Goal: Task Accomplishment & Management: Use online tool/utility

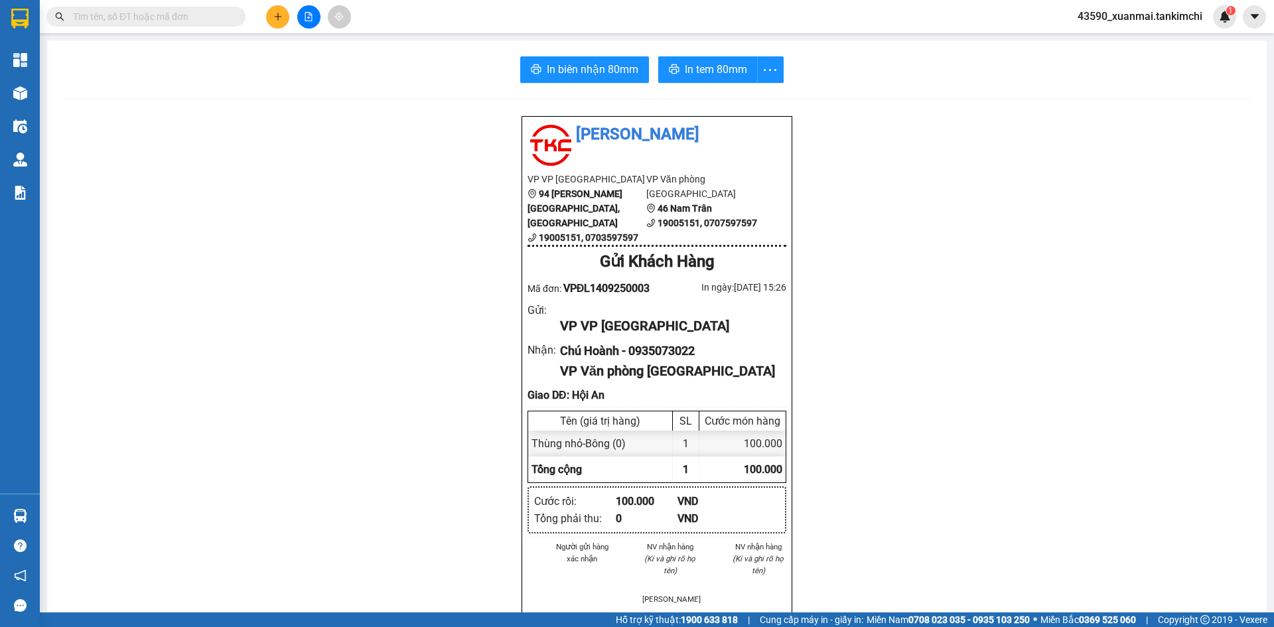
scroll to position [66, 0]
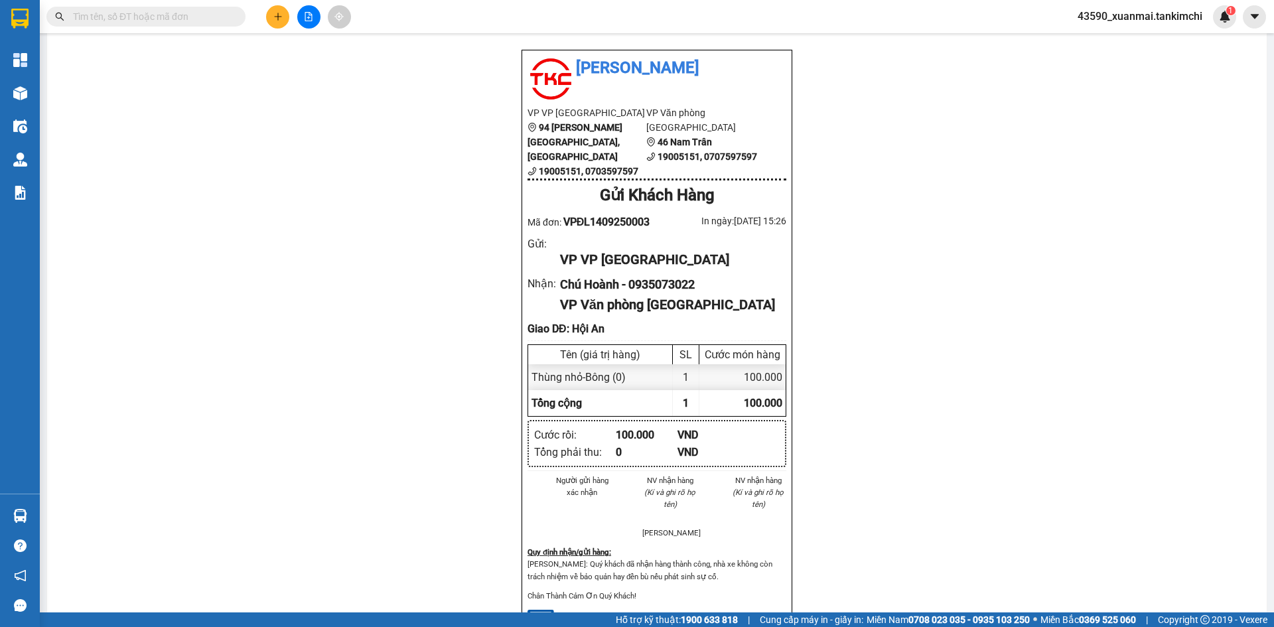
drag, startPoint x: 275, startPoint y: 149, endPoint x: 261, endPoint y: 130, distance: 24.2
click at [273, 145] on div "Tân Kim Chi VP VP Đà Lạt [STREET_ADDRESS][PERSON_NAME][GEOGRAPHIC_DATA] 1900515…" at bounding box center [657, 527] width 1188 height 956
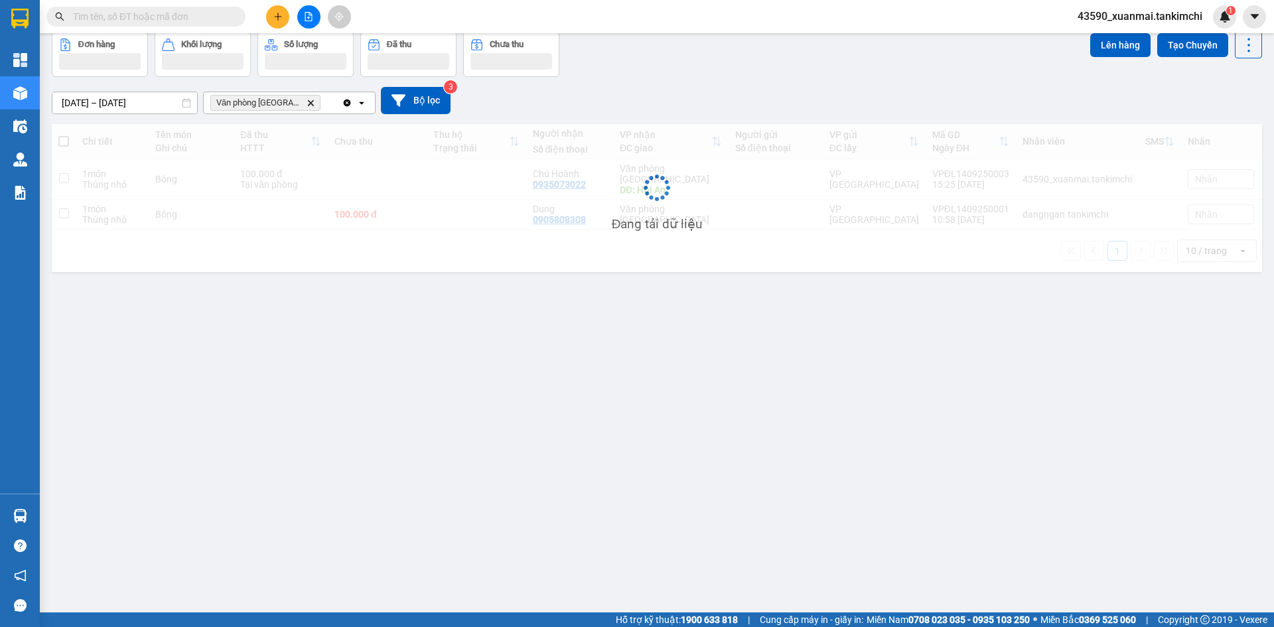
scroll to position [61, 0]
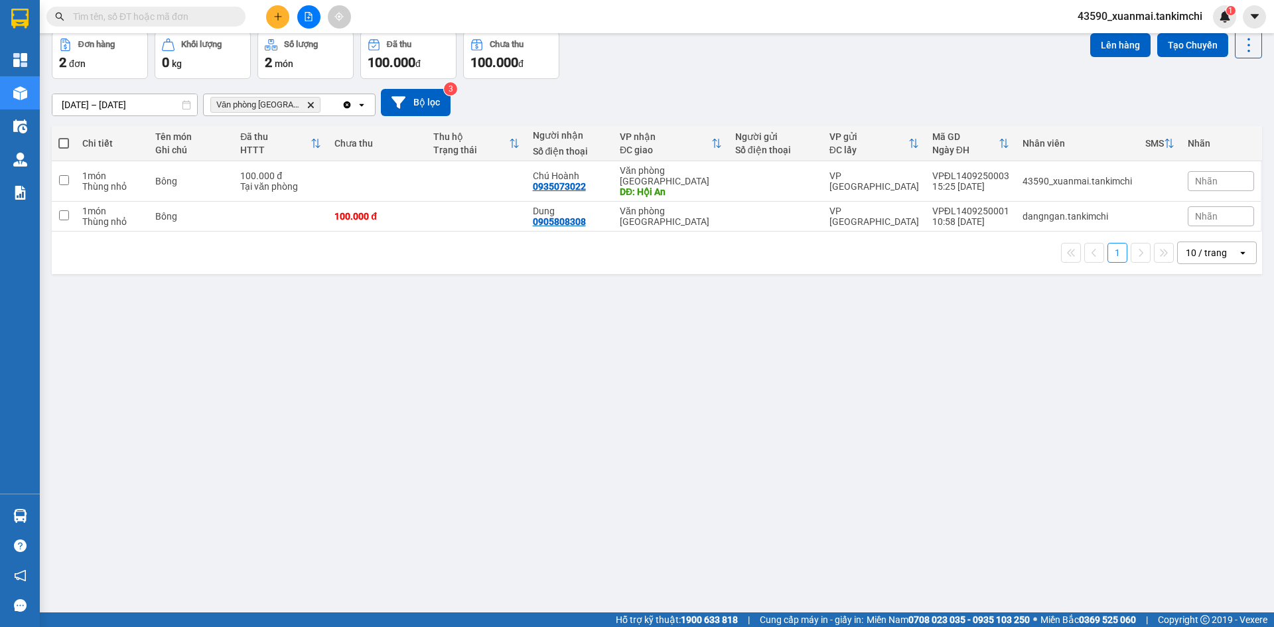
click at [284, 19] on button at bounding box center [277, 16] width 23 height 23
click at [327, 56] on div "Tạo đơn hàng" at bounding box center [330, 49] width 58 height 15
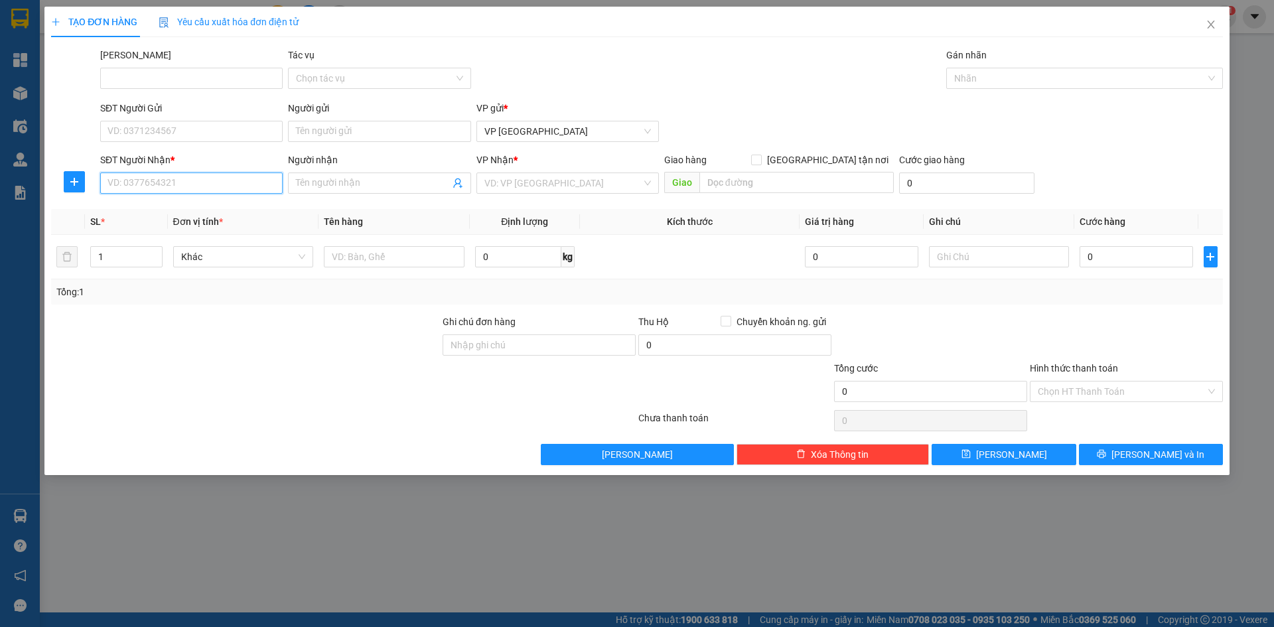
click at [240, 182] on input "SĐT Người Nhận *" at bounding box center [191, 183] width 183 height 21
type input "0935616024"
click at [206, 214] on div "0935616024 - [PERSON_NAME]" at bounding box center [191, 209] width 167 height 15
type input "Tiên"
type input "Hội An"
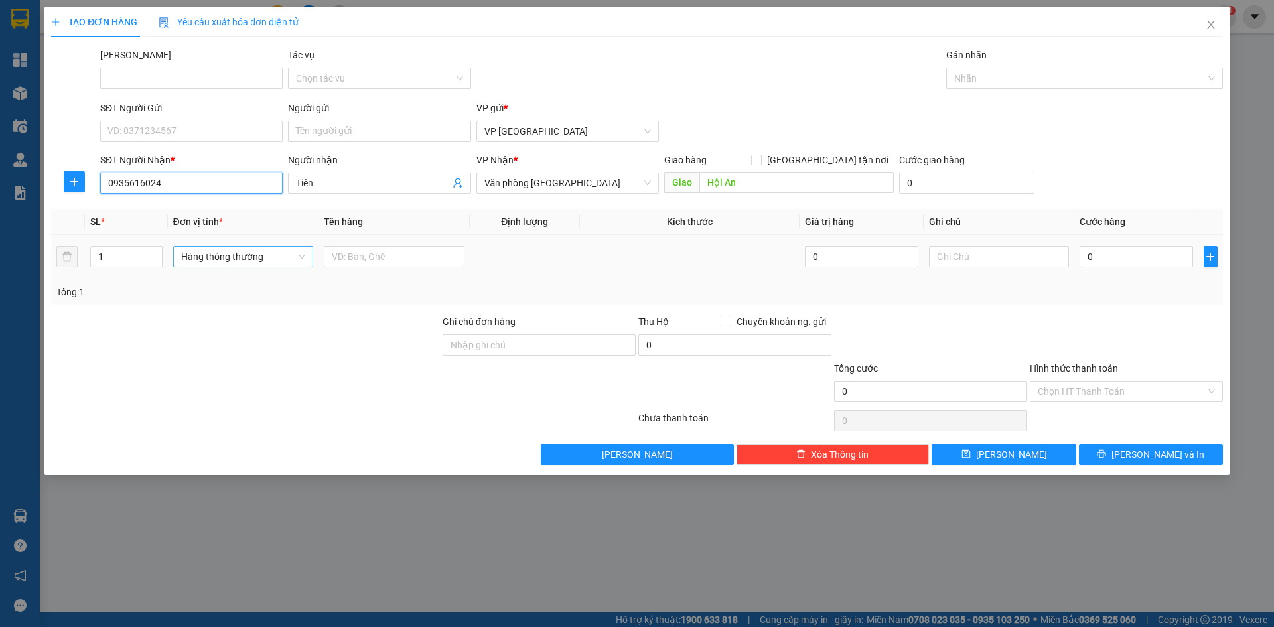
click at [243, 259] on span "Hàng thông thường" at bounding box center [243, 257] width 125 height 20
type input "0935616024"
type input "thùng nho"
drag, startPoint x: 242, startPoint y: 284, endPoint x: 333, endPoint y: 267, distance: 92.5
click at [244, 284] on div "Thùng nhỏ" at bounding box center [243, 283] width 125 height 15
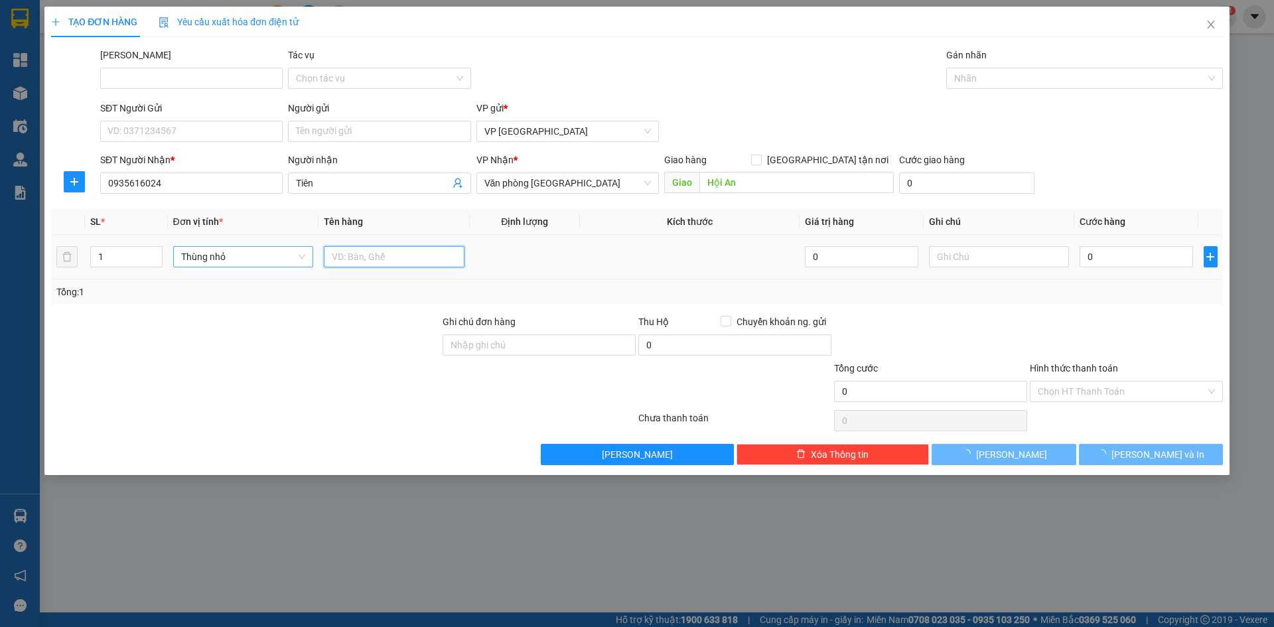
click at [354, 263] on input "text" at bounding box center [394, 256] width 141 height 21
drag, startPoint x: 393, startPoint y: 257, endPoint x: 357, endPoint y: 262, distance: 36.1
click at [357, 262] on input "Bông 150000" at bounding box center [394, 256] width 141 height 21
type input "Bông"
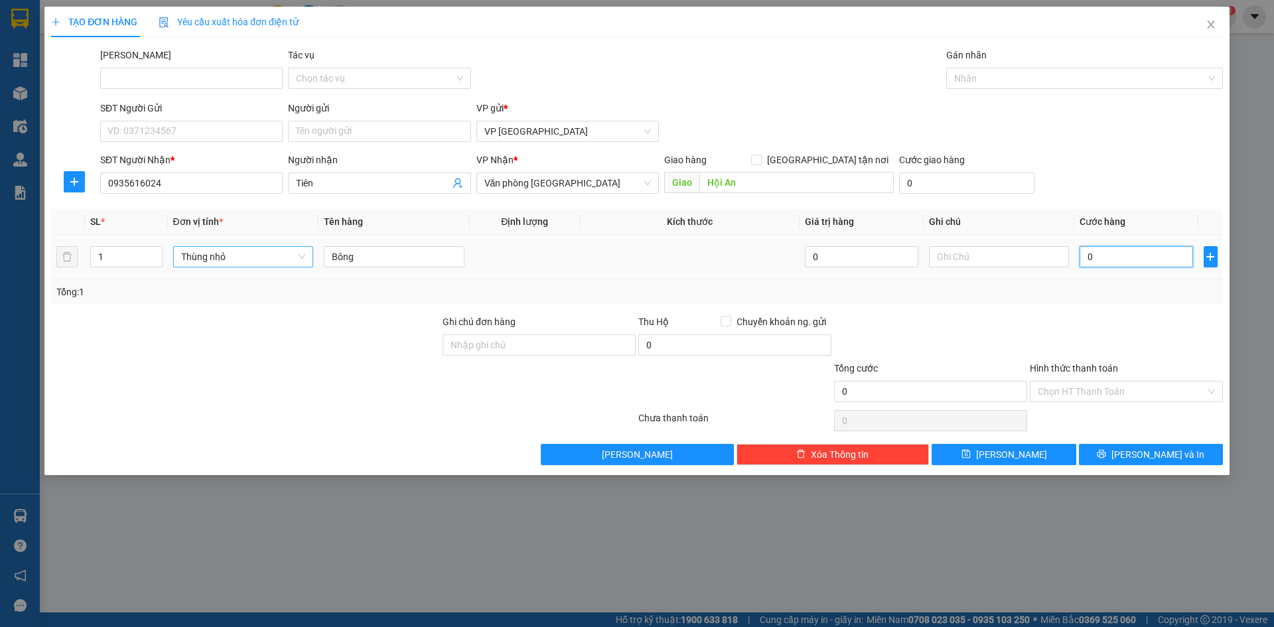
click at [1102, 257] on input "0" at bounding box center [1136, 256] width 113 height 21
paste input "150.00"
type input "150.000"
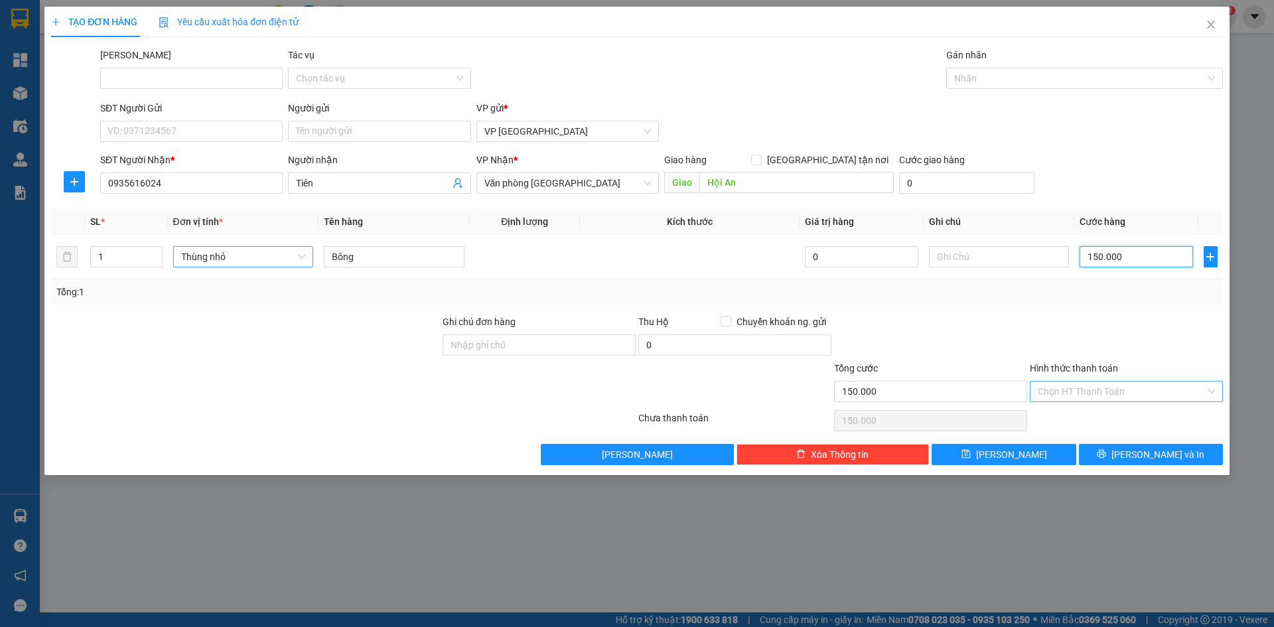
type input "150.000"
click at [1104, 384] on input "Hình thức thanh toán" at bounding box center [1122, 392] width 168 height 20
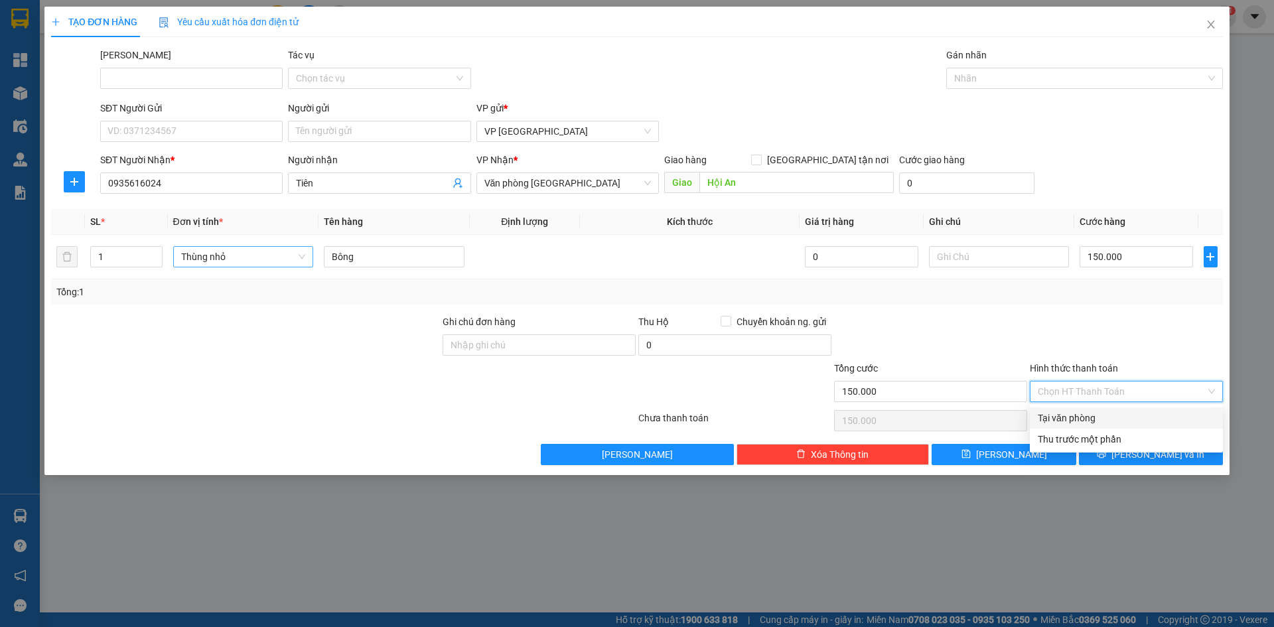
click at [1074, 417] on div "Tại văn phòng" at bounding box center [1126, 418] width 177 height 15
type input "0"
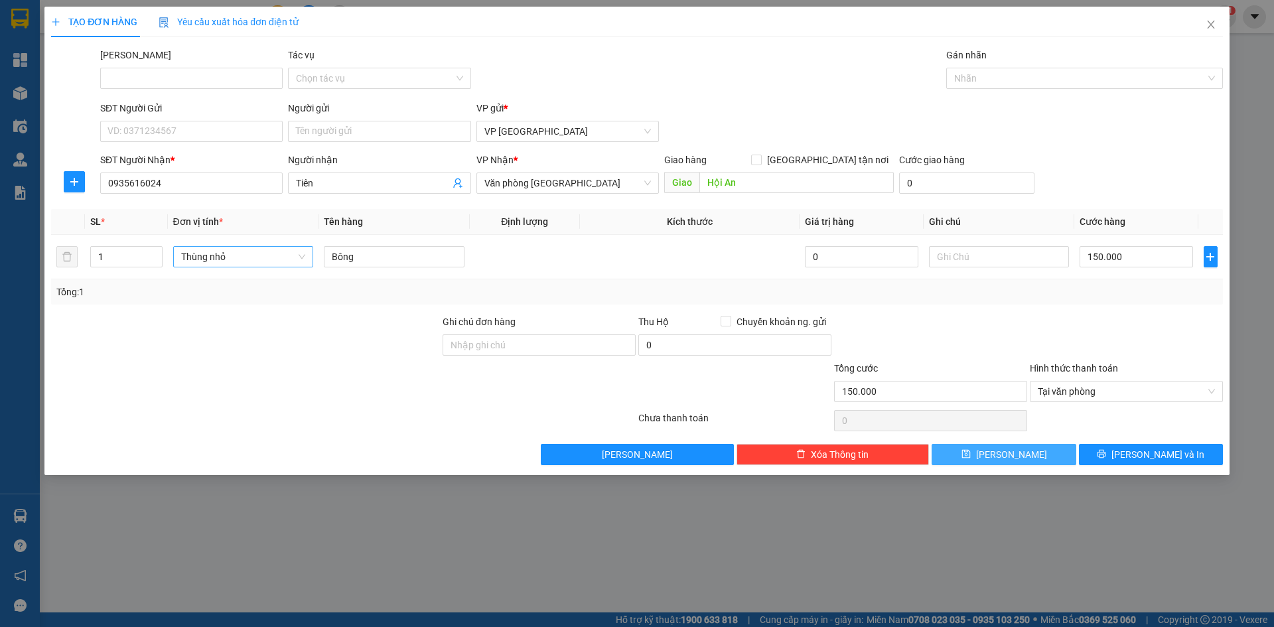
click at [1045, 453] on button "[PERSON_NAME]" at bounding box center [1004, 454] width 144 height 21
type input "0"
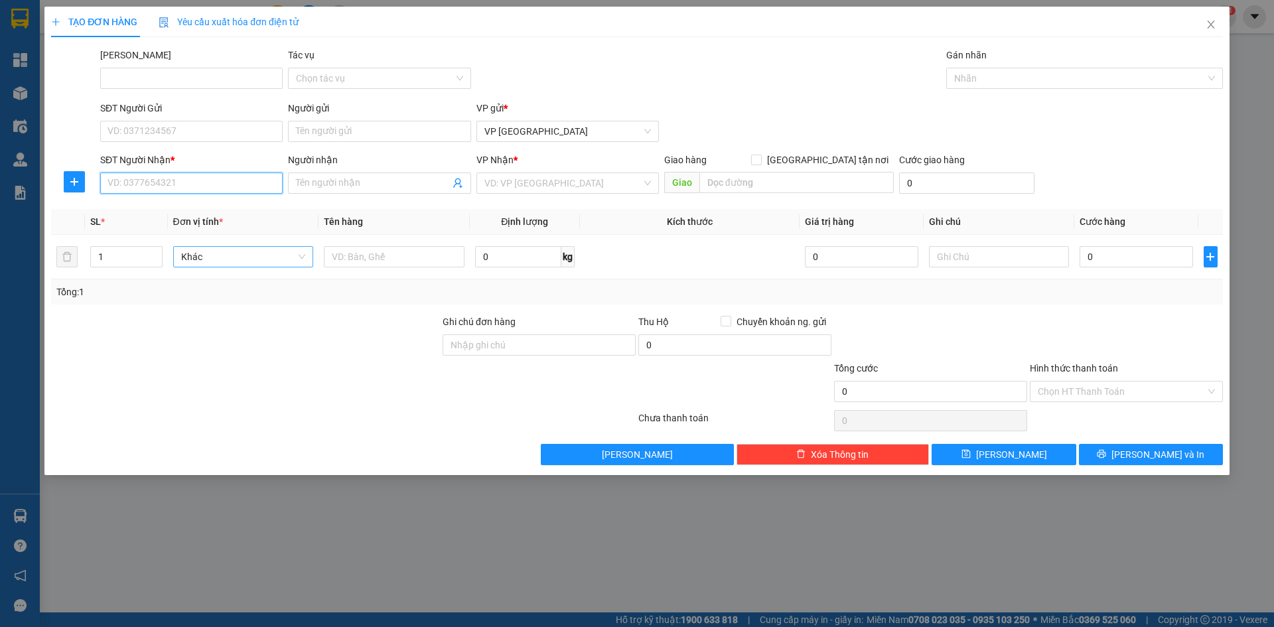
click at [215, 181] on input "SĐT Người Nhận *" at bounding box center [191, 183] width 183 height 21
click at [217, 218] on div "0788640935 - Hoa" at bounding box center [191, 209] width 183 height 21
type input "0788640935"
type input "Hoa"
click at [258, 257] on span "Hàng thông thường" at bounding box center [243, 257] width 125 height 20
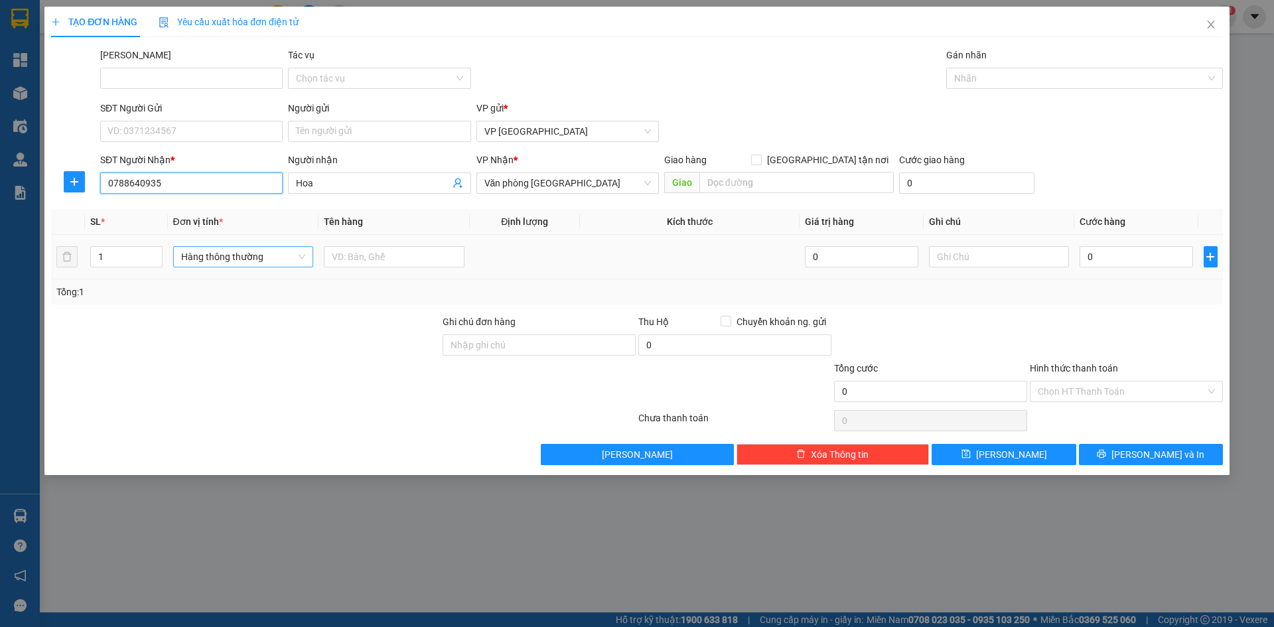
type input "0788640935"
type input "thùng vừa"
click at [246, 291] on div "Thùng vừa" at bounding box center [243, 283] width 141 height 21
click at [363, 253] on input "text" at bounding box center [394, 256] width 141 height 21
drag, startPoint x: 402, startPoint y: 256, endPoint x: 358, endPoint y: 265, distance: 44.8
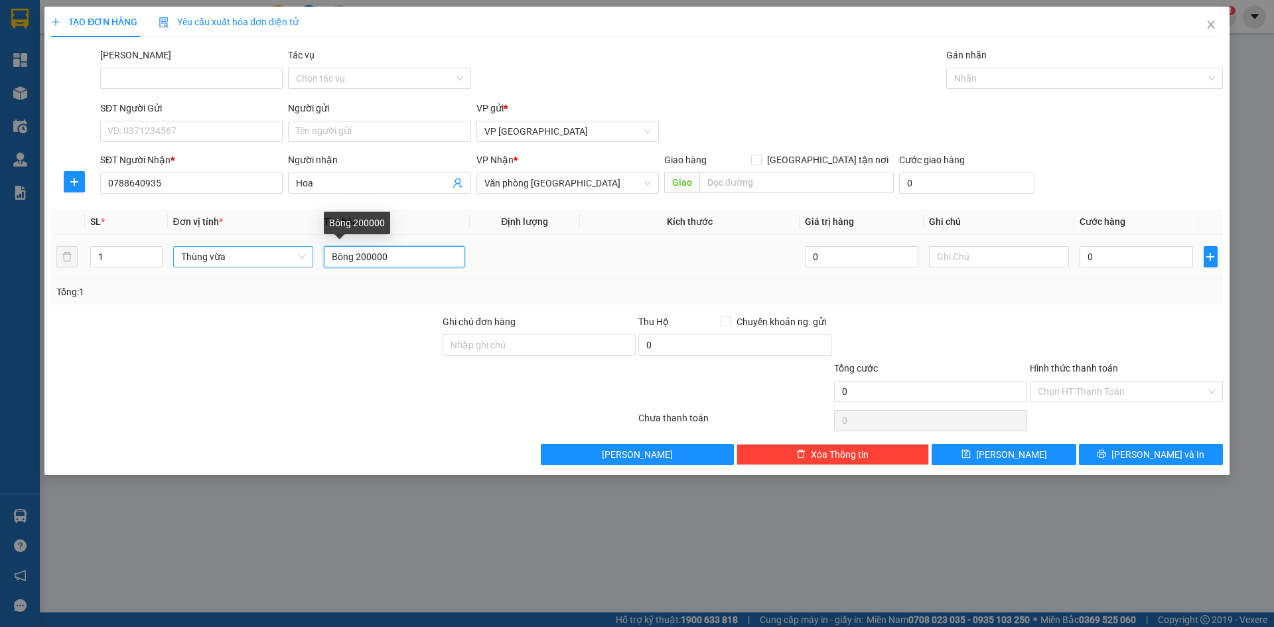
click at [358, 265] on input "Bông 200000" at bounding box center [394, 256] width 141 height 21
type input "Bông"
click at [1106, 261] on input "0" at bounding box center [1136, 256] width 113 height 21
paste input "200.00"
type input "200.000"
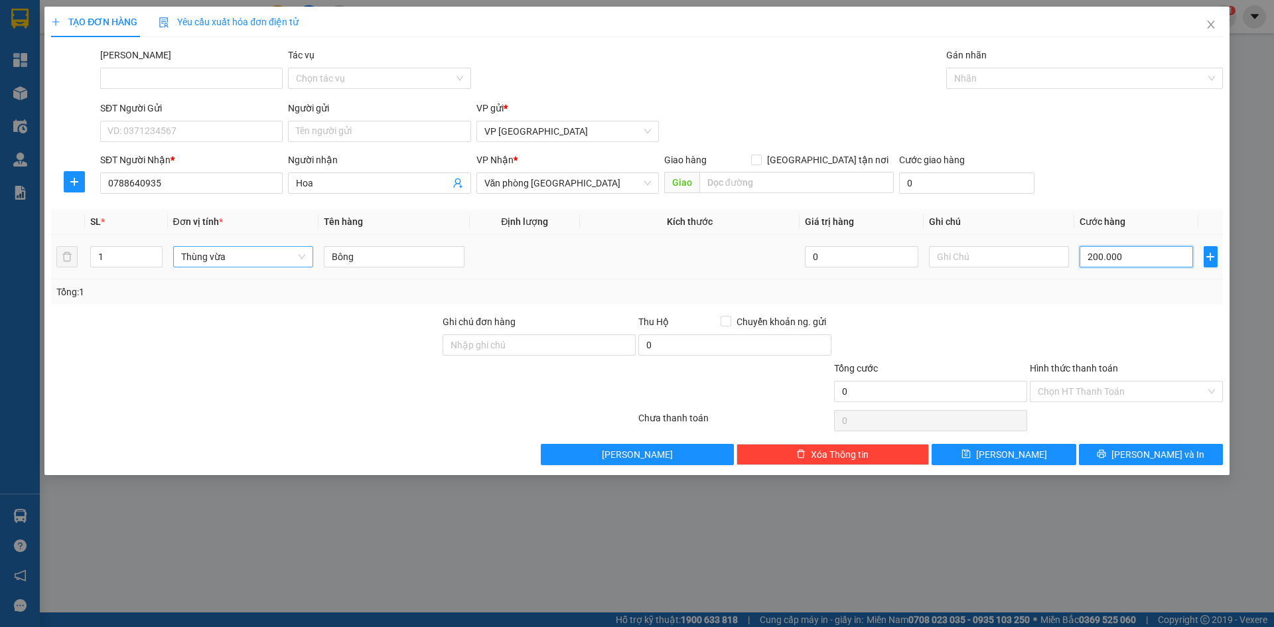
type input "200.000"
click at [1109, 391] on input "Hình thức thanh toán" at bounding box center [1122, 392] width 168 height 20
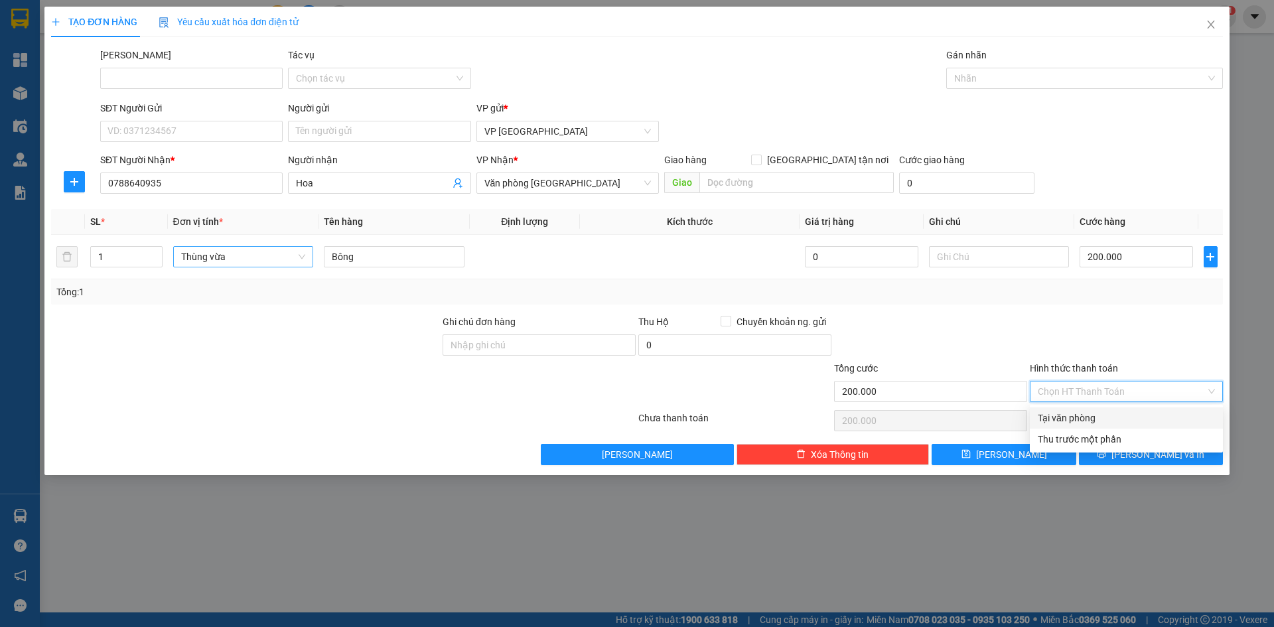
click at [1097, 421] on div "Tại văn phòng" at bounding box center [1126, 418] width 177 height 15
type input "0"
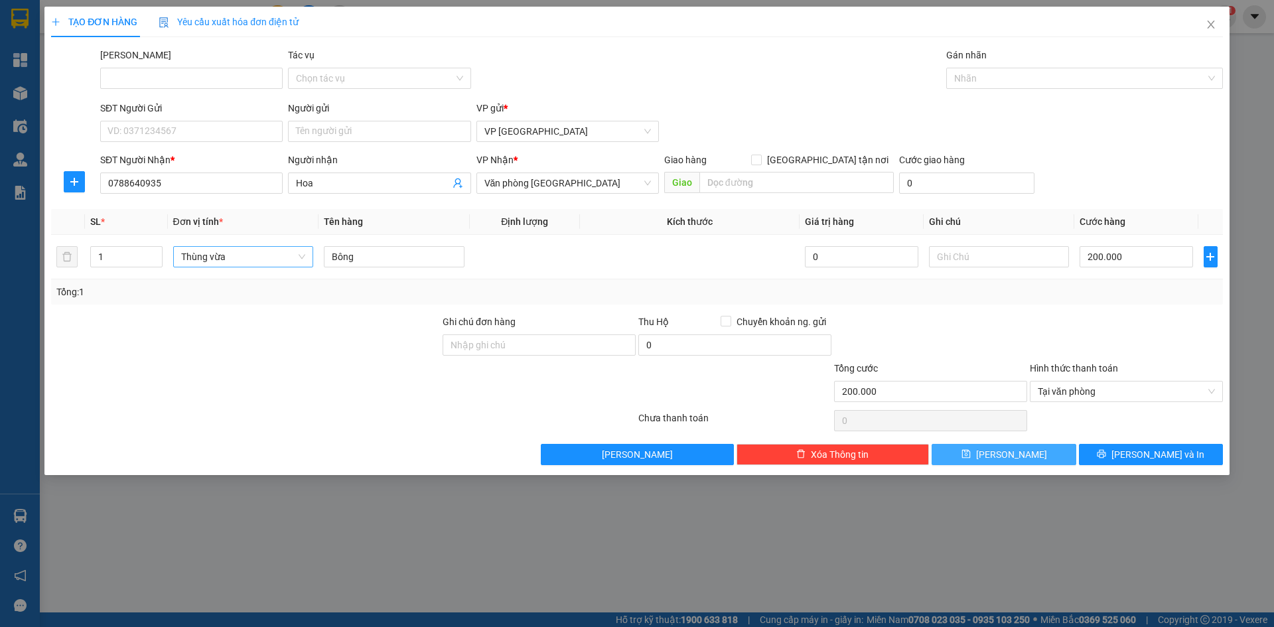
click at [1046, 453] on button "[PERSON_NAME]" at bounding box center [1004, 454] width 144 height 21
type input "0"
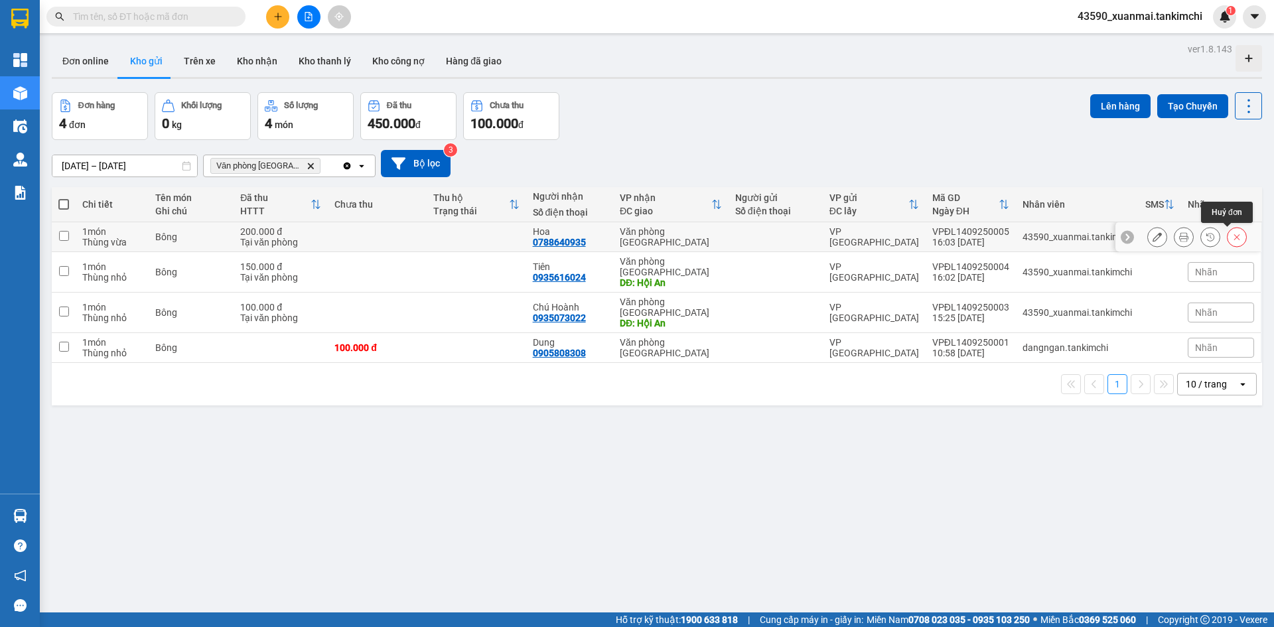
click at [1232, 235] on icon at bounding box center [1236, 236] width 9 height 9
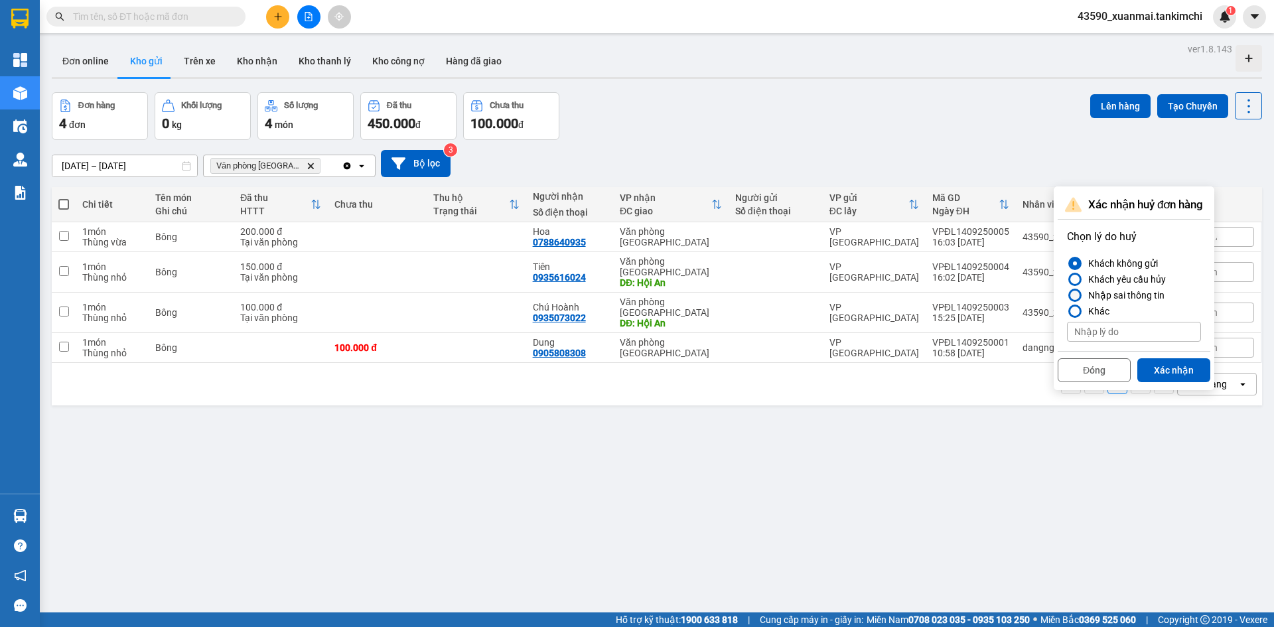
click at [1139, 295] on div "Nhập sai thông tin" at bounding box center [1124, 295] width 82 height 16
click at [1067, 295] on input "Nhập sai thông tin" at bounding box center [1067, 295] width 0 height 0
click at [1157, 368] on button "Xác nhận" at bounding box center [1173, 370] width 73 height 24
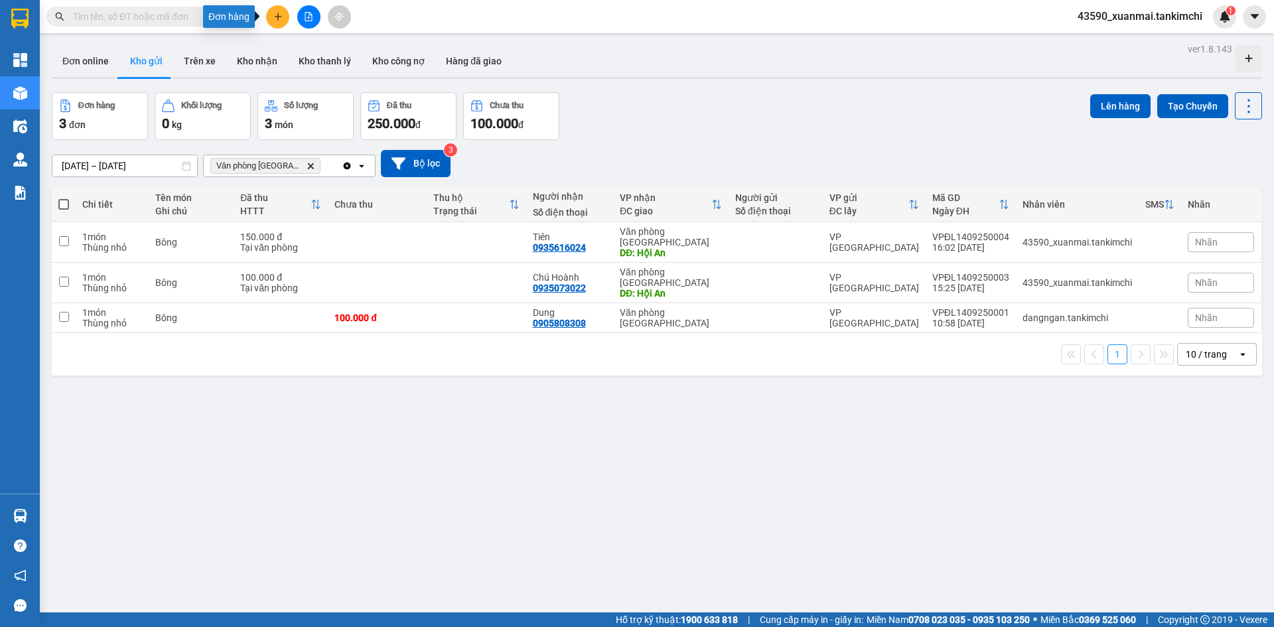
click at [277, 11] on button at bounding box center [277, 16] width 23 height 23
click at [291, 46] on div "Tạo đơn hàng" at bounding box center [324, 49] width 100 height 25
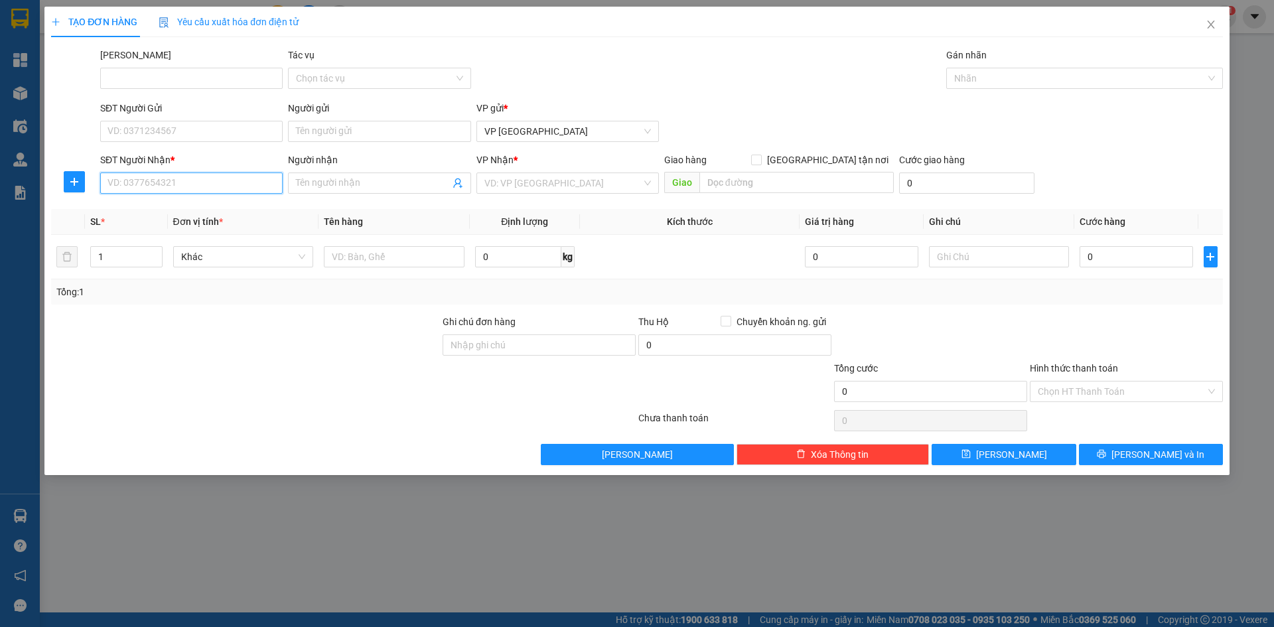
click at [237, 189] on input "SĐT Người Nhận *" at bounding box center [191, 183] width 183 height 21
click at [240, 214] on div "0788640935 - Hoa" at bounding box center [191, 209] width 167 height 15
type input "0788640935"
type input "Hoa"
click at [274, 259] on span "Hàng thông thường" at bounding box center [243, 257] width 125 height 20
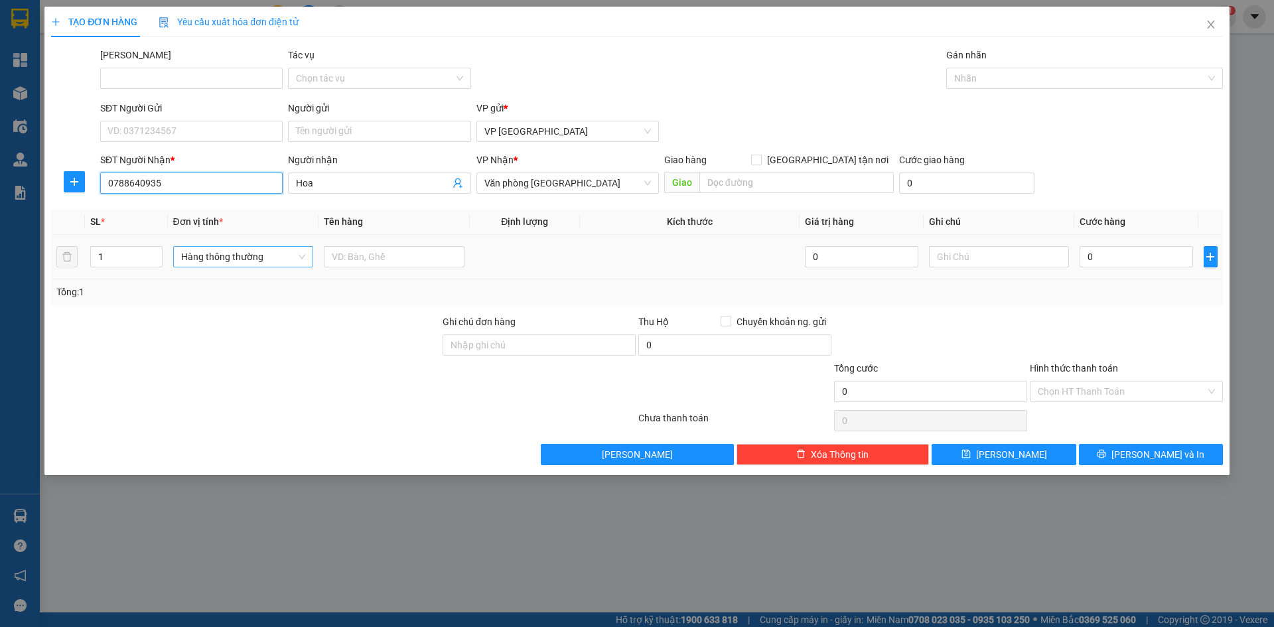
type input "0788640935"
drag, startPoint x: 274, startPoint y: 259, endPoint x: 230, endPoint y: 267, distance: 45.2
click at [228, 267] on div "thùng vừa 200000" at bounding box center [243, 257] width 141 height 27
type input "thùng vừa 2"
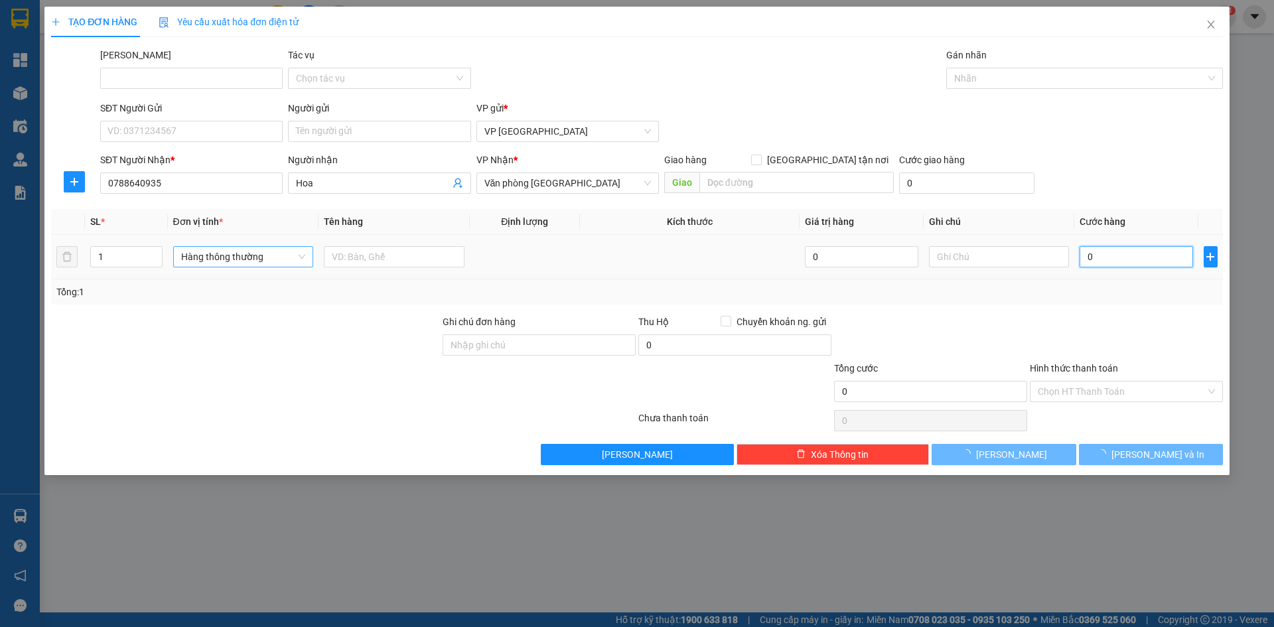
click at [1096, 263] on input "0" at bounding box center [1136, 256] width 113 height 21
paste input "0.000"
type input "0"
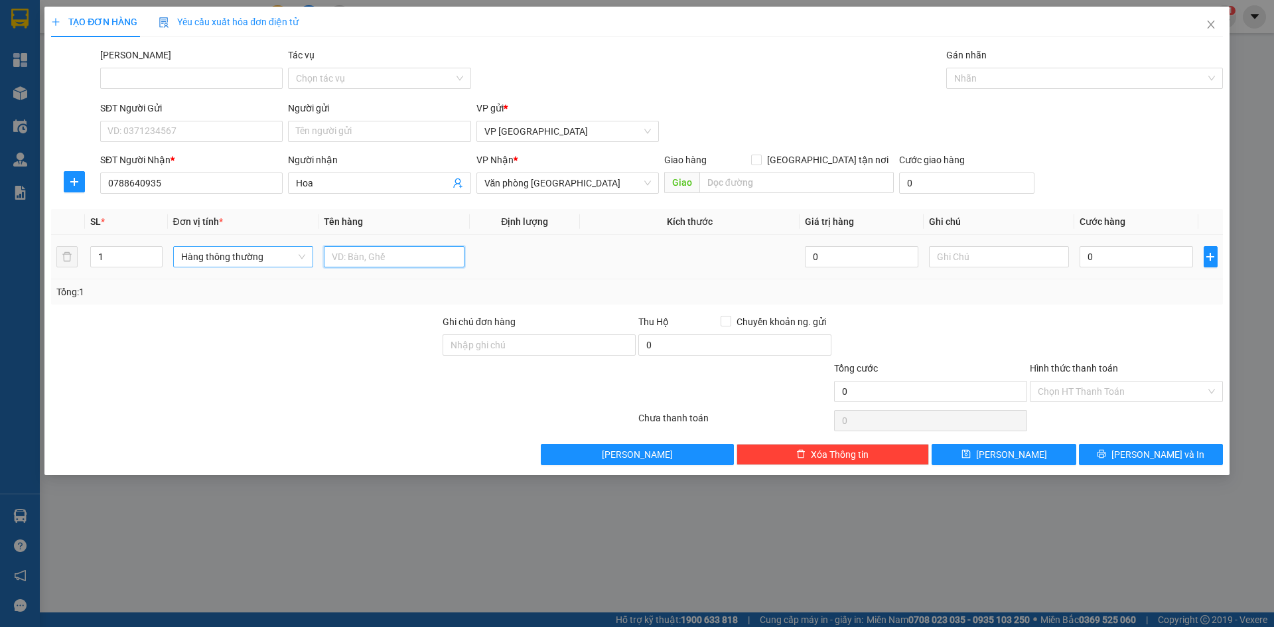
click at [380, 258] on input "text" at bounding box center [394, 256] width 141 height 21
click at [130, 259] on input "1" at bounding box center [126, 257] width 70 height 20
click at [200, 259] on span "Hàng thông thường" at bounding box center [243, 257] width 125 height 20
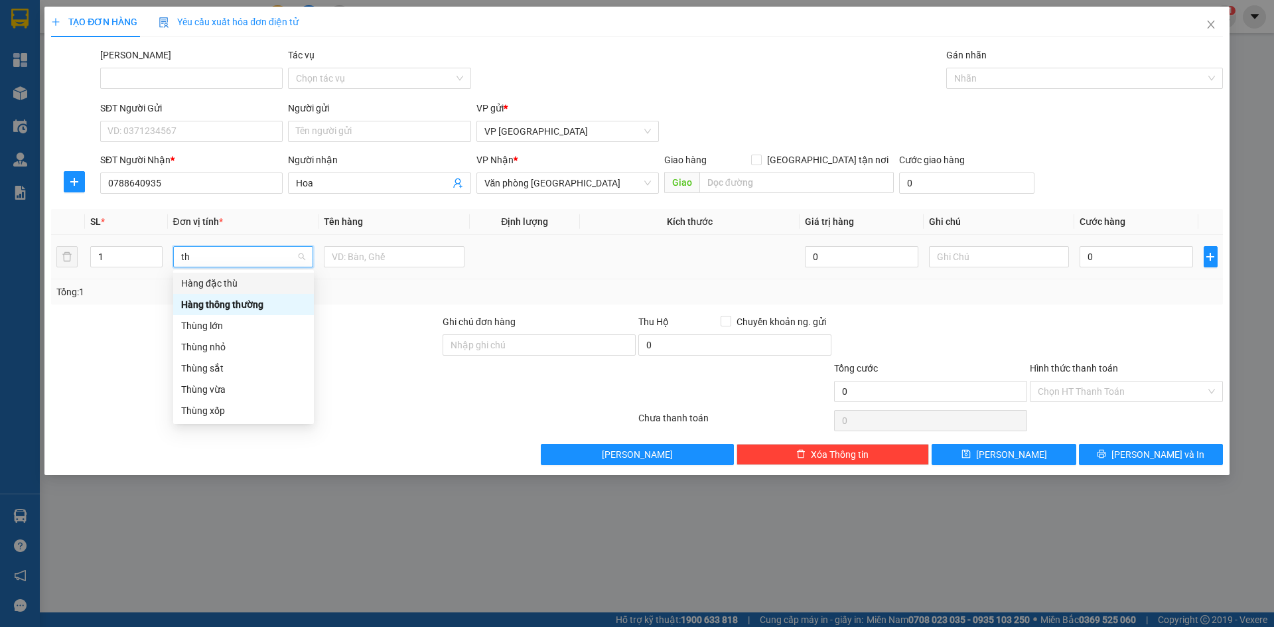
type input "thu"
click at [227, 390] on div "Thùng vừa" at bounding box center [243, 389] width 125 height 15
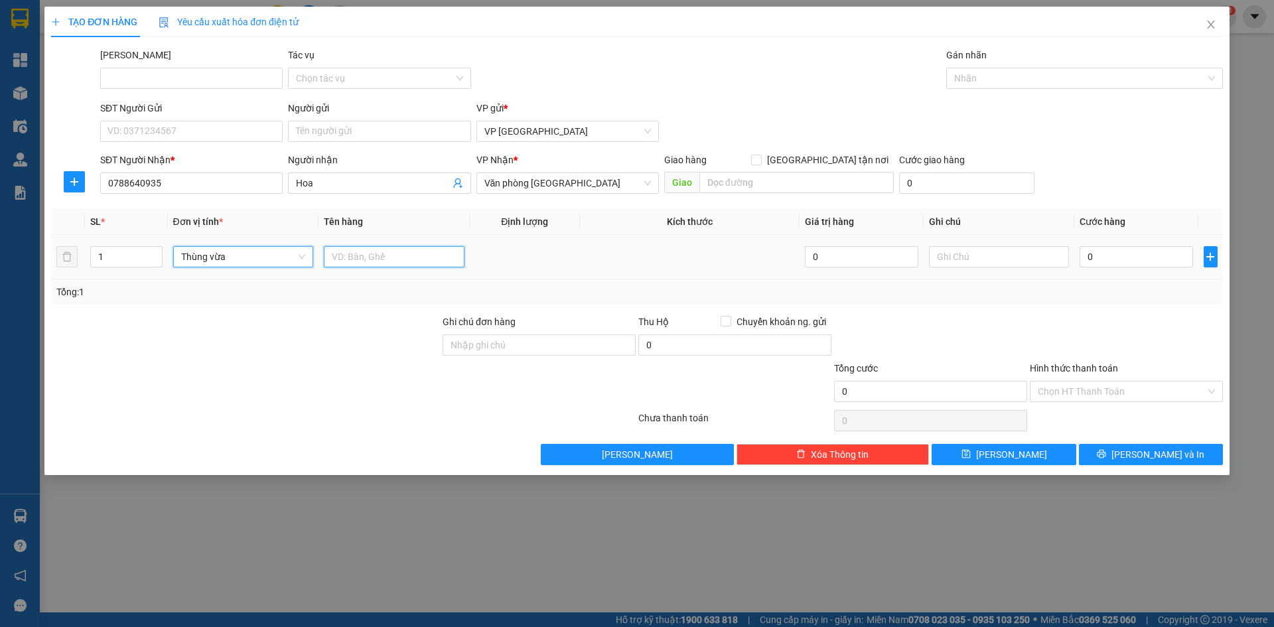
click at [374, 253] on input "text" at bounding box center [394, 256] width 141 height 21
drag, startPoint x: 383, startPoint y: 257, endPoint x: 356, endPoint y: 257, distance: 26.5
click at [356, 257] on input "bông 200000" at bounding box center [394, 256] width 141 height 21
type input "bông"
click at [1096, 256] on input "0" at bounding box center [1136, 256] width 113 height 21
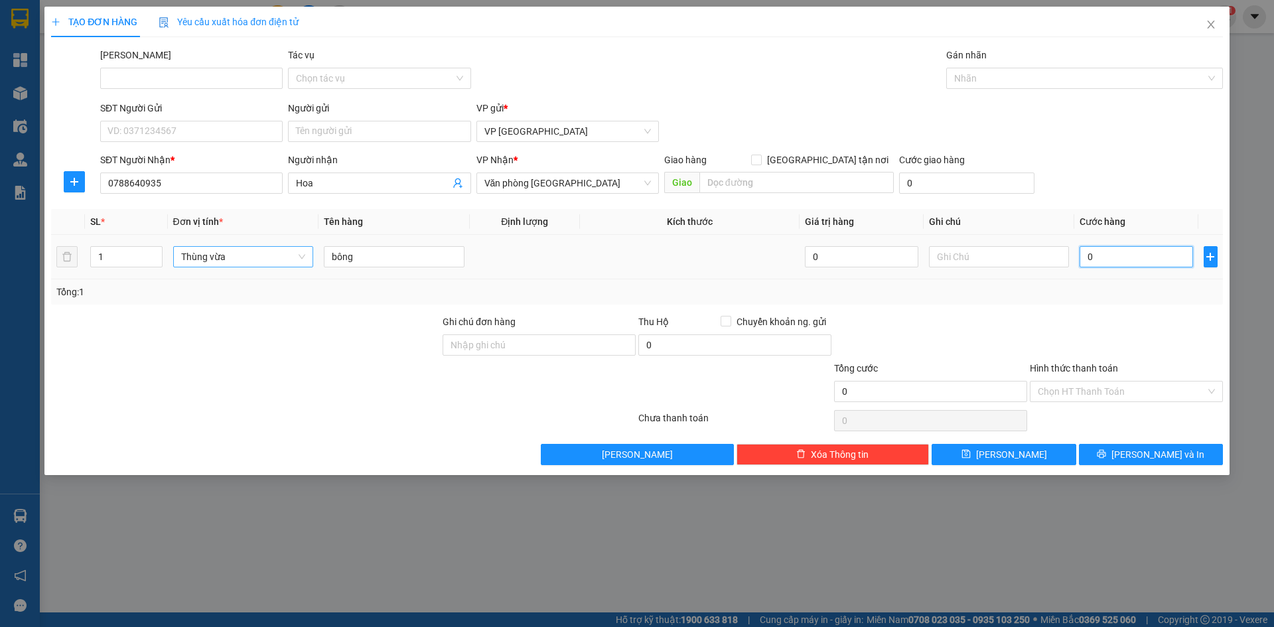
paste input "200.00"
type input "200.000"
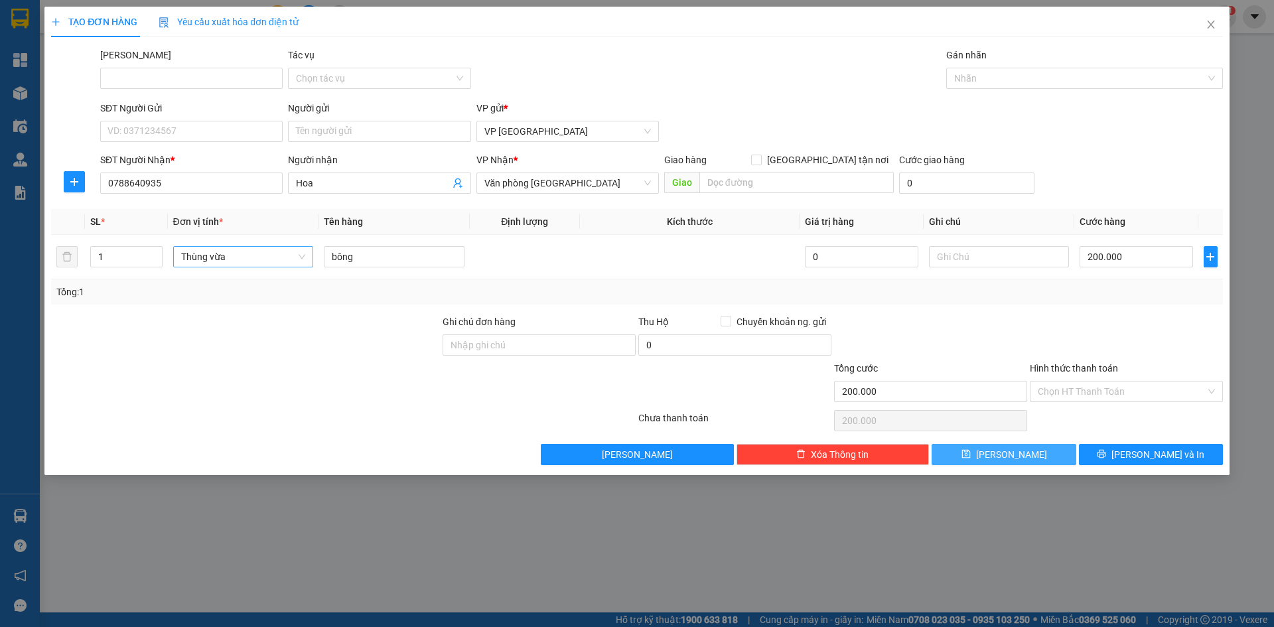
click at [1047, 459] on button "[PERSON_NAME]" at bounding box center [1004, 454] width 144 height 21
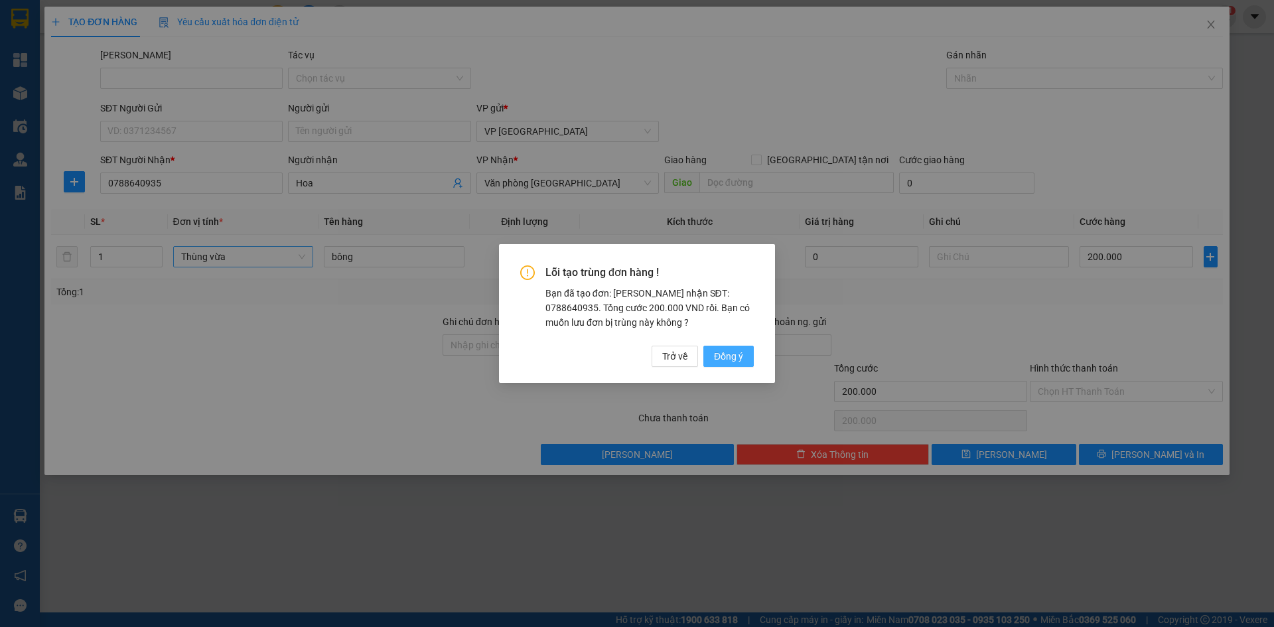
click at [727, 359] on span "Đồng ý" at bounding box center [728, 356] width 29 height 15
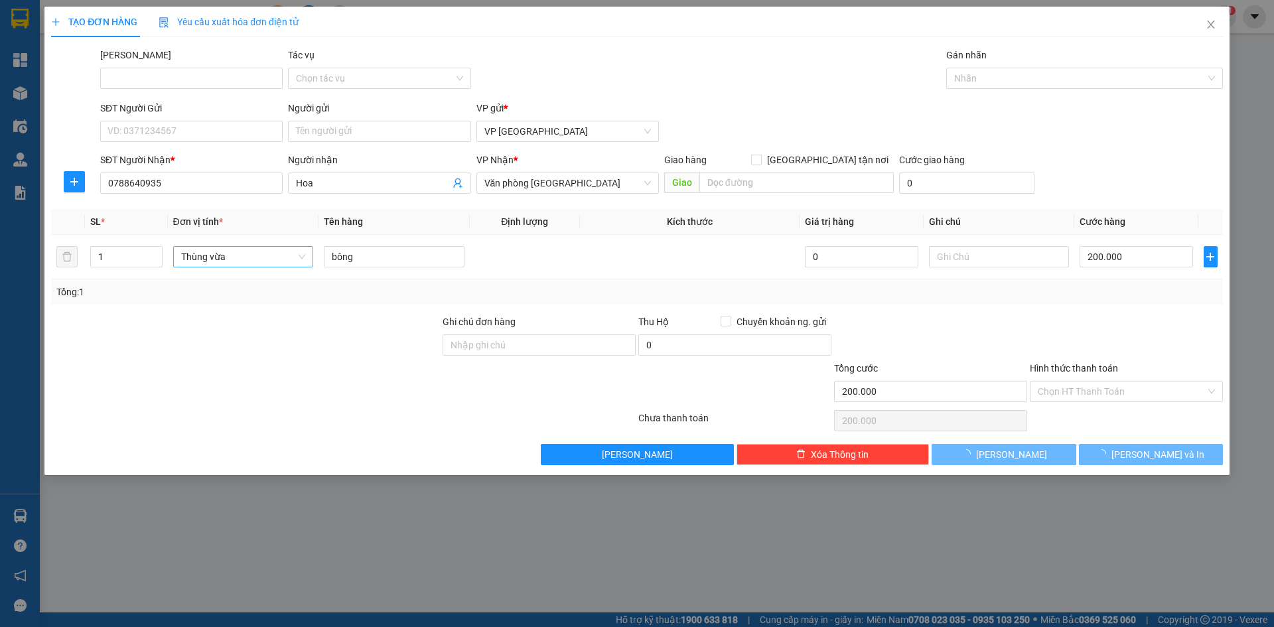
type input "0"
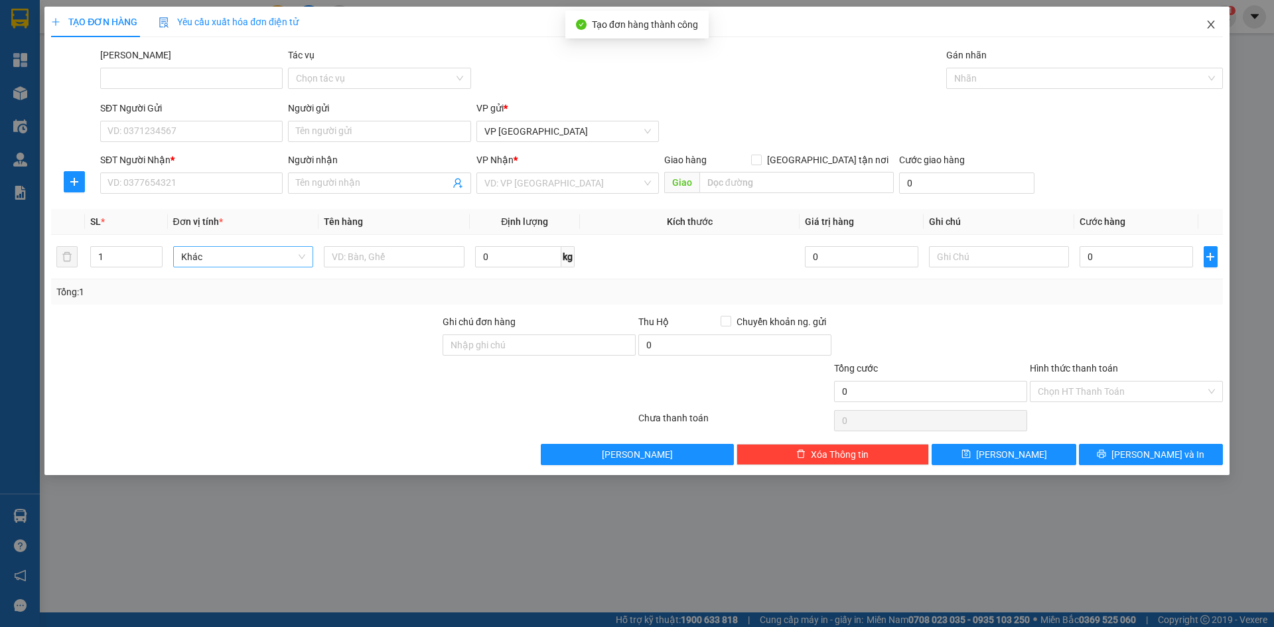
click at [1205, 33] on span "Close" at bounding box center [1211, 25] width 37 height 37
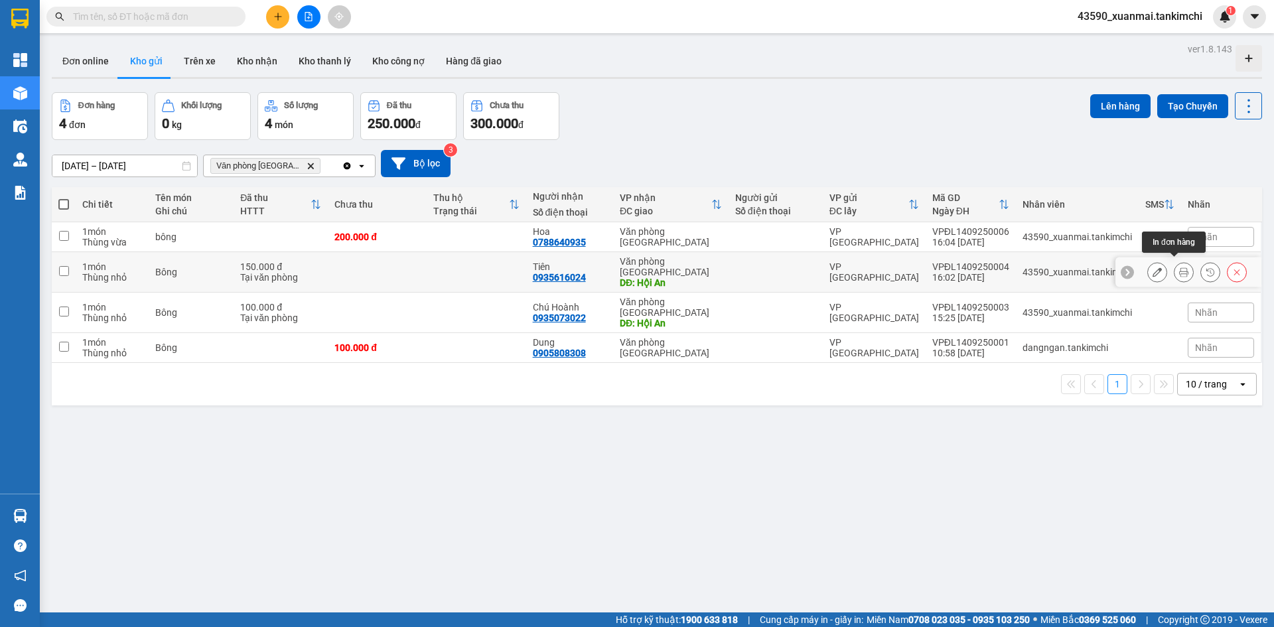
click at [1179, 267] on icon at bounding box center [1183, 271] width 9 height 9
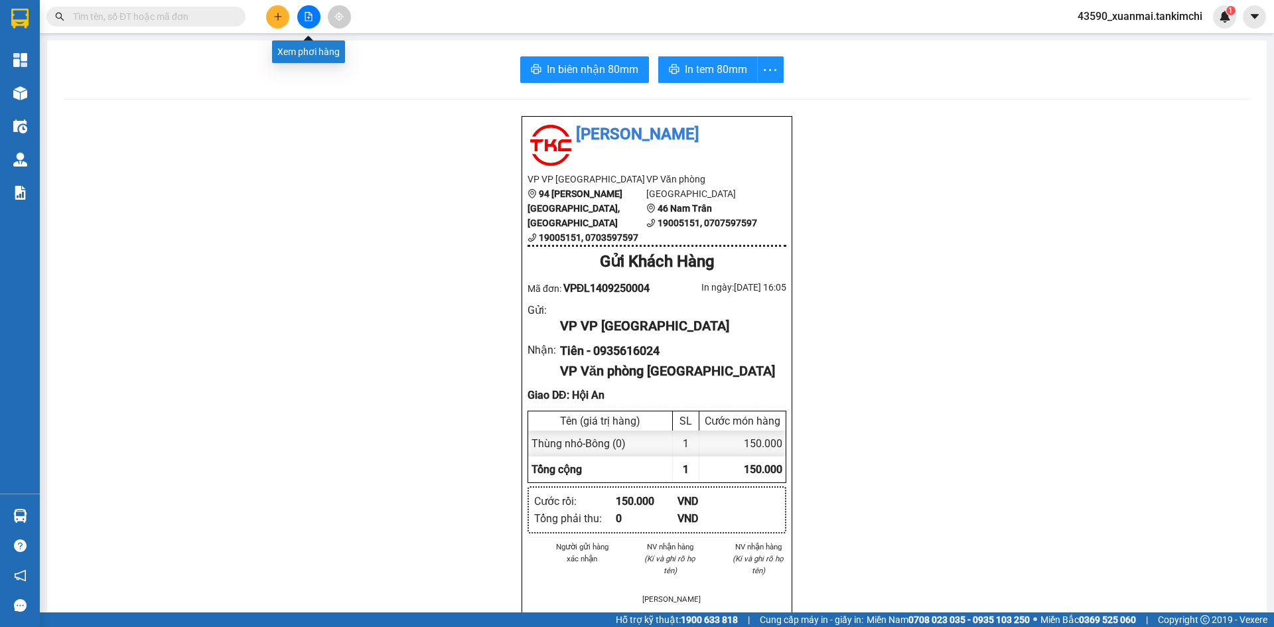
click at [313, 14] on button at bounding box center [308, 16] width 23 height 23
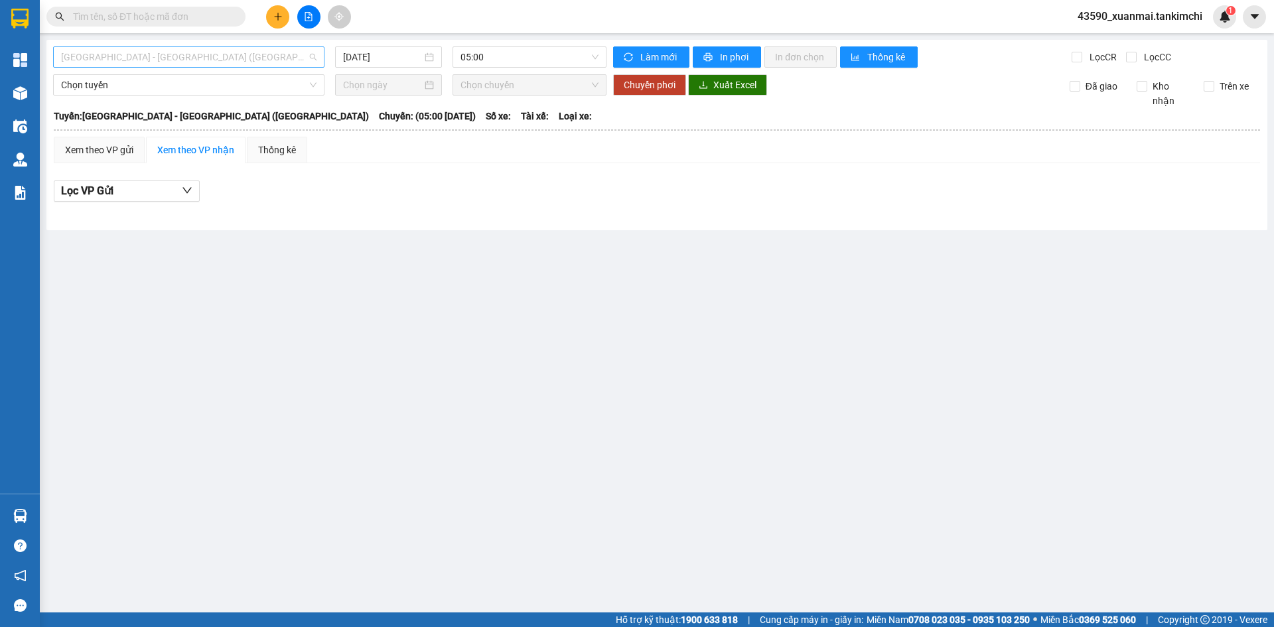
click at [276, 53] on span "[GEOGRAPHIC_DATA] - [GEOGRAPHIC_DATA] ([GEOGRAPHIC_DATA])" at bounding box center [189, 57] width 256 height 20
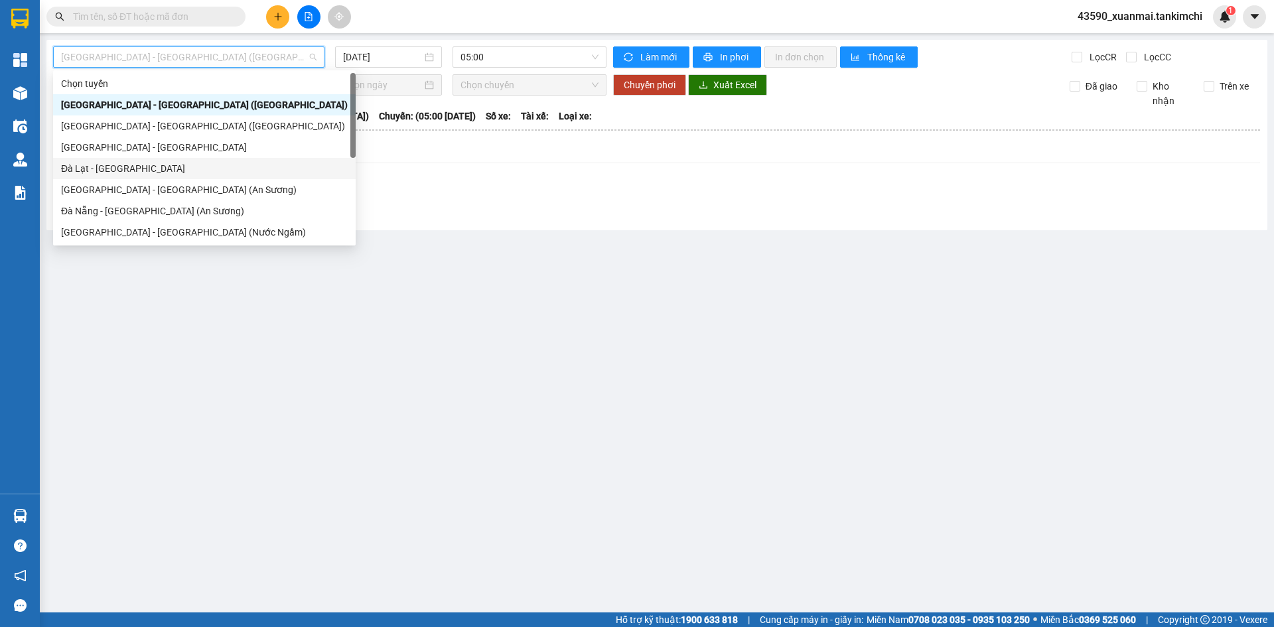
click at [181, 169] on div "Đà Lạt - [GEOGRAPHIC_DATA]" at bounding box center [204, 168] width 287 height 15
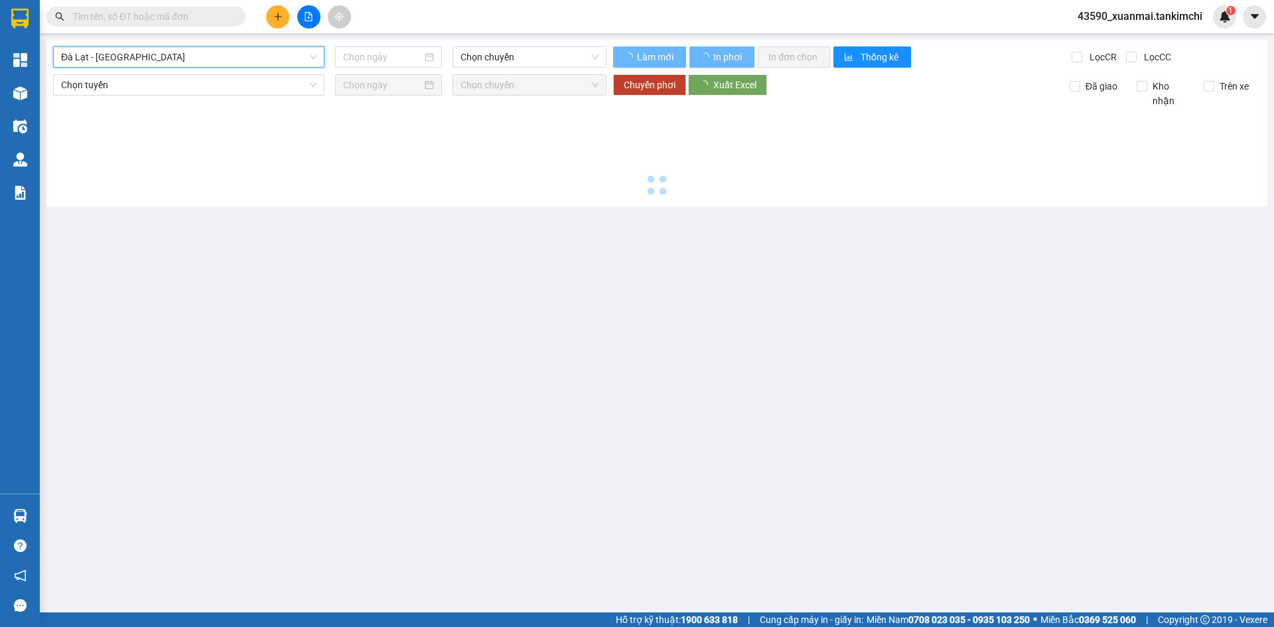
type input "[DATE]"
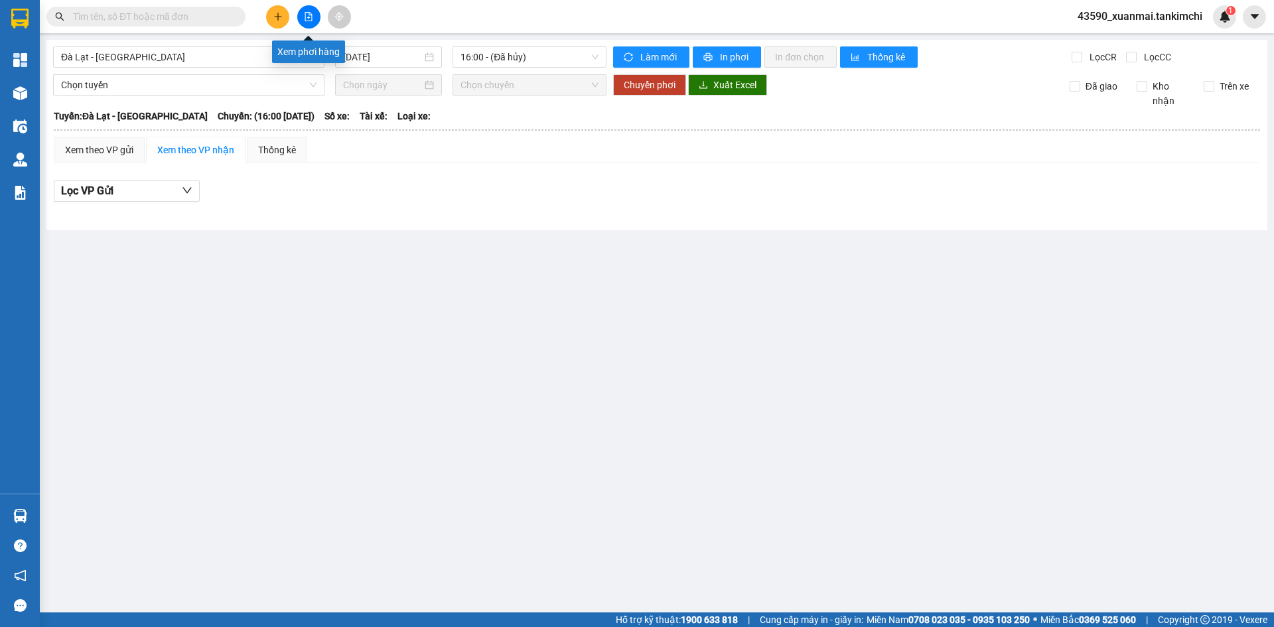
click at [304, 20] on icon "file-add" at bounding box center [308, 16] width 9 height 9
click at [279, 20] on icon "plus" at bounding box center [277, 16] width 9 height 9
drag, startPoint x: 179, startPoint y: 295, endPoint x: 169, endPoint y: 279, distance: 18.4
click at [174, 288] on main "Đà Lạt - Đà Nẵng 14/09/2025 16:00 - (Đã hủy) Làm mới In phơi In đơn chọn Thống …" at bounding box center [637, 306] width 1274 height 613
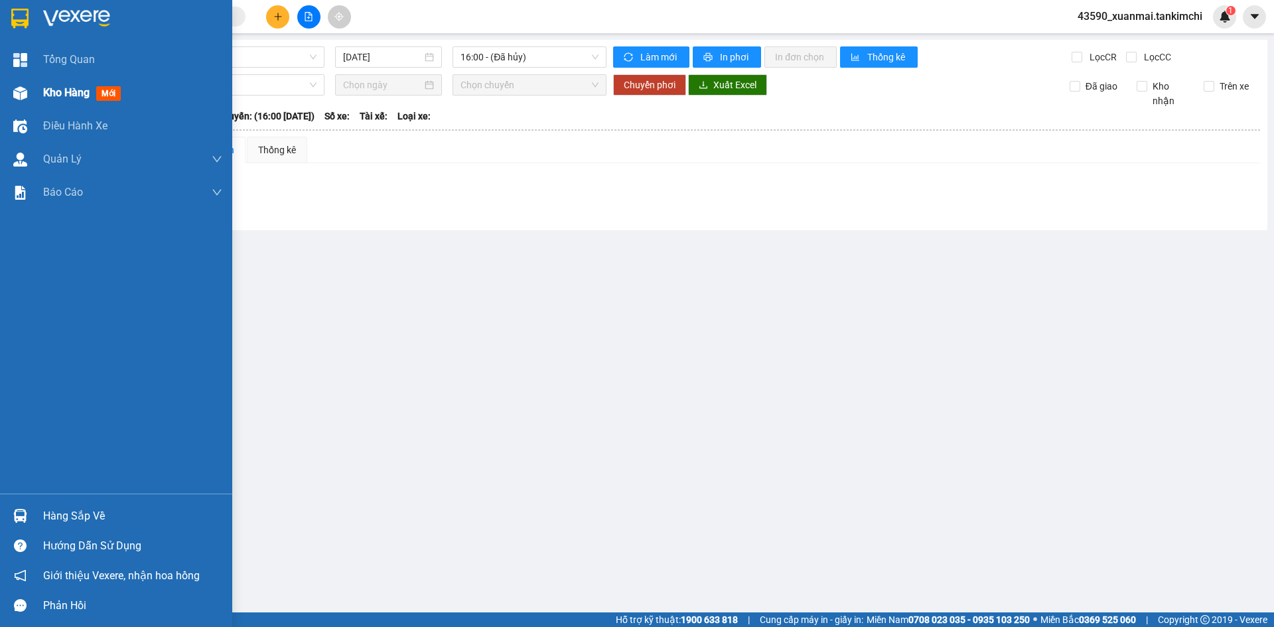
click at [30, 101] on div at bounding box center [20, 93] width 23 height 23
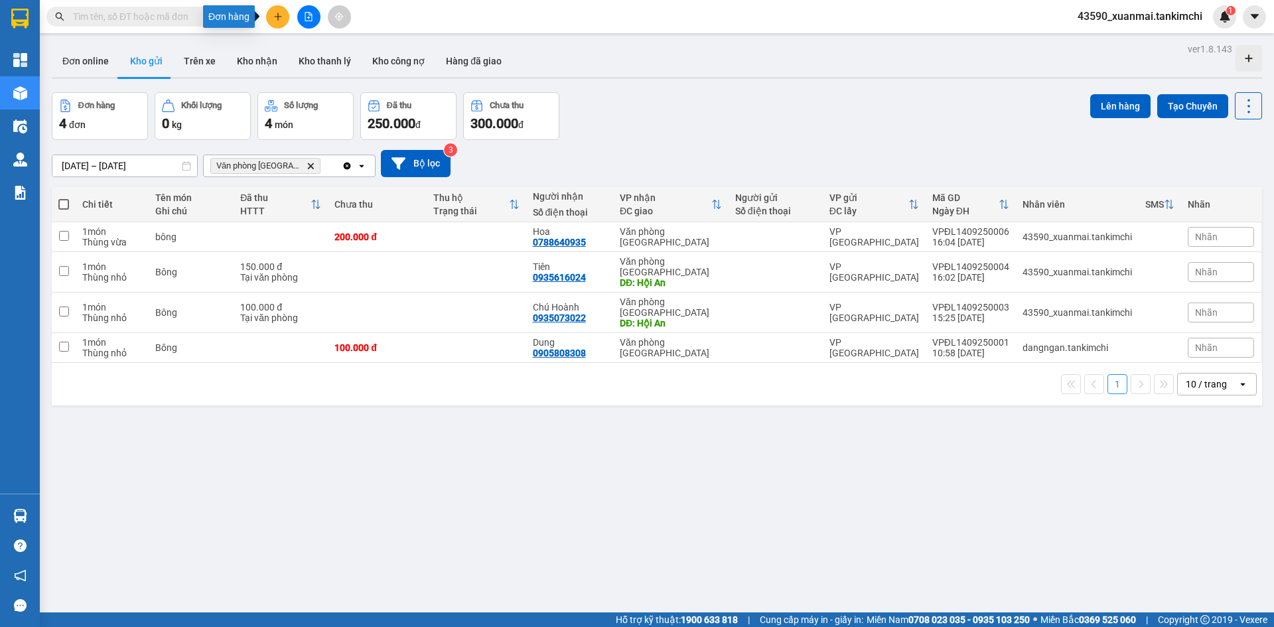
click at [273, 17] on icon "plus" at bounding box center [277, 16] width 9 height 9
click at [315, 55] on div "Tạo đơn hàng" at bounding box center [330, 49] width 58 height 15
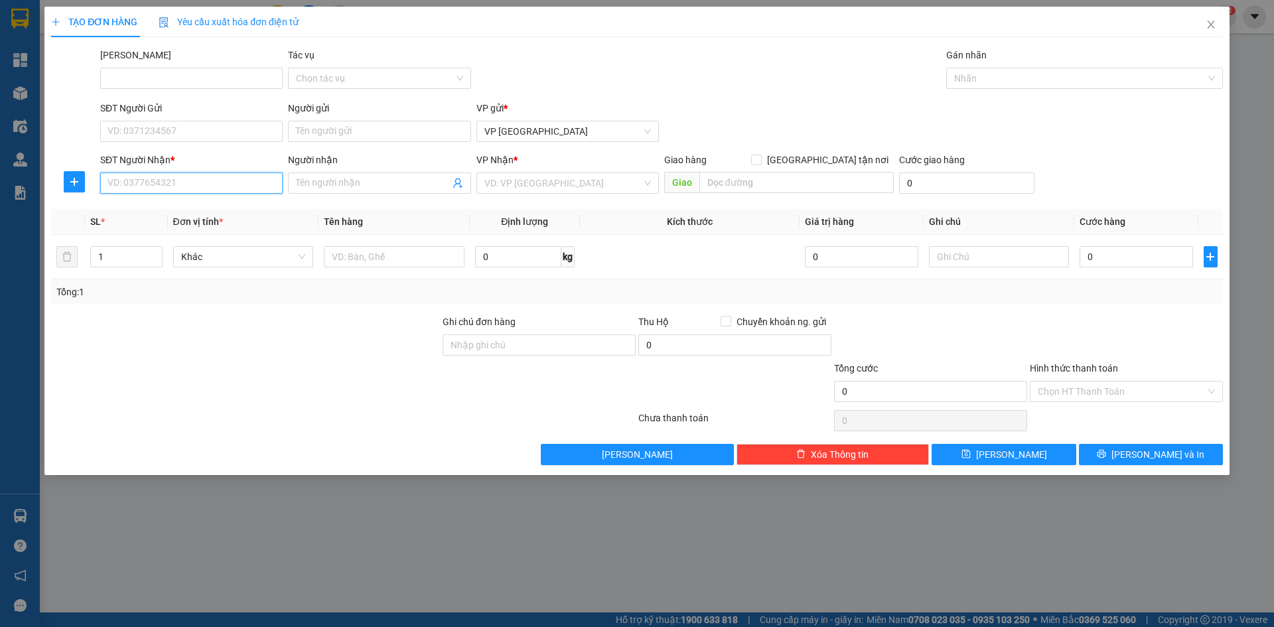
click at [189, 183] on input "SĐT Người Nhận *" at bounding box center [191, 183] width 183 height 21
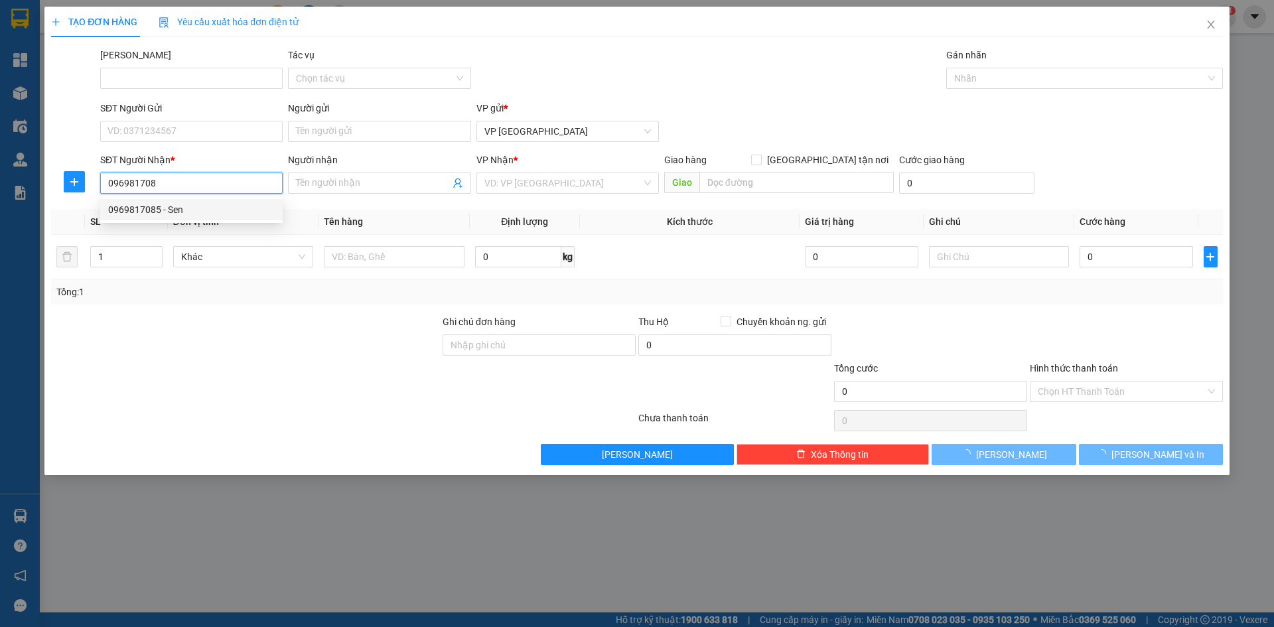
click at [191, 216] on div "0969817085 - Sen" at bounding box center [191, 209] width 167 height 15
type input "0969817085"
type input "Sen"
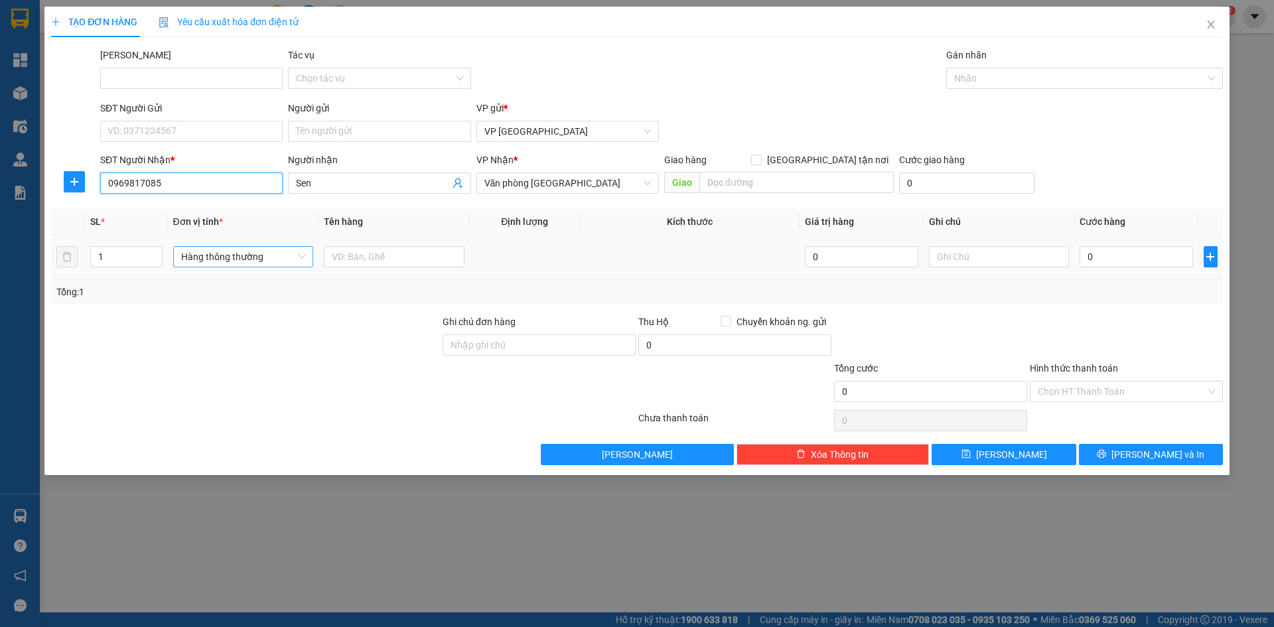
click at [281, 259] on span "Hàng thông thường" at bounding box center [243, 257] width 125 height 20
type input "0969817085"
type input "Thùng v"
click at [277, 279] on div "Thùng vừa" at bounding box center [243, 283] width 125 height 15
click at [351, 253] on input "text" at bounding box center [394, 256] width 141 height 21
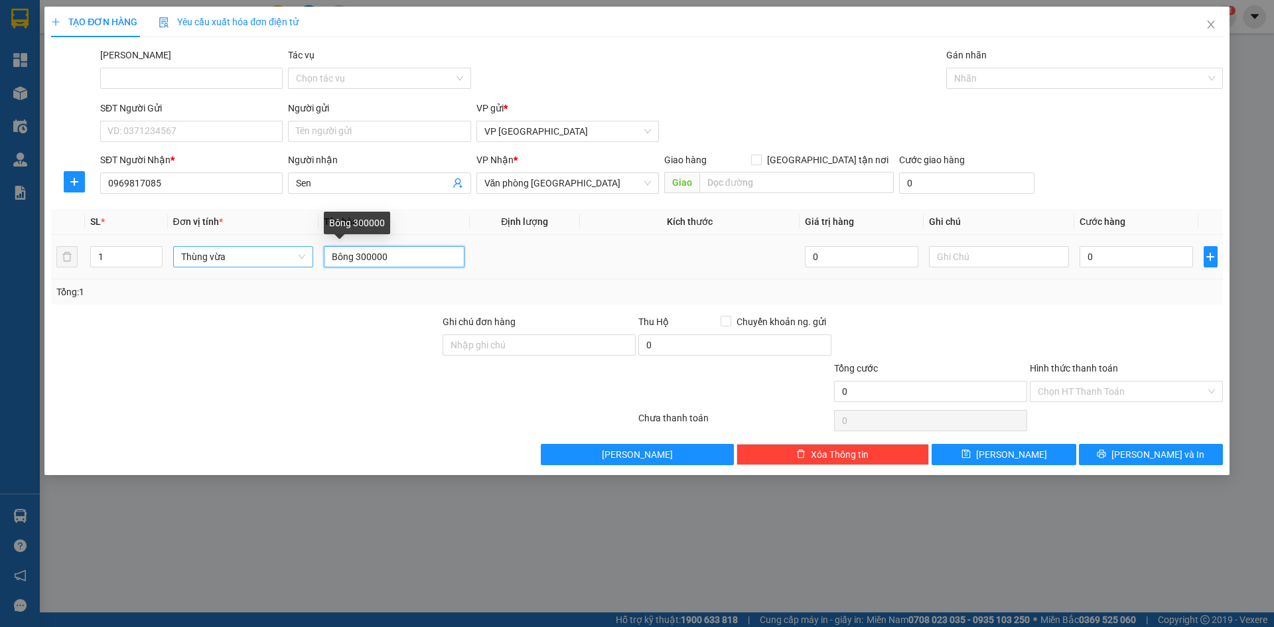
drag, startPoint x: 408, startPoint y: 265, endPoint x: 355, endPoint y: 256, distance: 53.9
click at [355, 256] on input "Bông 300000" at bounding box center [394, 256] width 141 height 21
type input "Bông"
click at [1093, 260] on input "0" at bounding box center [1136, 256] width 113 height 21
paste input "300.00"
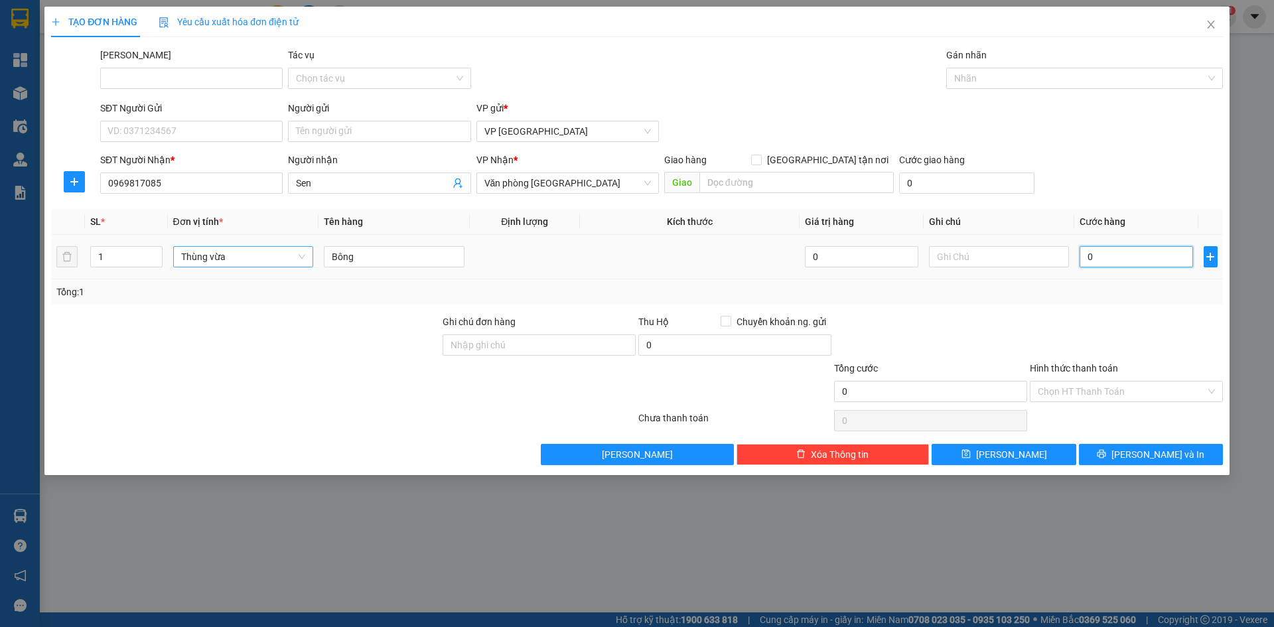
type input "300.000"
click at [1215, 256] on icon "plus" at bounding box center [1210, 257] width 11 height 11
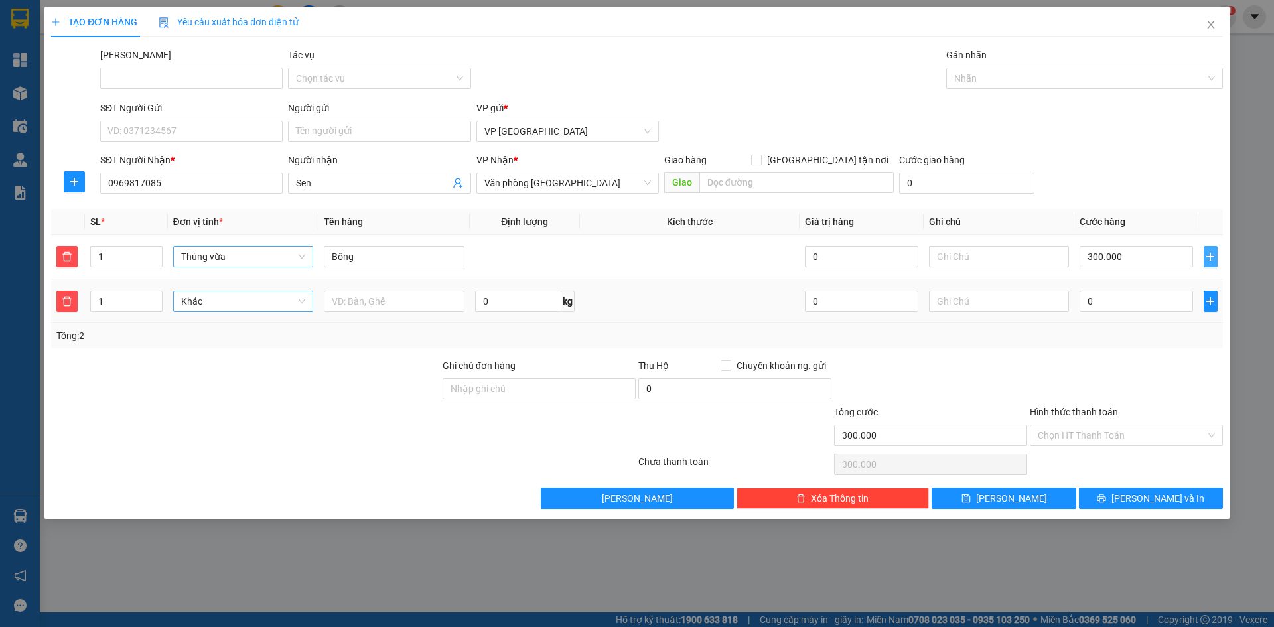
click at [255, 302] on span "Khác" at bounding box center [243, 301] width 125 height 20
type input "Thùng nhỏ"
click at [374, 306] on input "text" at bounding box center [394, 301] width 141 height 21
type input "Bông"
click at [1051, 439] on input "Hình thức thanh toán" at bounding box center [1122, 435] width 168 height 20
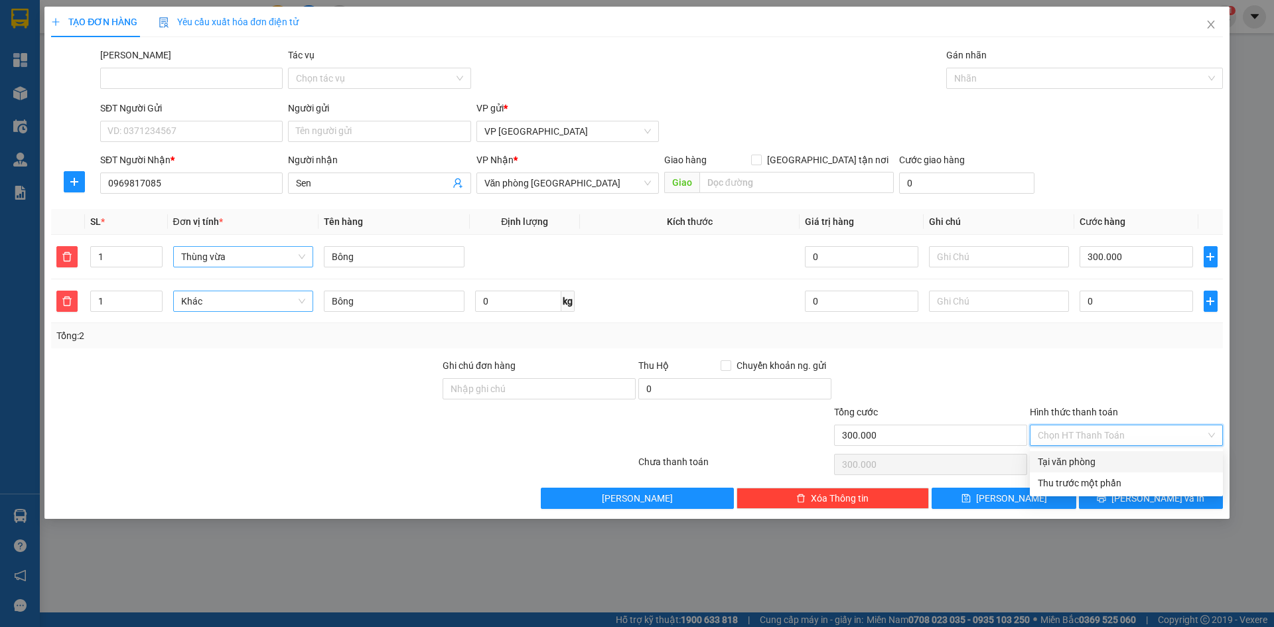
click at [1049, 457] on div "Tại văn phòng" at bounding box center [1126, 462] width 177 height 15
type input "0"
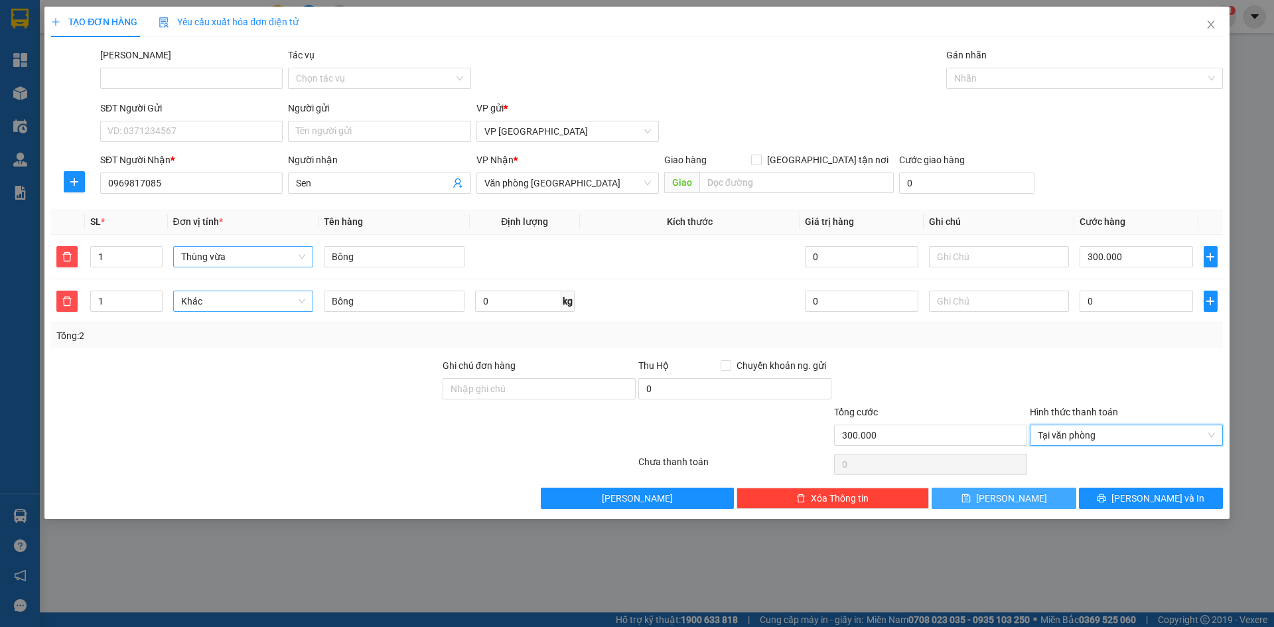
click at [1026, 494] on button "[PERSON_NAME]" at bounding box center [1004, 498] width 144 height 21
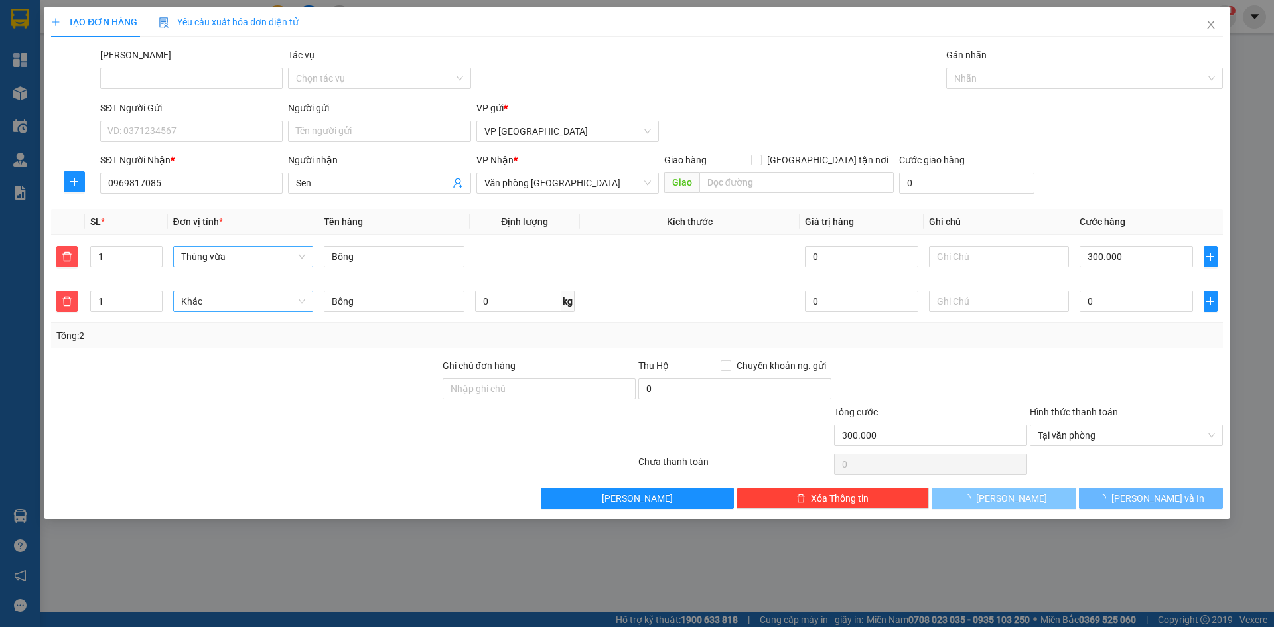
type input "0"
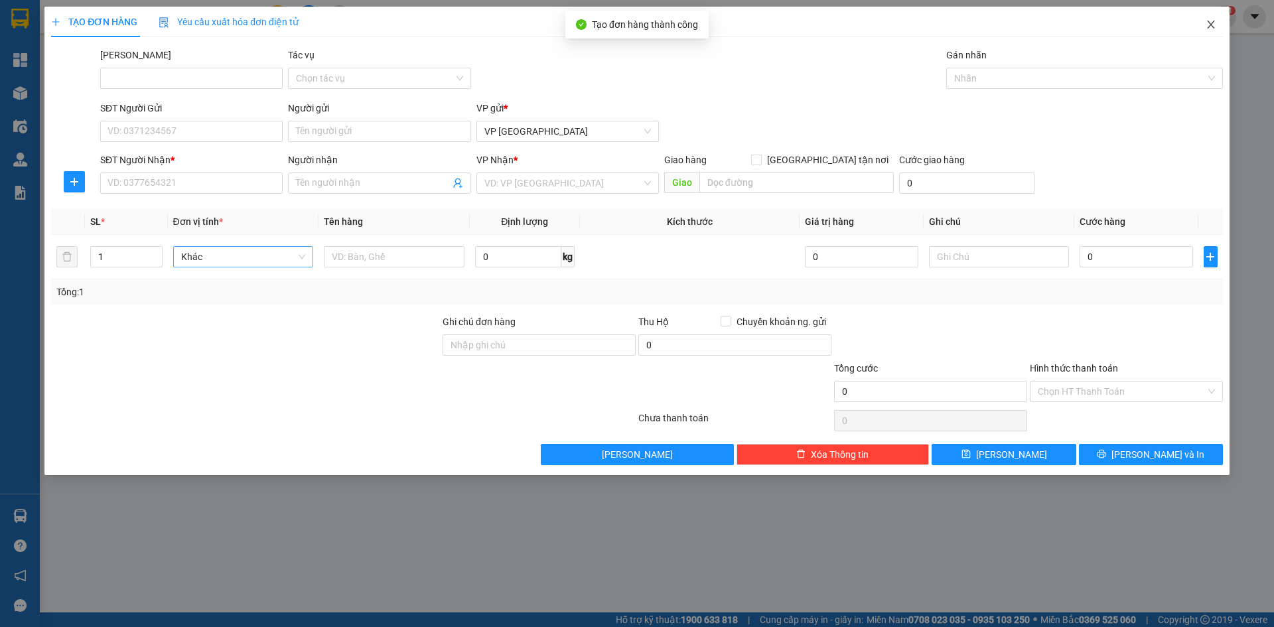
click at [1212, 25] on icon "close" at bounding box center [1210, 25] width 7 height 8
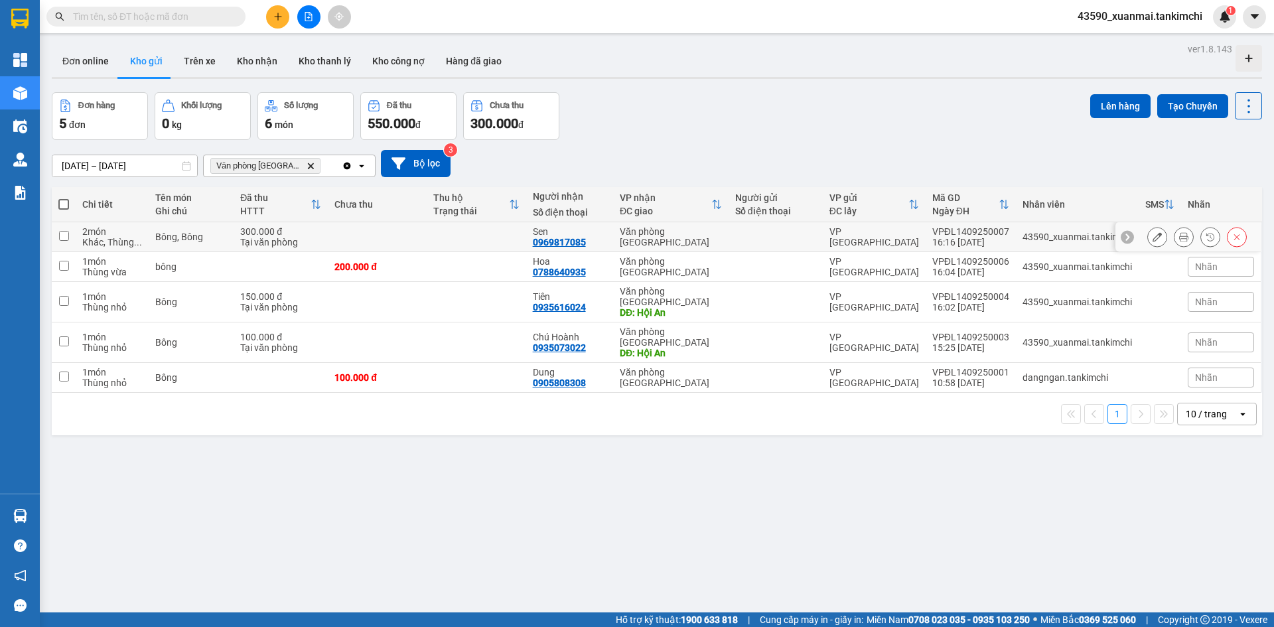
click at [1179, 240] on icon at bounding box center [1183, 236] width 9 height 9
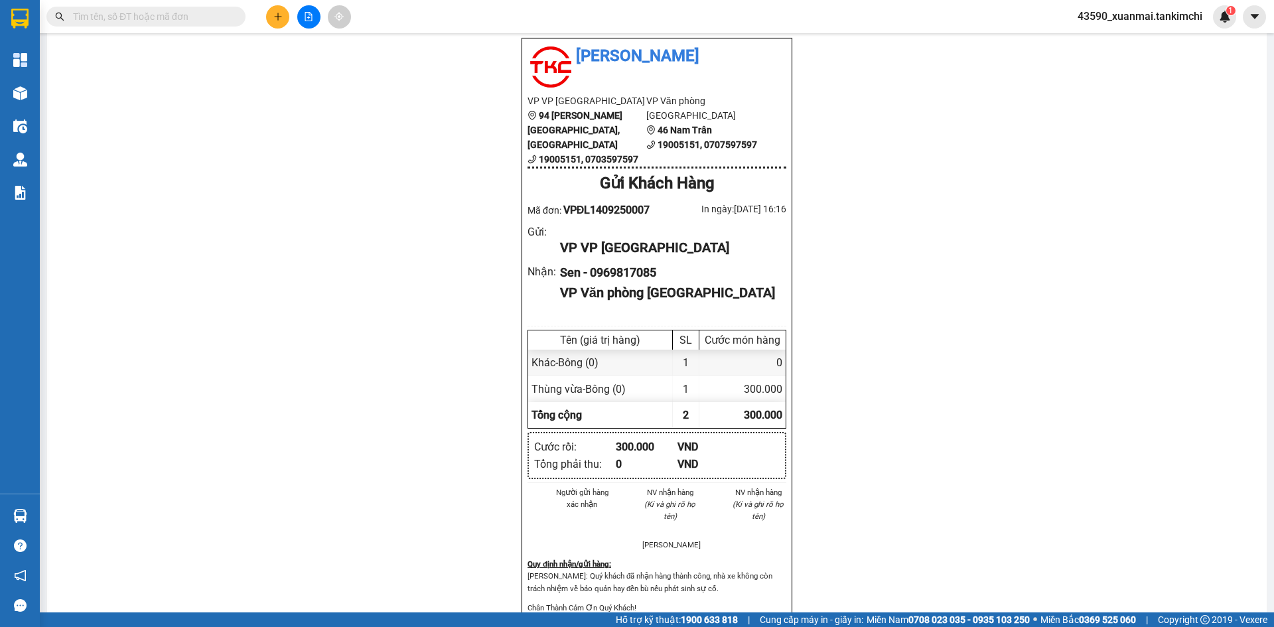
scroll to position [66, 0]
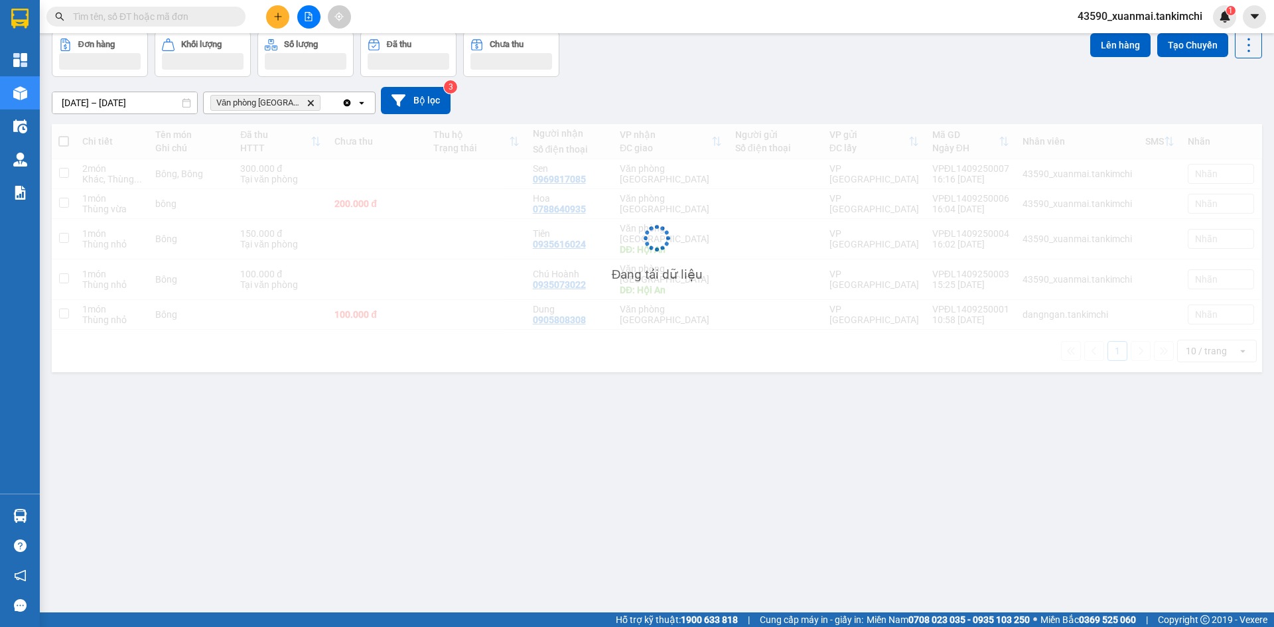
scroll to position [61, 0]
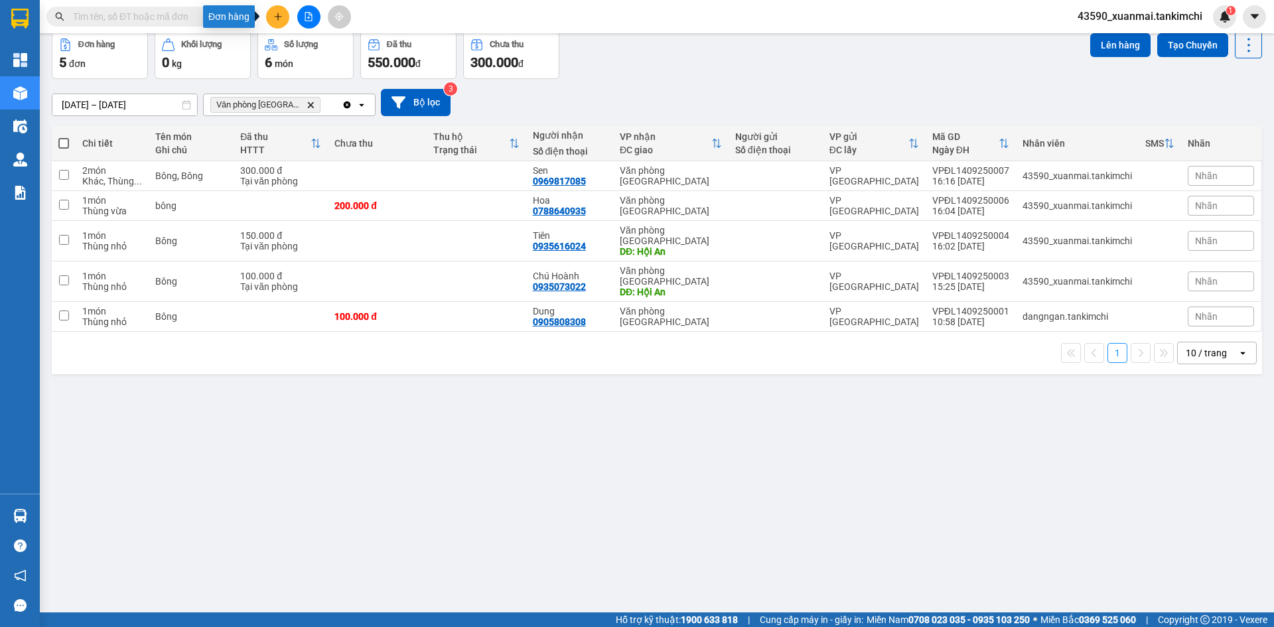
click at [281, 21] on icon "plus" at bounding box center [277, 16] width 9 height 9
click at [298, 50] on div "Tạo đơn hàng" at bounding box center [324, 49] width 100 height 25
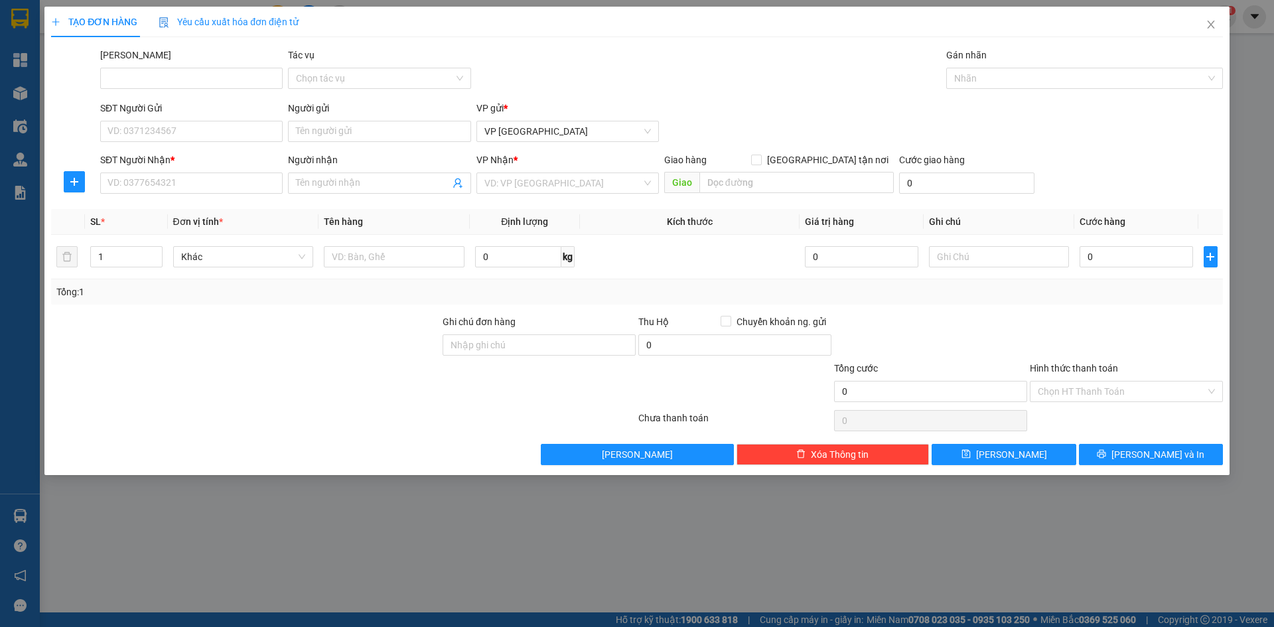
click at [218, 195] on div "SĐT Người Nhận * VD: 0377654321" at bounding box center [191, 176] width 183 height 46
click at [232, 185] on input "SĐT Người Nhận *" at bounding box center [191, 183] width 183 height 21
click at [226, 215] on div "0906414050 - Quang" at bounding box center [191, 209] width 167 height 15
type input "0906414050"
type input "Quang"
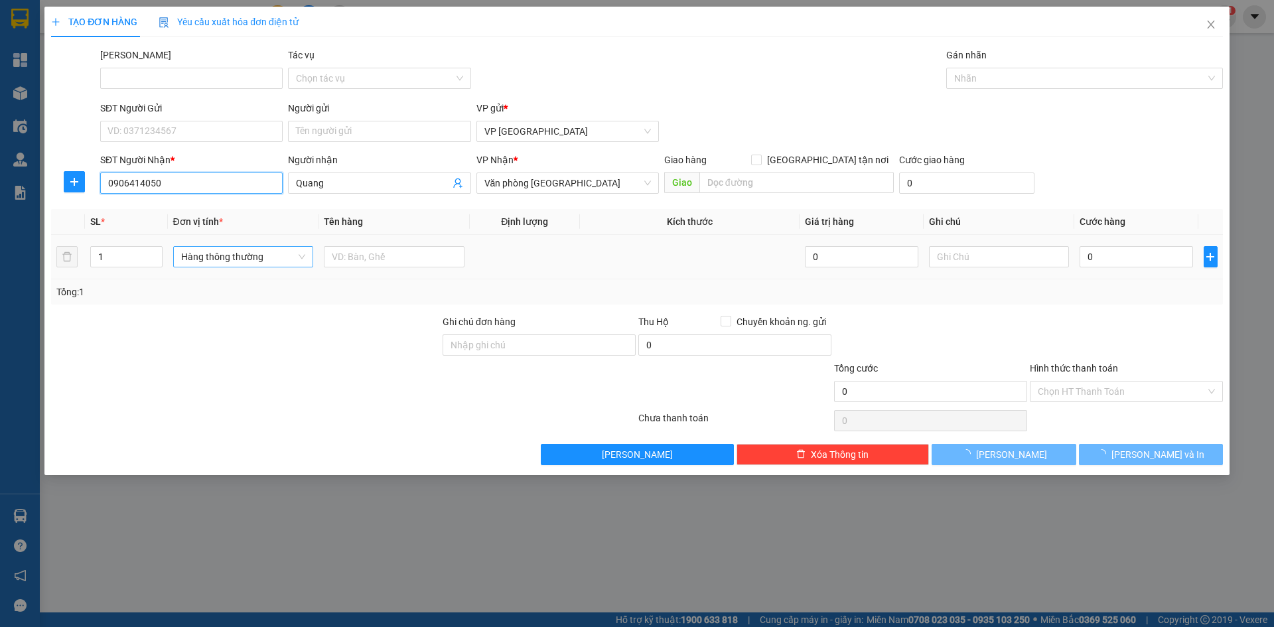
click at [228, 252] on span "Hàng thông thường" at bounding box center [243, 257] width 125 height 20
type input "0906414050"
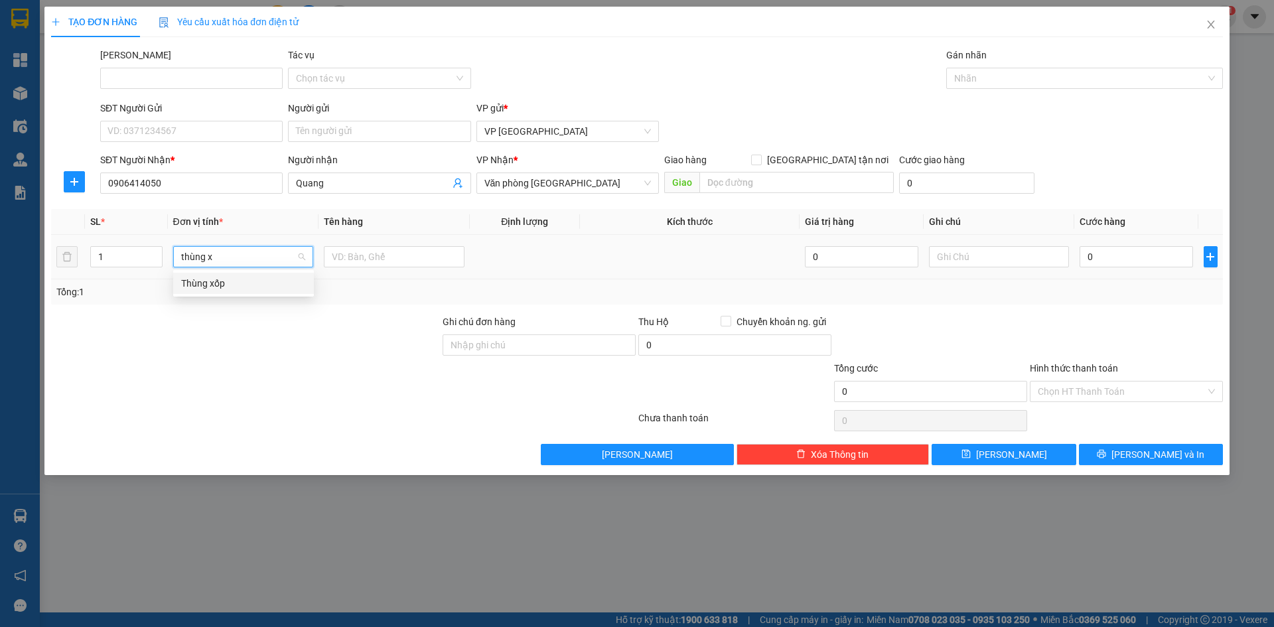
type input "thùng xo"
click at [229, 289] on div "Thùng xốp" at bounding box center [243, 283] width 125 height 15
click at [374, 265] on input "text" at bounding box center [394, 256] width 141 height 21
drag, startPoint x: 401, startPoint y: 256, endPoint x: 361, endPoint y: 262, distance: 40.4
click at [361, 262] on input "yagout 100000" at bounding box center [394, 256] width 141 height 21
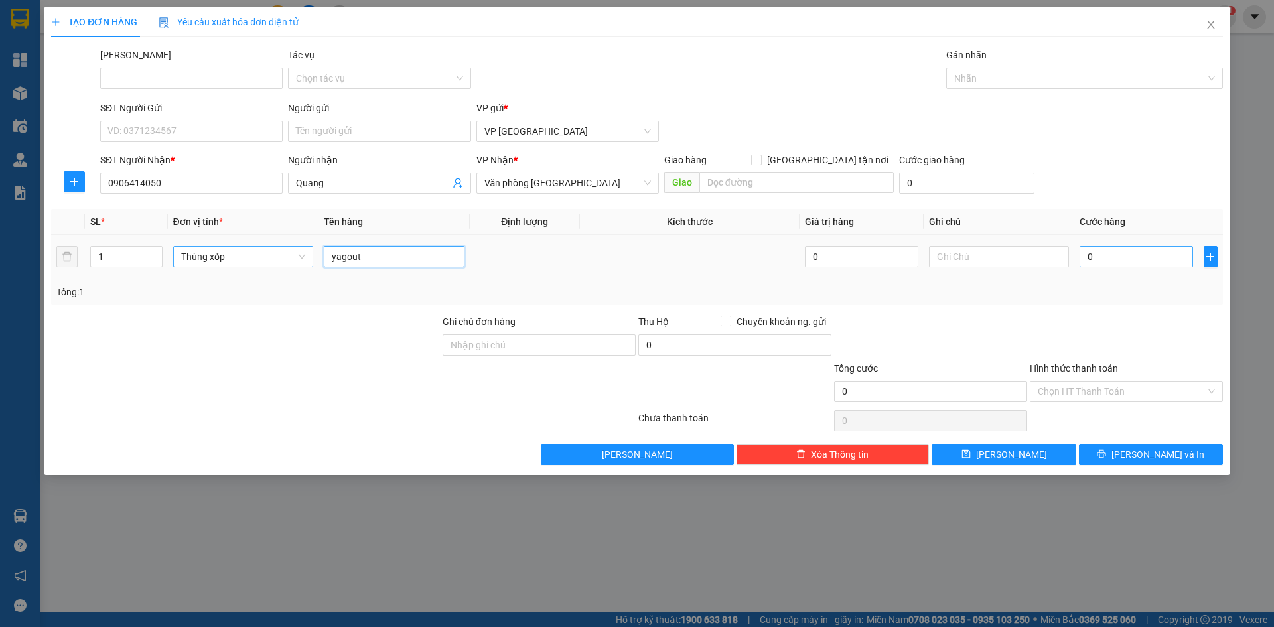
type input "yagout"
click at [1084, 256] on input "0" at bounding box center [1136, 256] width 113 height 21
paste input "100.00"
type input "100.000"
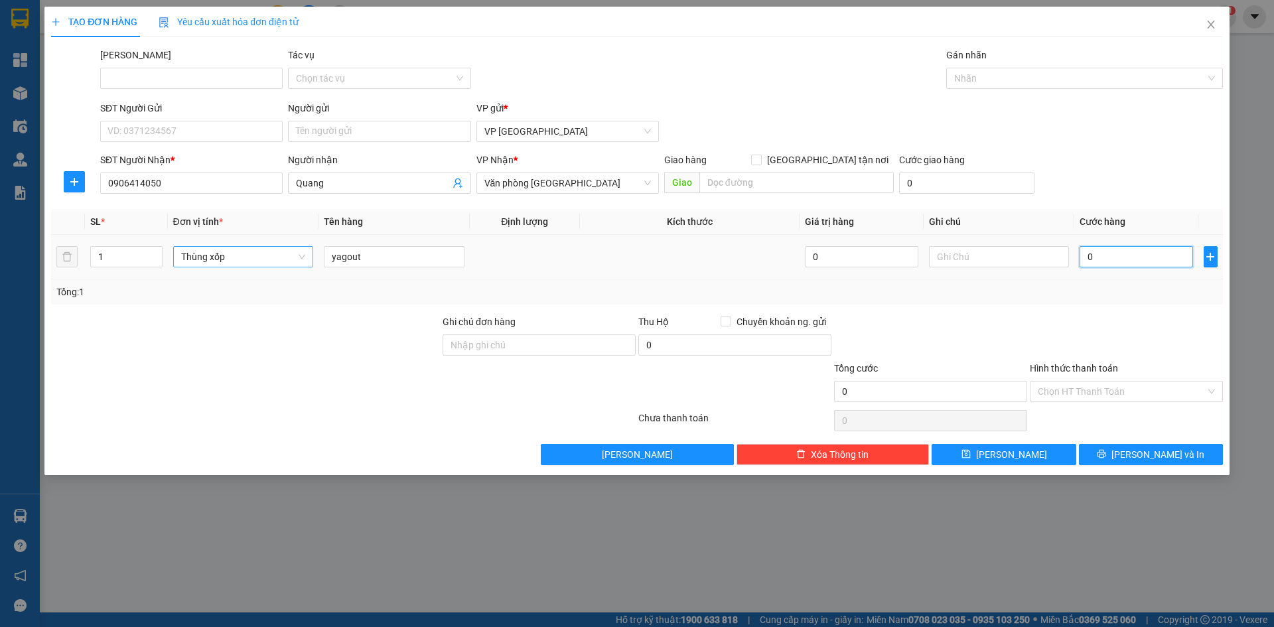
type input "100.000"
click at [979, 455] on button "[PERSON_NAME]" at bounding box center [1004, 454] width 144 height 21
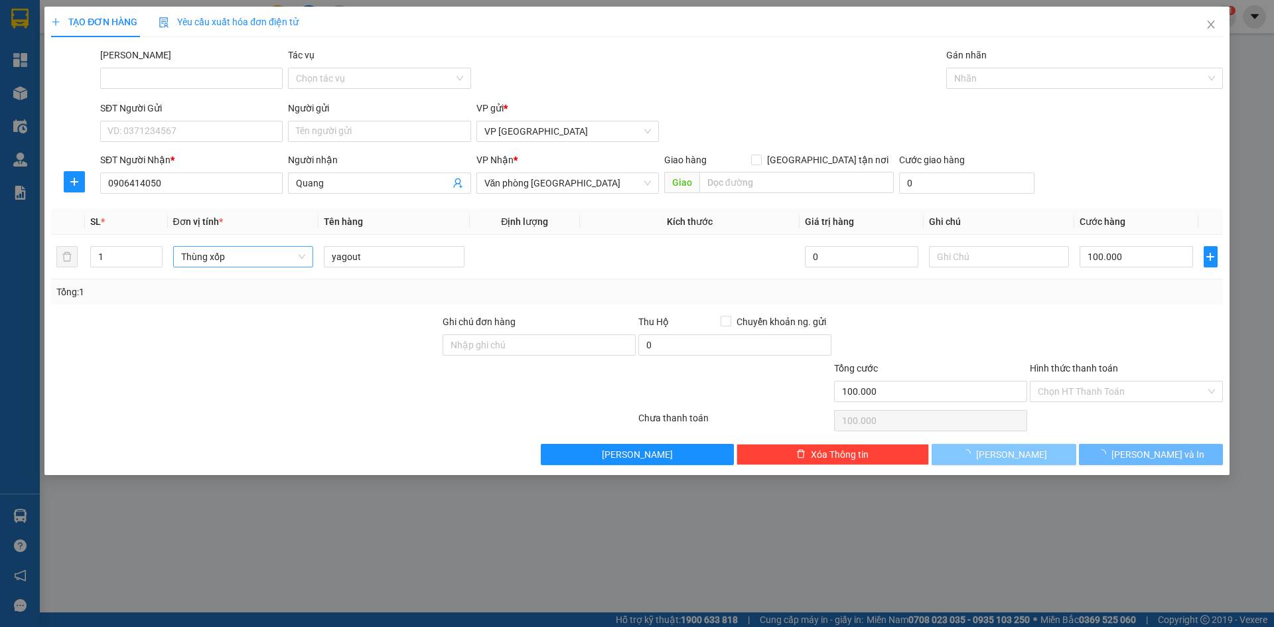
type input "0"
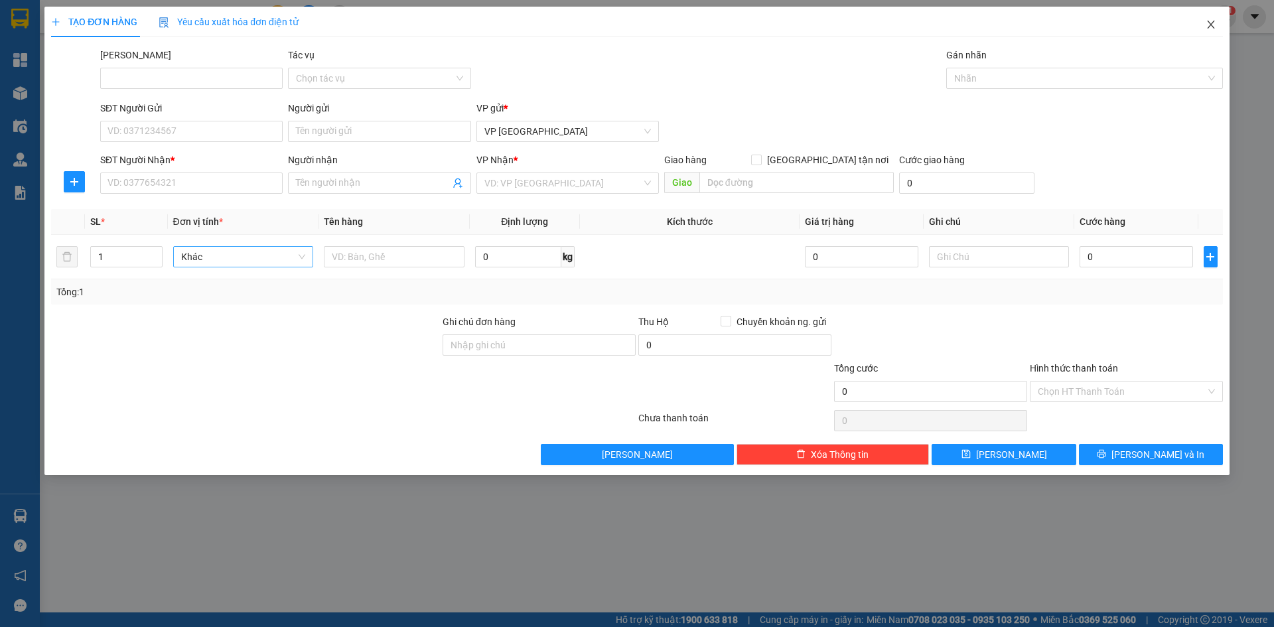
click at [1212, 25] on icon "close" at bounding box center [1211, 24] width 11 height 11
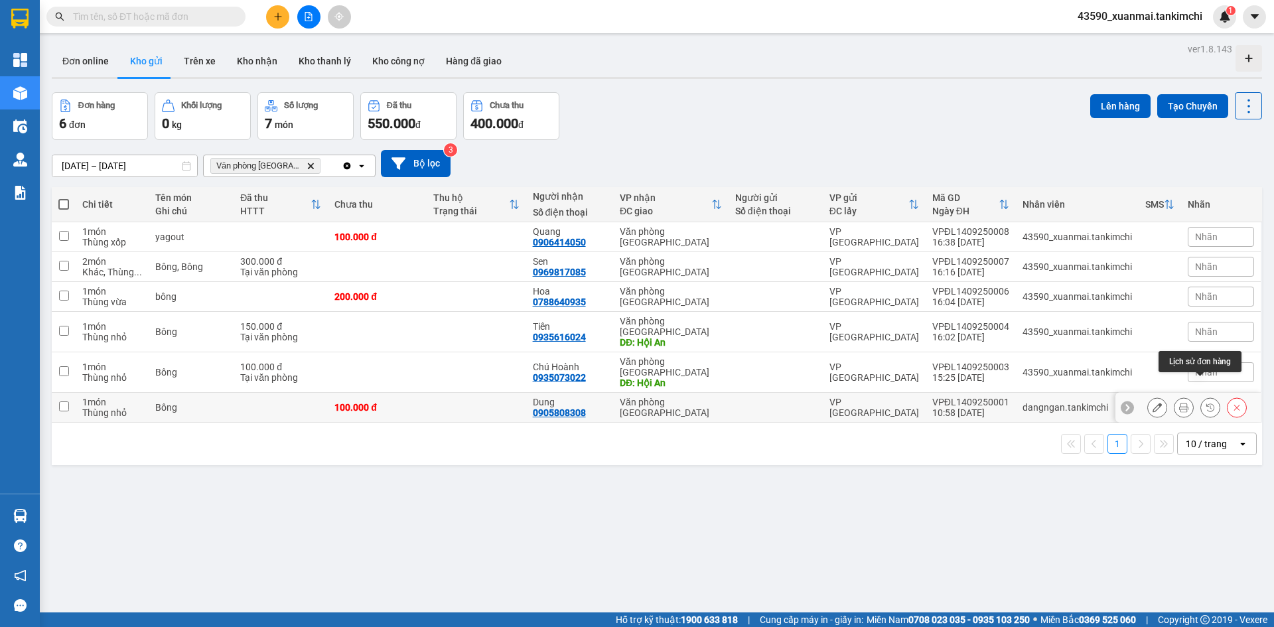
click at [1179, 403] on icon at bounding box center [1183, 407] width 9 height 9
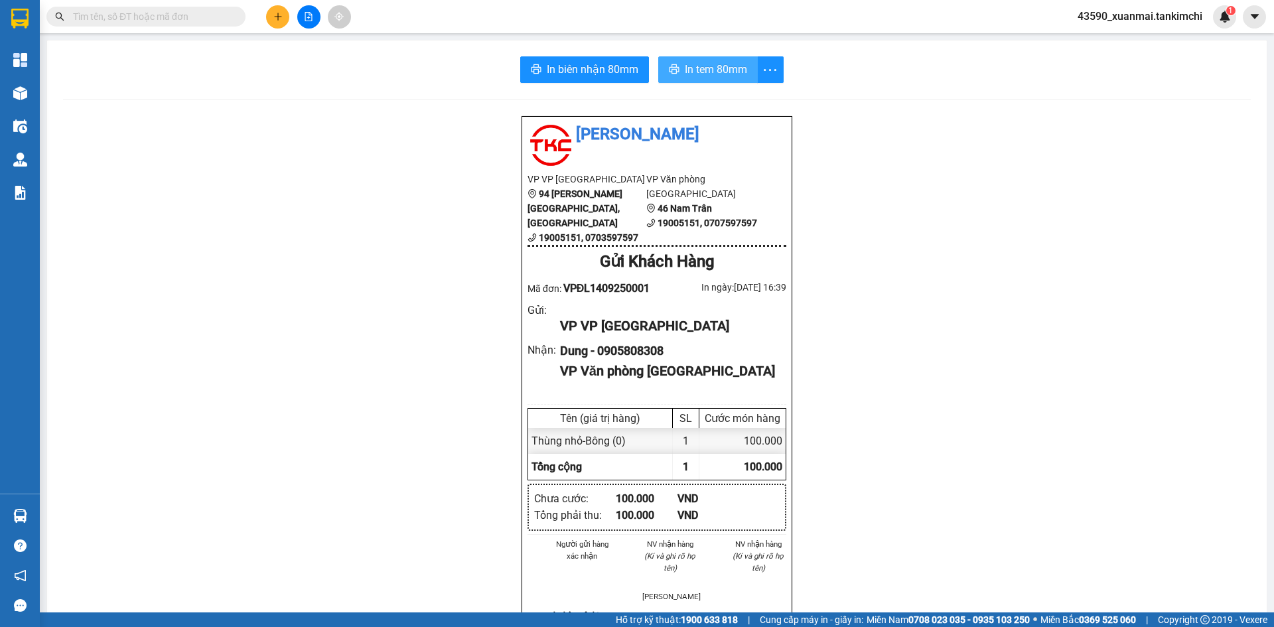
click at [727, 70] on span "In tem 80mm" at bounding box center [716, 69] width 62 height 17
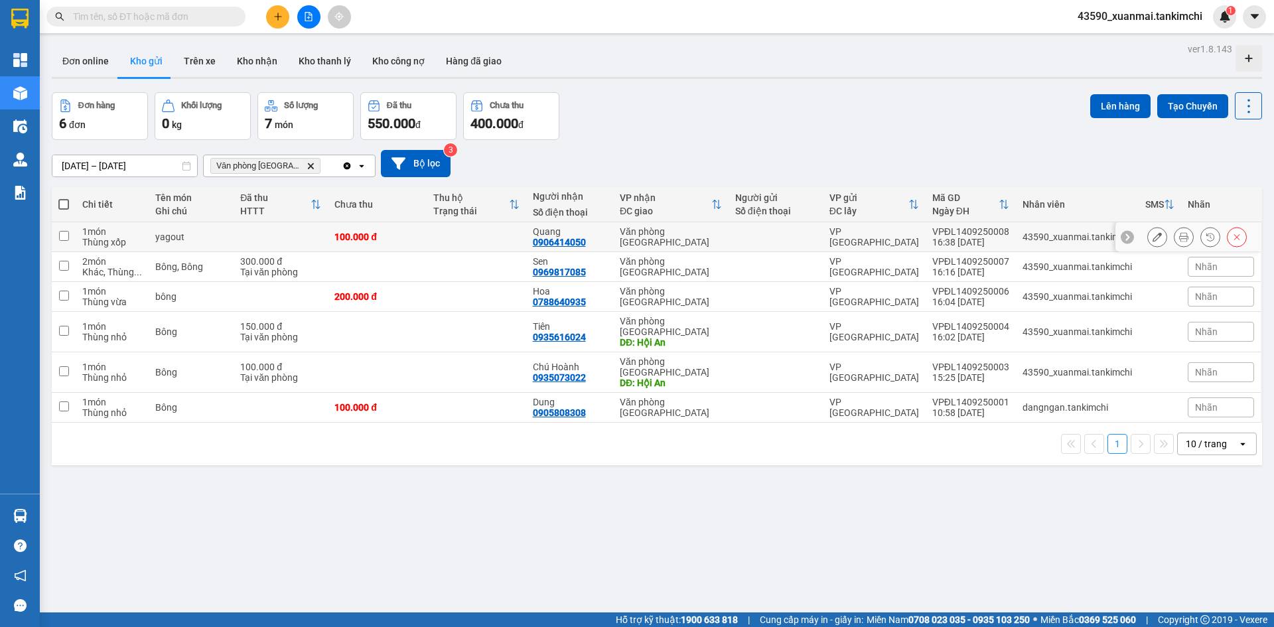
click at [1179, 235] on icon at bounding box center [1183, 236] width 9 height 9
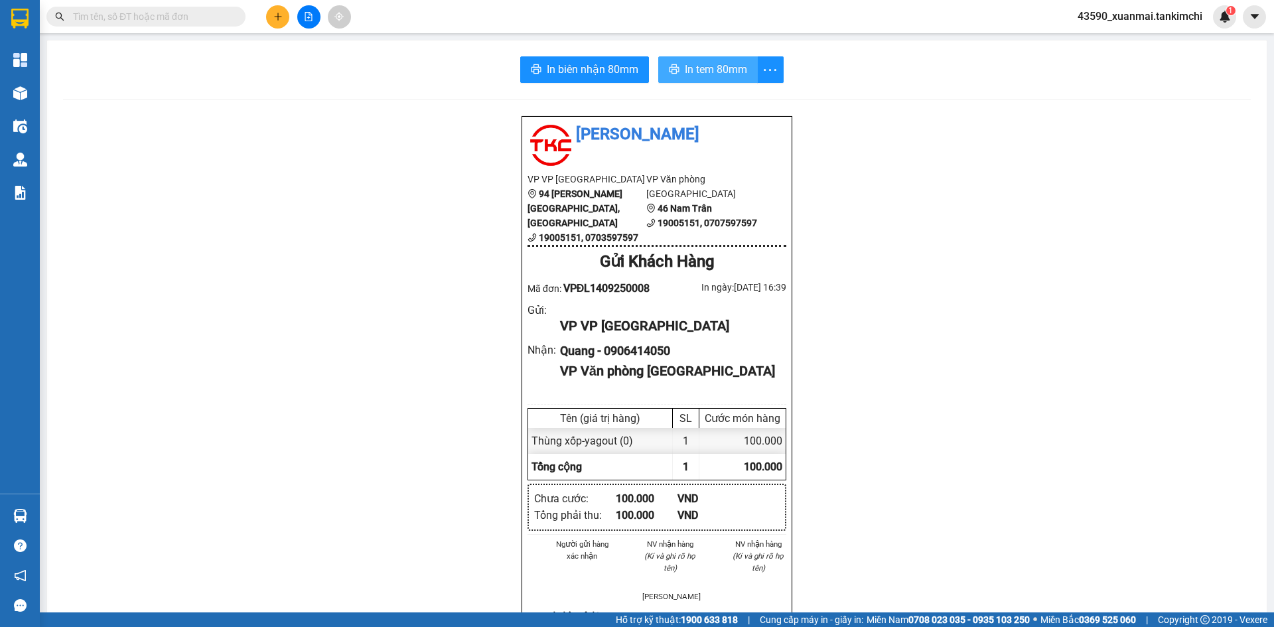
click at [705, 70] on span "In tem 80mm" at bounding box center [716, 69] width 62 height 17
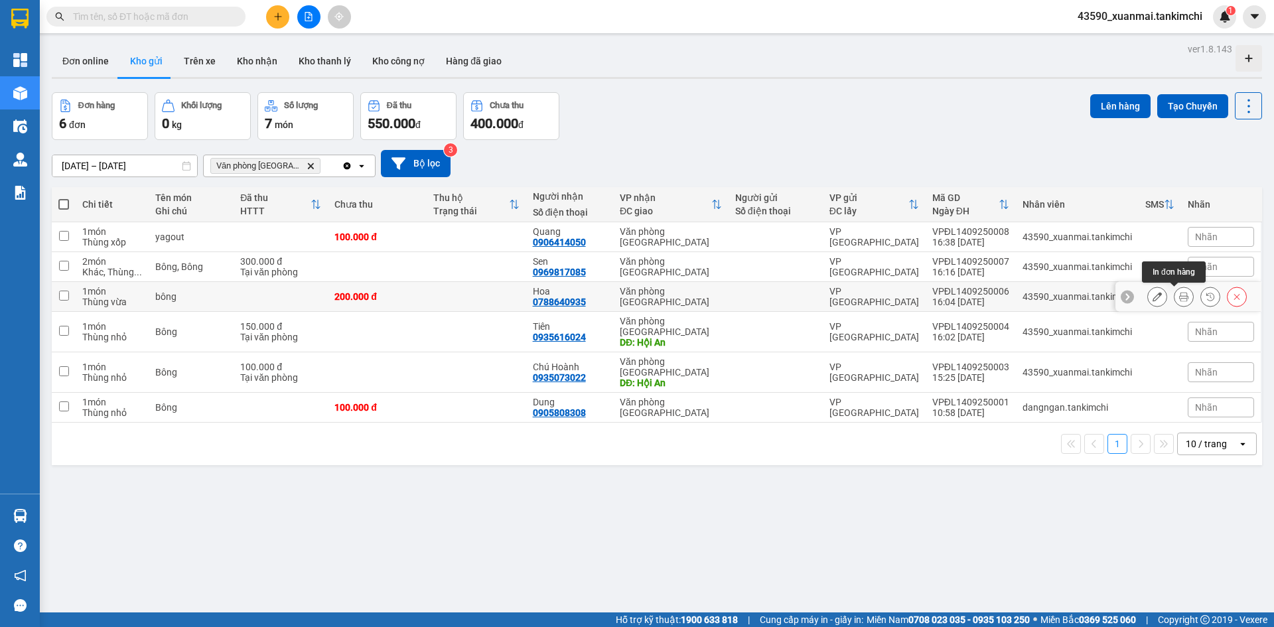
click at [1179, 300] on icon at bounding box center [1183, 296] width 9 height 9
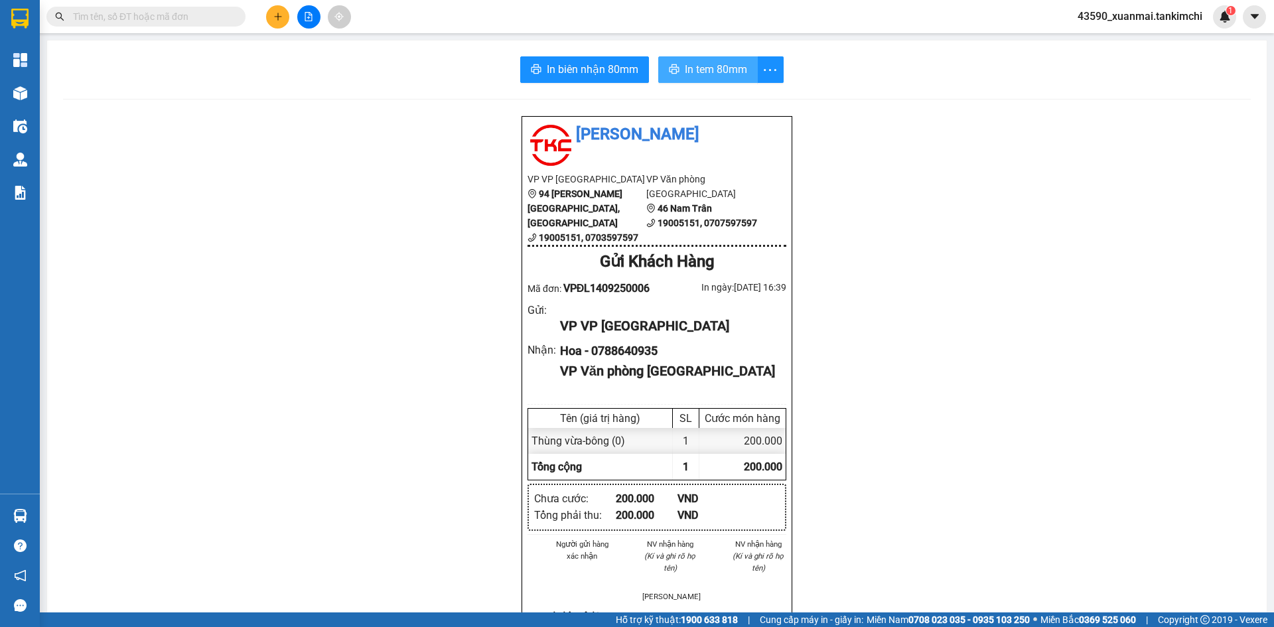
click at [685, 64] on span "In tem 80mm" at bounding box center [716, 69] width 62 height 17
click at [281, 283] on div "Tân Kim Chi VP VP Đà Lạt 94 Mai Anh Đào, Phường 8, Thành phố Đà Lạt 19005151, 0…" at bounding box center [657, 584] width 1188 height 939
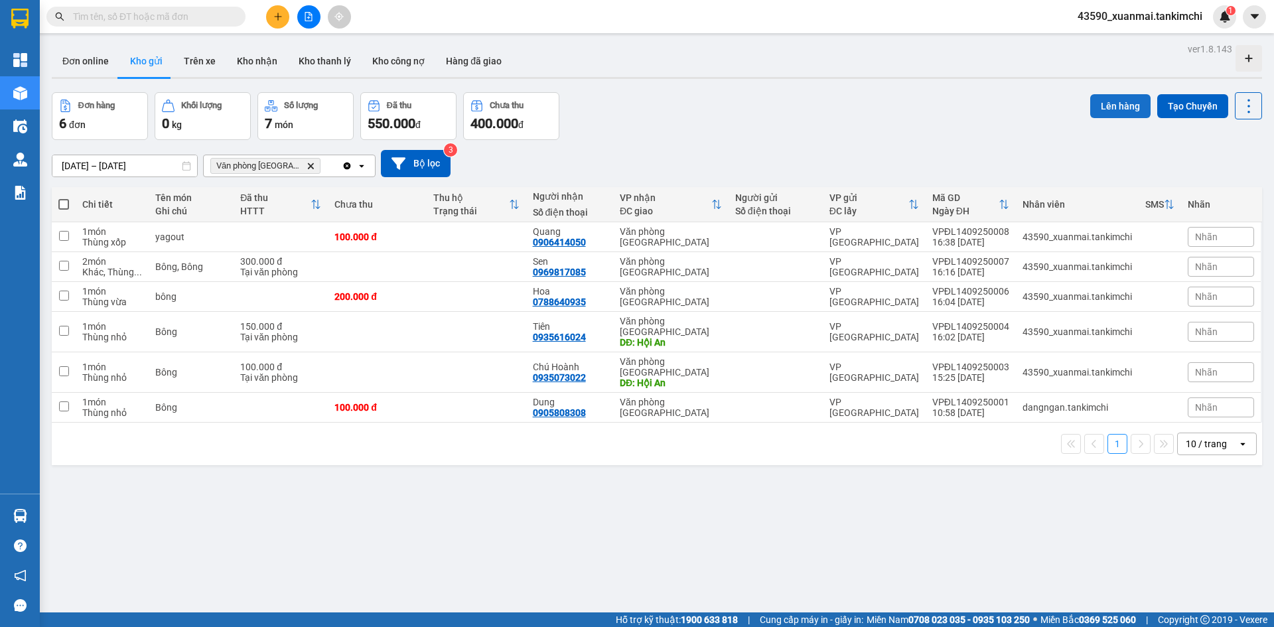
click at [1112, 104] on button "Lên hàng" at bounding box center [1120, 106] width 60 height 24
click at [66, 203] on span at bounding box center [63, 204] width 11 height 11
click at [64, 198] on input "checkbox" at bounding box center [64, 198] width 0 height 0
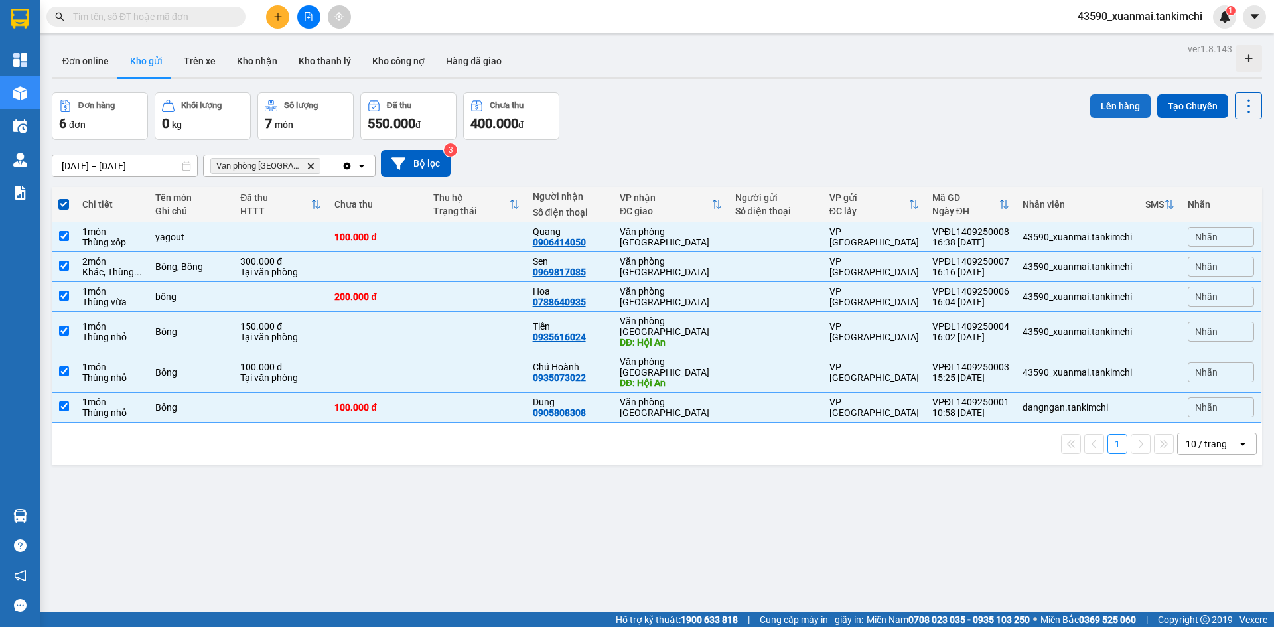
click at [1109, 109] on button "Lên hàng" at bounding box center [1120, 106] width 60 height 24
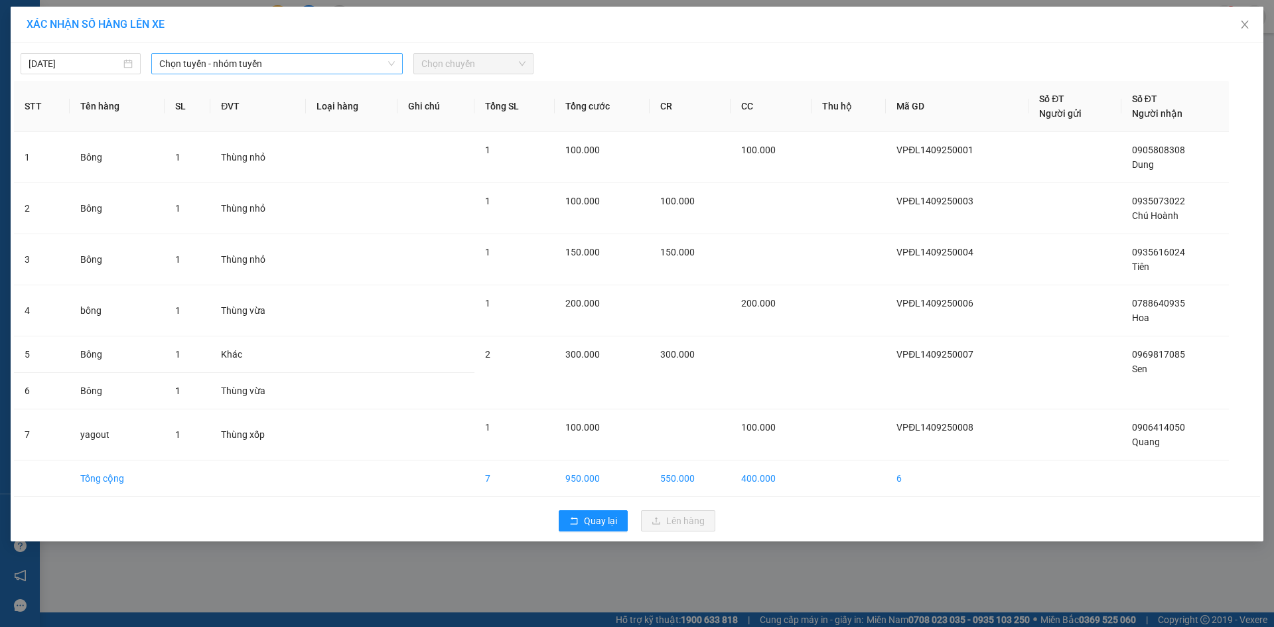
click at [186, 66] on span "Chọn tuyến - nhóm tuyến" at bounding box center [277, 64] width 236 height 20
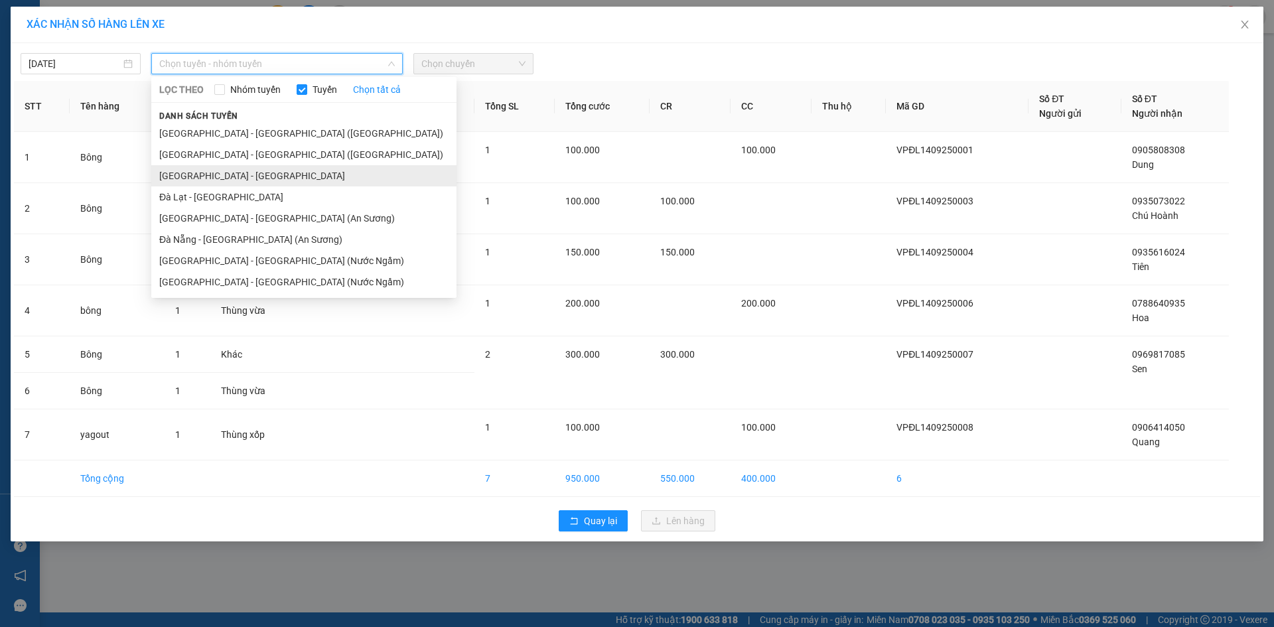
click at [226, 171] on li "Đà Nẵng - Đà Lạt" at bounding box center [303, 175] width 305 height 21
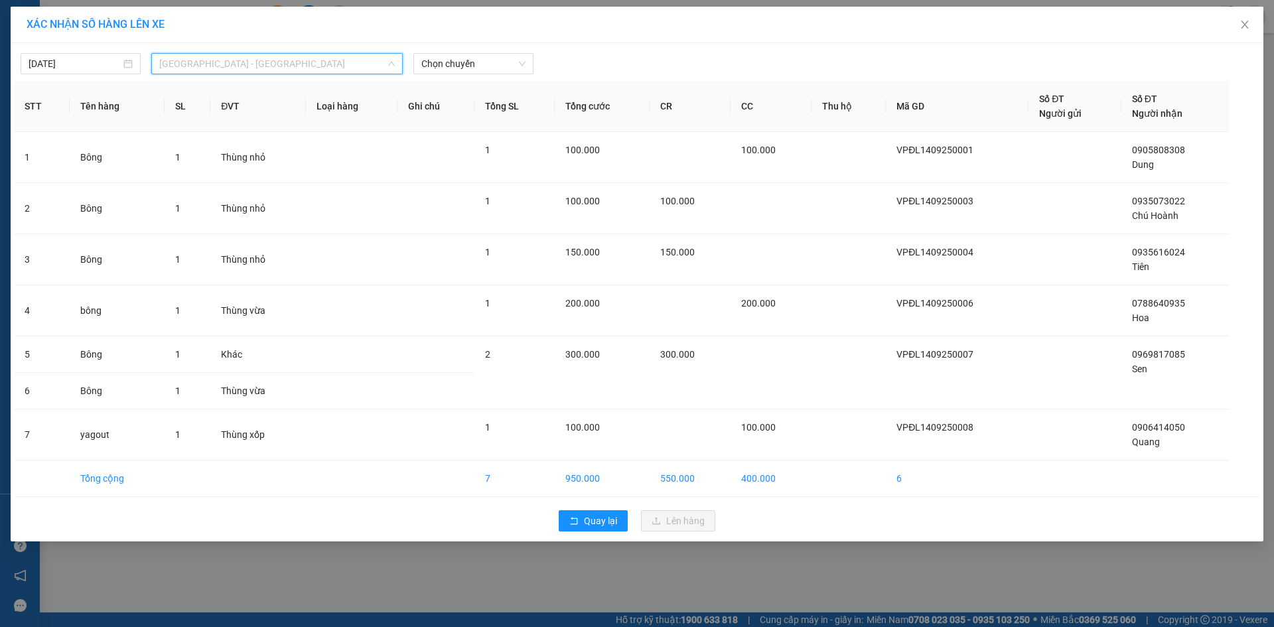
click at [241, 54] on span "Đà Nẵng - Đà Lạt" at bounding box center [277, 64] width 236 height 20
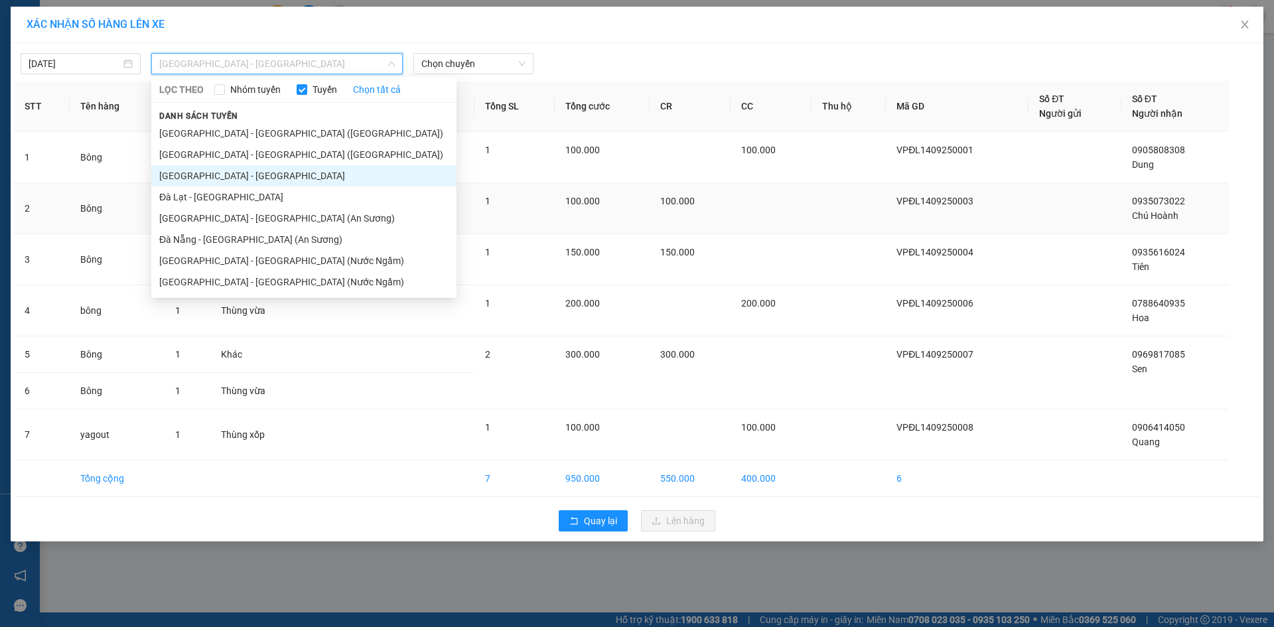
click at [209, 192] on li "Đà Lạt - Đà Nẵng" at bounding box center [303, 196] width 305 height 21
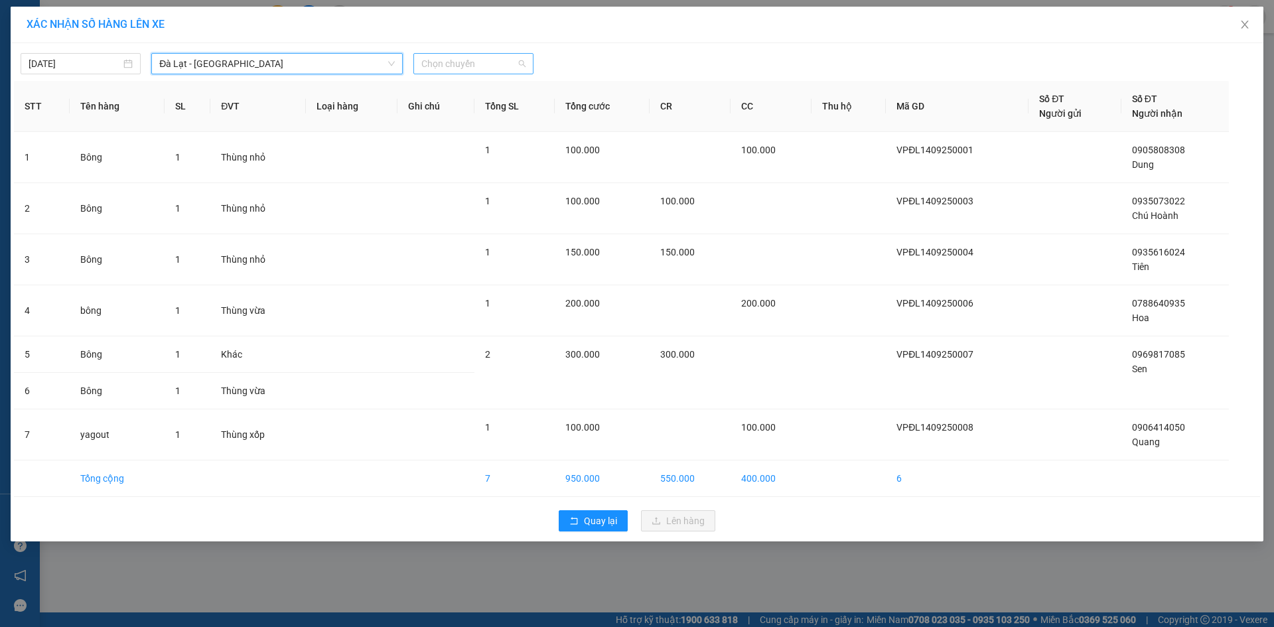
click at [447, 58] on span "Chọn chuyến" at bounding box center [473, 64] width 104 height 20
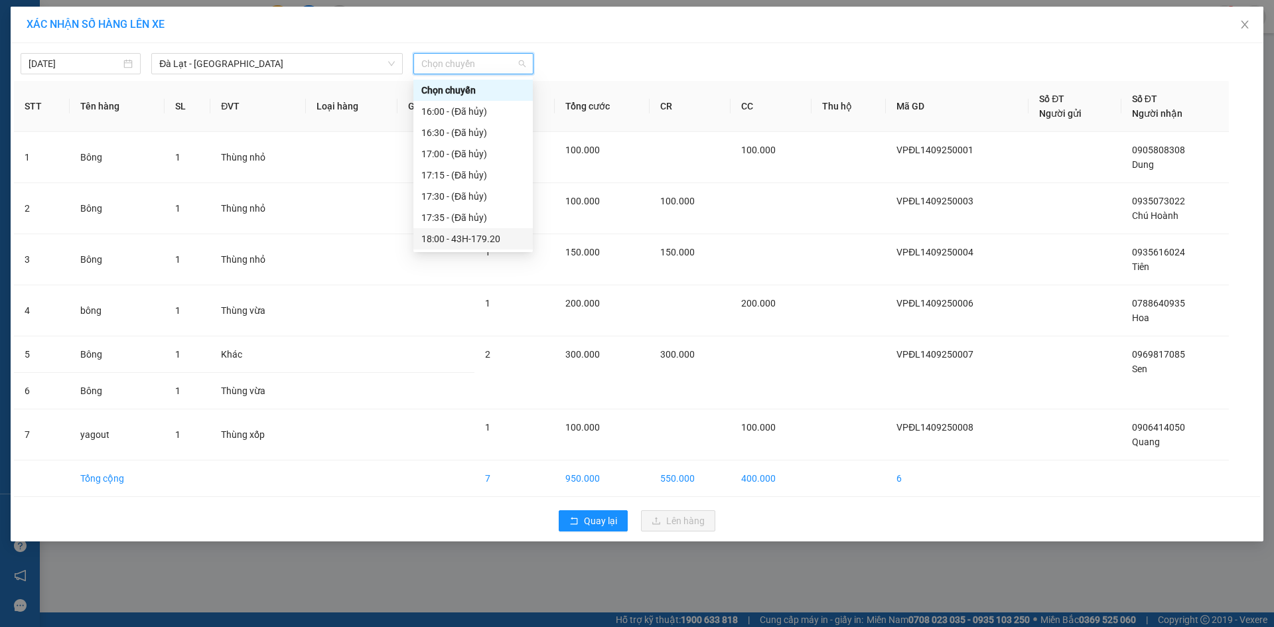
click at [445, 235] on div "18:00 - 43H-179.20" at bounding box center [473, 239] width 104 height 15
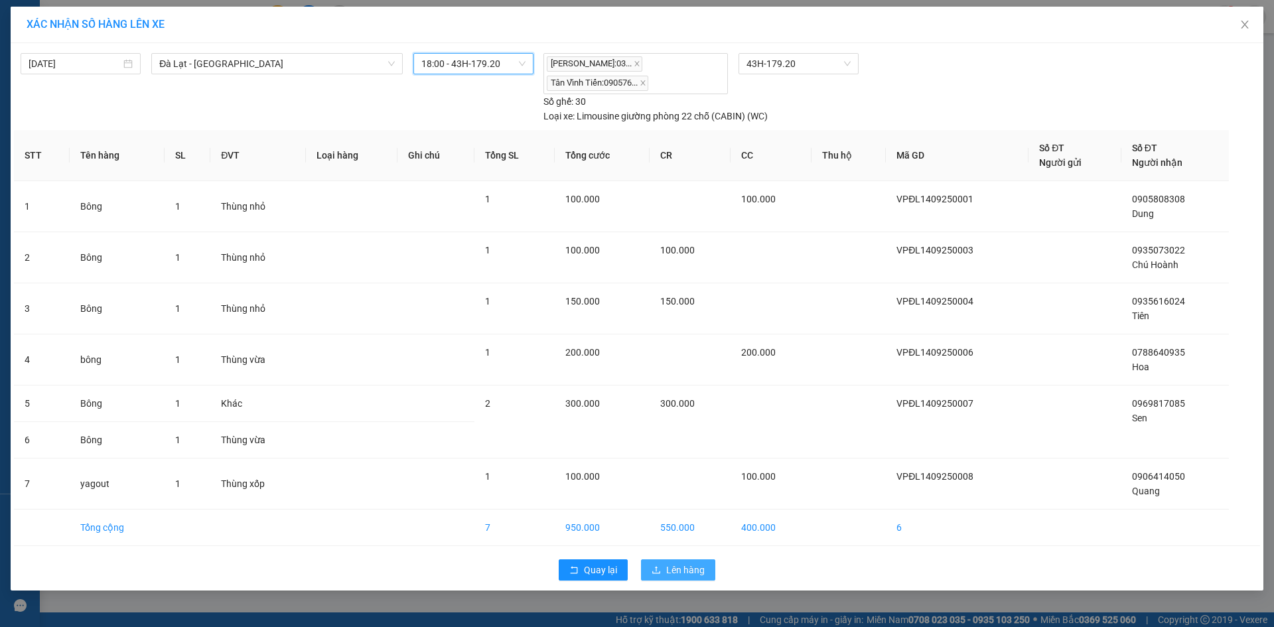
click at [695, 573] on span "Lên hàng" at bounding box center [685, 570] width 38 height 15
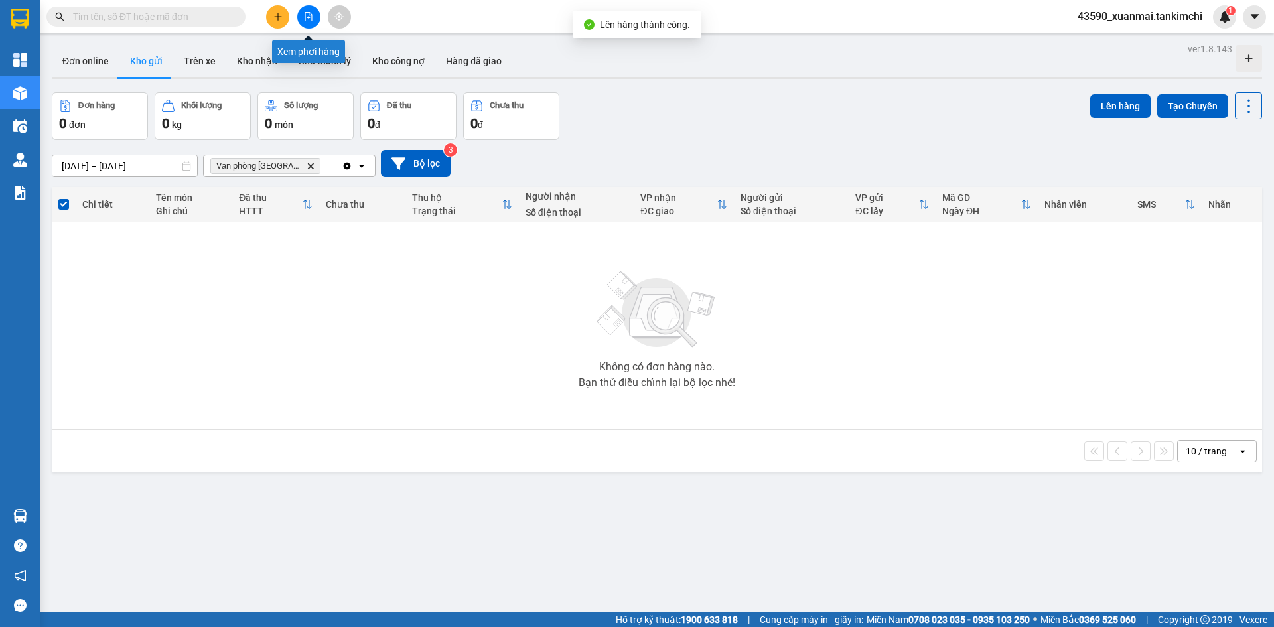
click at [317, 19] on button at bounding box center [308, 16] width 23 height 23
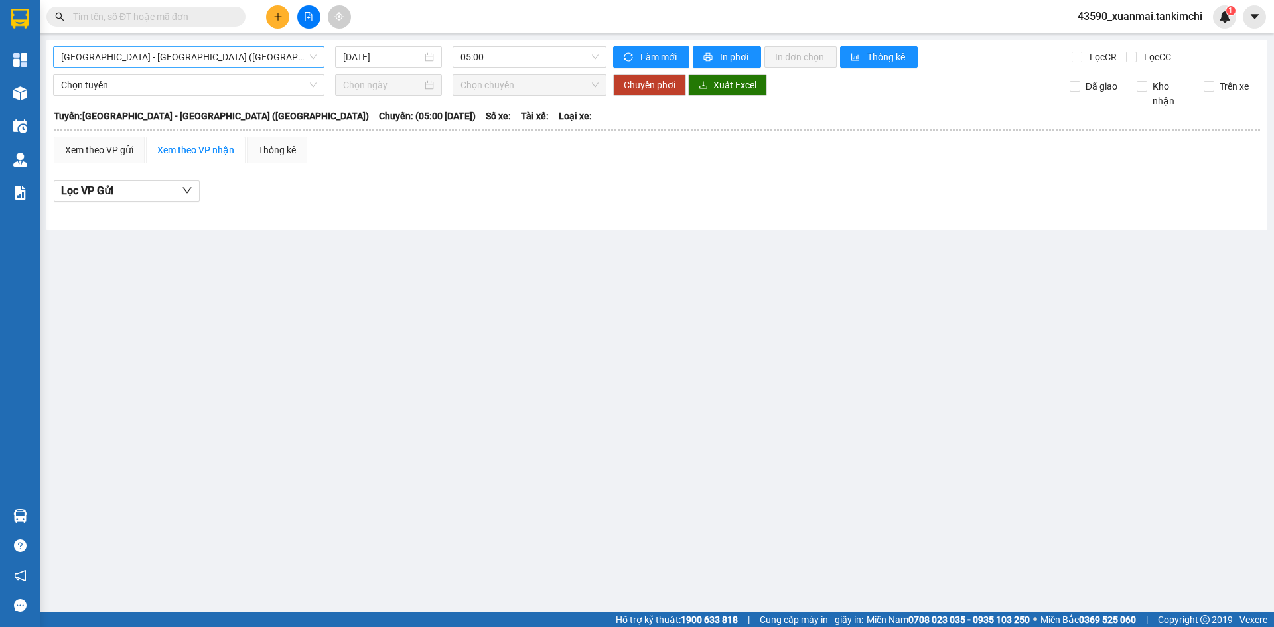
click at [159, 58] on span "Đà Nẵng - Hà Nội (Hàng)" at bounding box center [189, 57] width 256 height 20
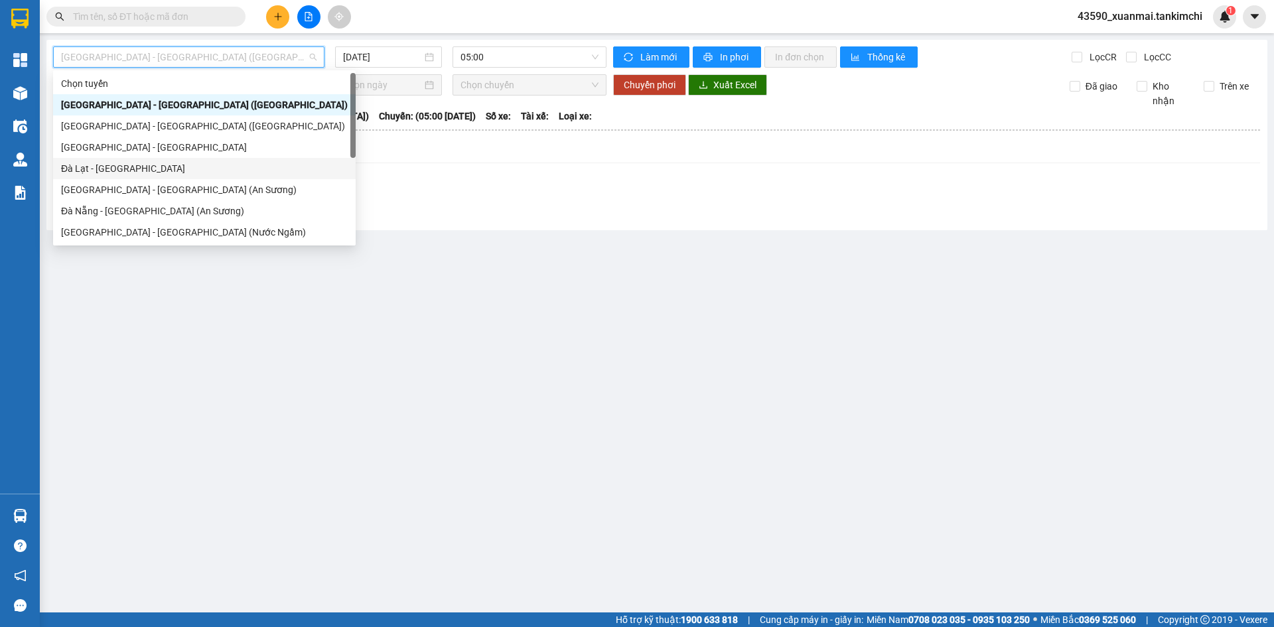
click at [109, 165] on div "Đà Lạt - Đà Nẵng" at bounding box center [204, 168] width 287 height 15
type input "[DATE]"
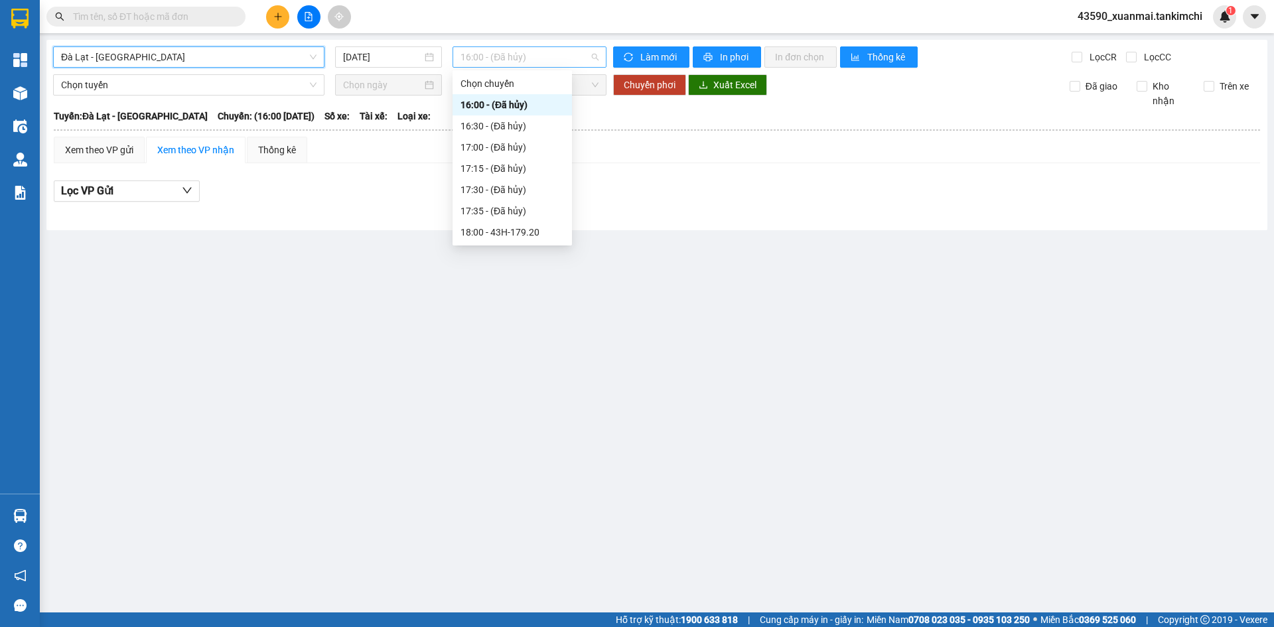
click at [494, 56] on span "16:00 - (Đã hủy)" at bounding box center [530, 57] width 138 height 20
click at [501, 233] on div "18:00 - 43H-179.20" at bounding box center [513, 232] width 104 height 15
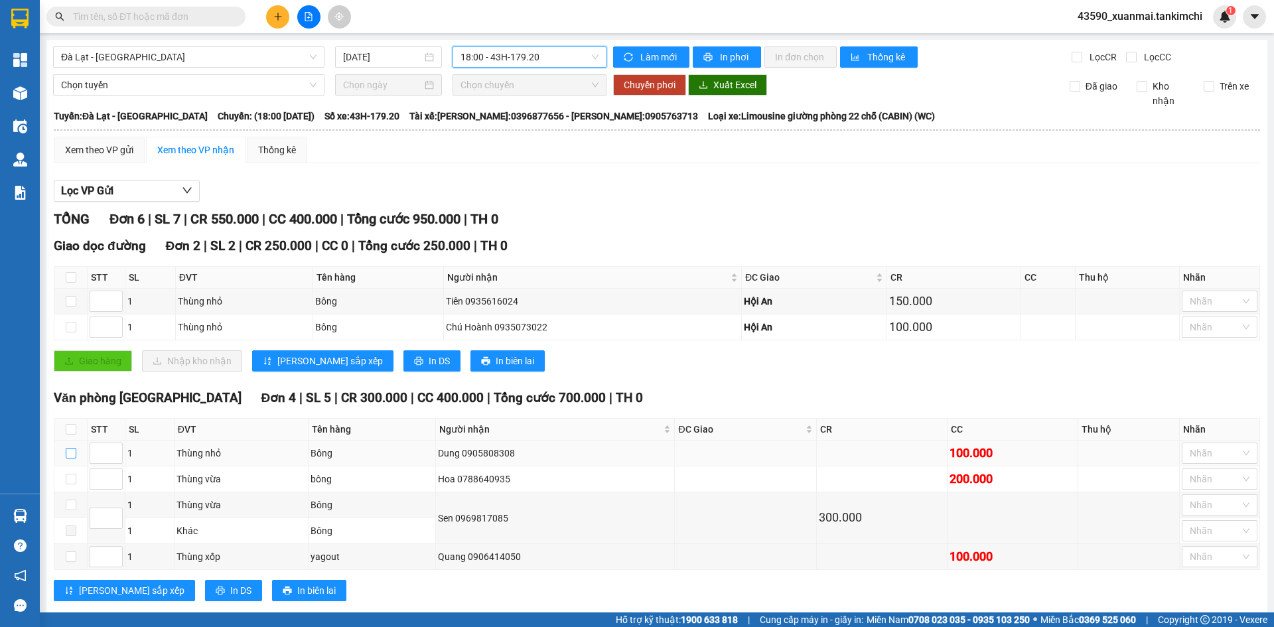
click at [71, 451] on input "checkbox" at bounding box center [71, 453] width 11 height 11
checkbox input "true"
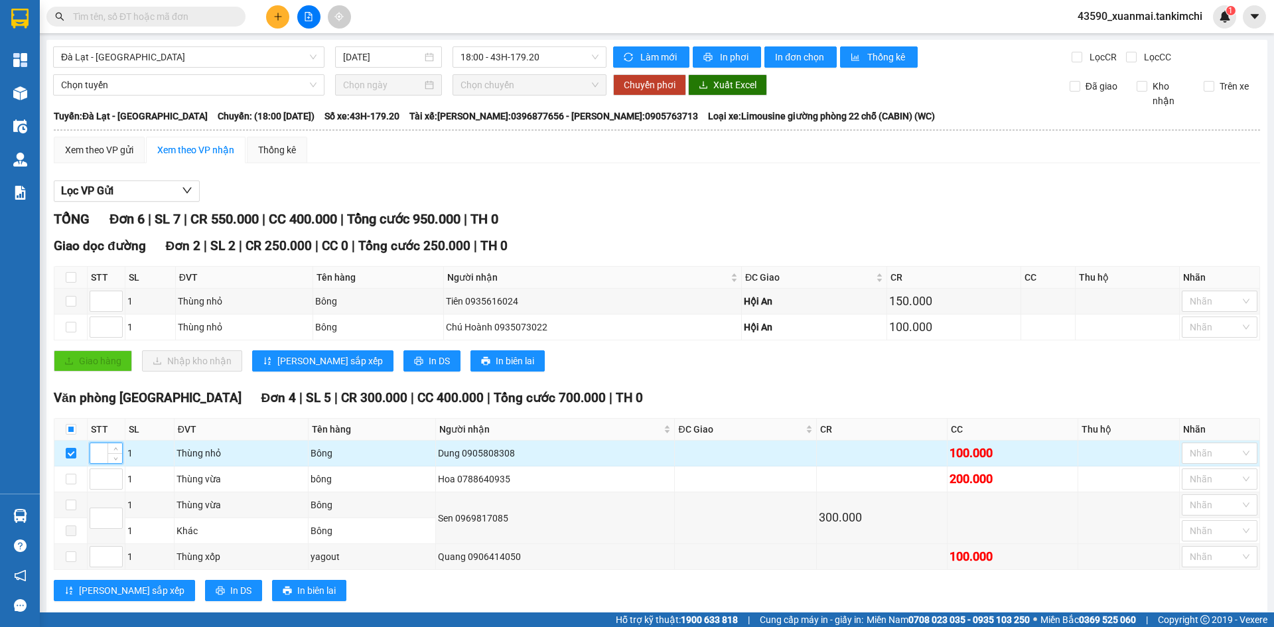
click at [100, 455] on input at bounding box center [106, 453] width 32 height 20
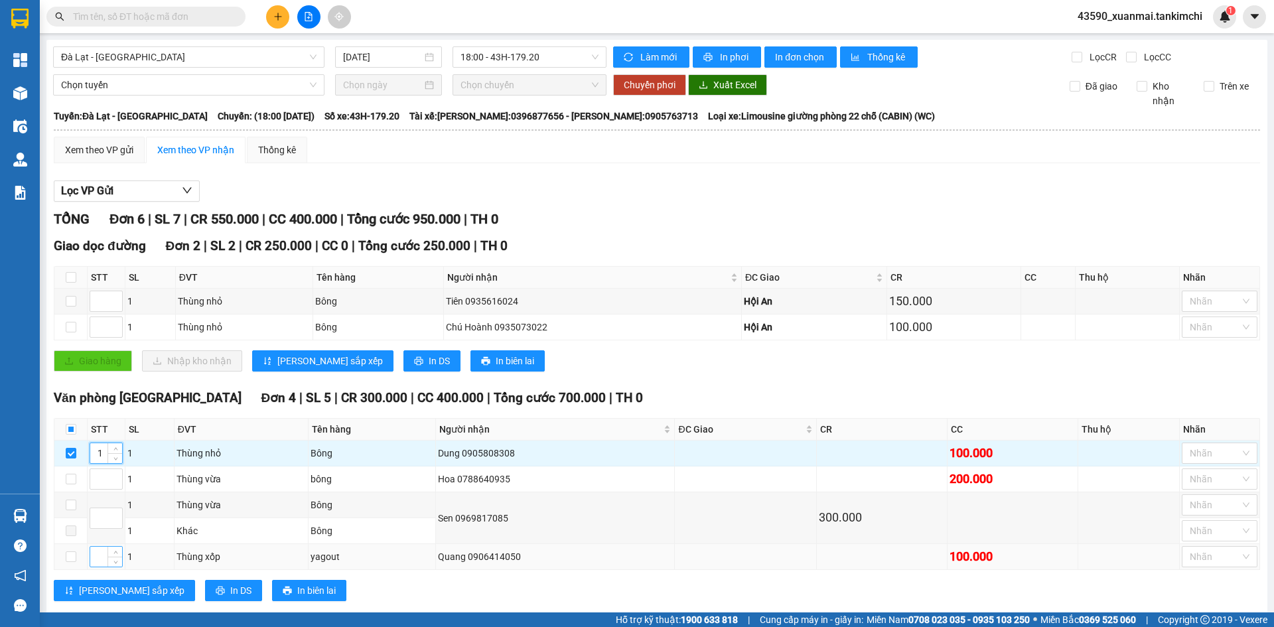
type input "1"
click at [103, 547] on input at bounding box center [106, 557] width 32 height 20
type input "2"
click at [108, 477] on span "Decrease Value" at bounding box center [115, 483] width 15 height 12
click at [96, 508] on input at bounding box center [106, 518] width 32 height 20
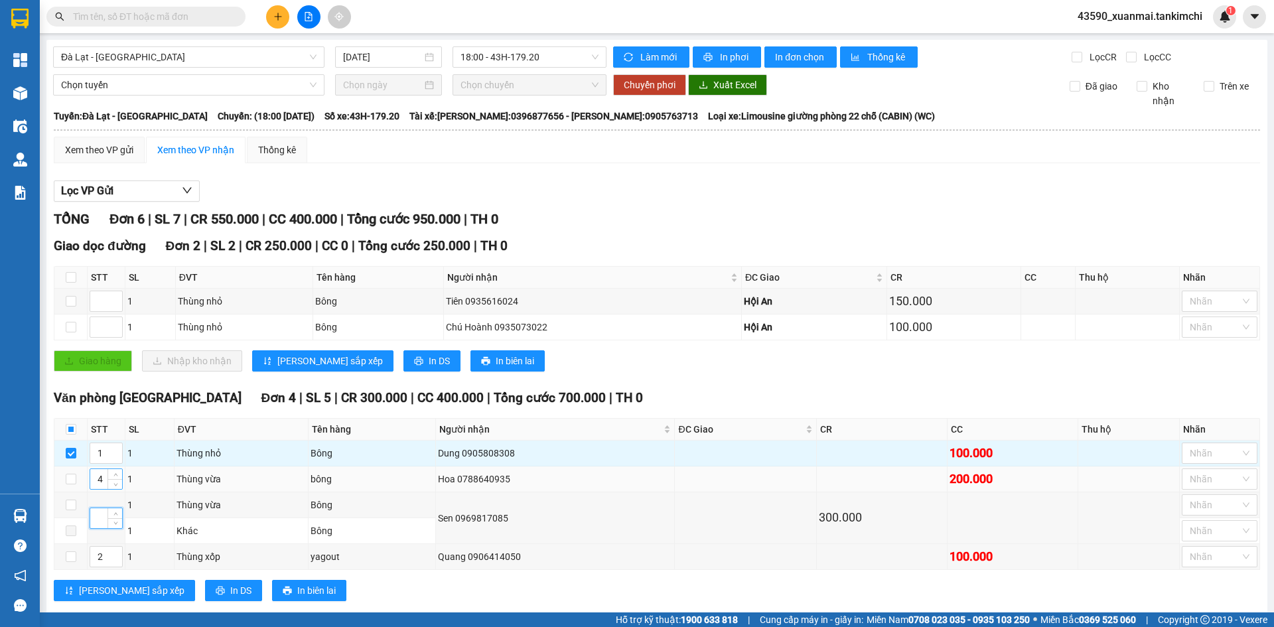
click at [104, 469] on input "4" at bounding box center [106, 479] width 32 height 20
click at [119, 480] on span "down" at bounding box center [115, 484] width 8 height 8
click at [119, 472] on span "up" at bounding box center [115, 476] width 8 height 8
type input "3"
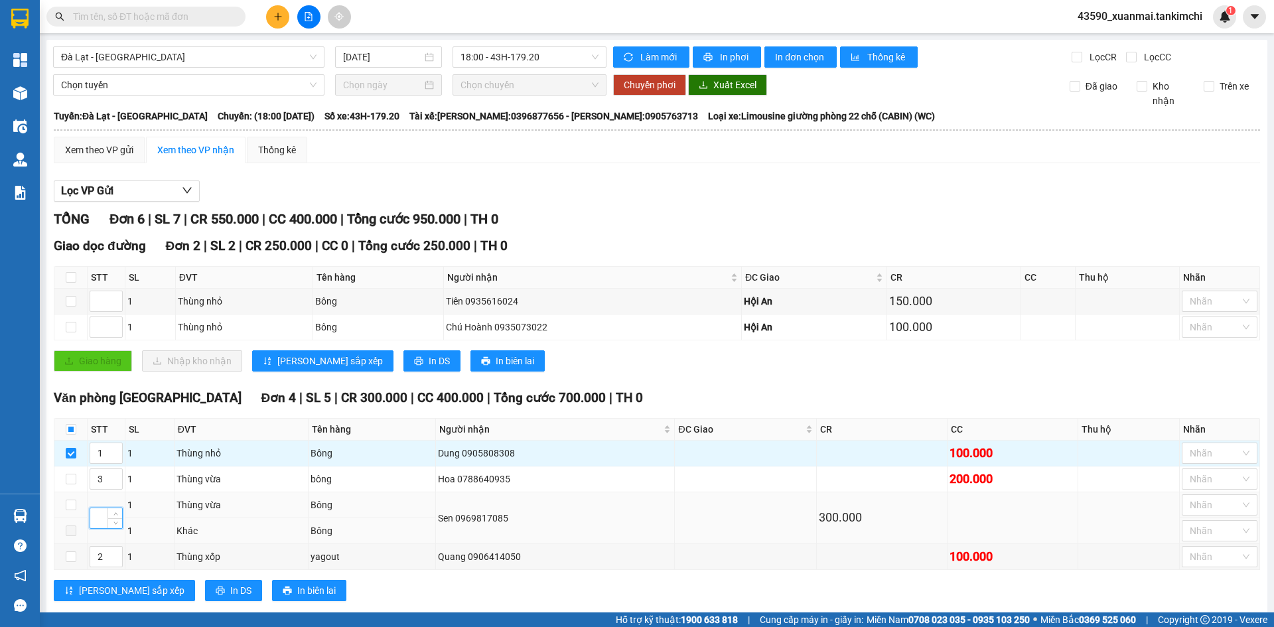
click at [100, 508] on input at bounding box center [106, 518] width 32 height 20
type input "4"
click at [110, 325] on span "Decrease Value" at bounding box center [115, 331] width 15 height 12
type input "1"
click at [109, 291] on span "Increase Value" at bounding box center [115, 297] width 15 height 12
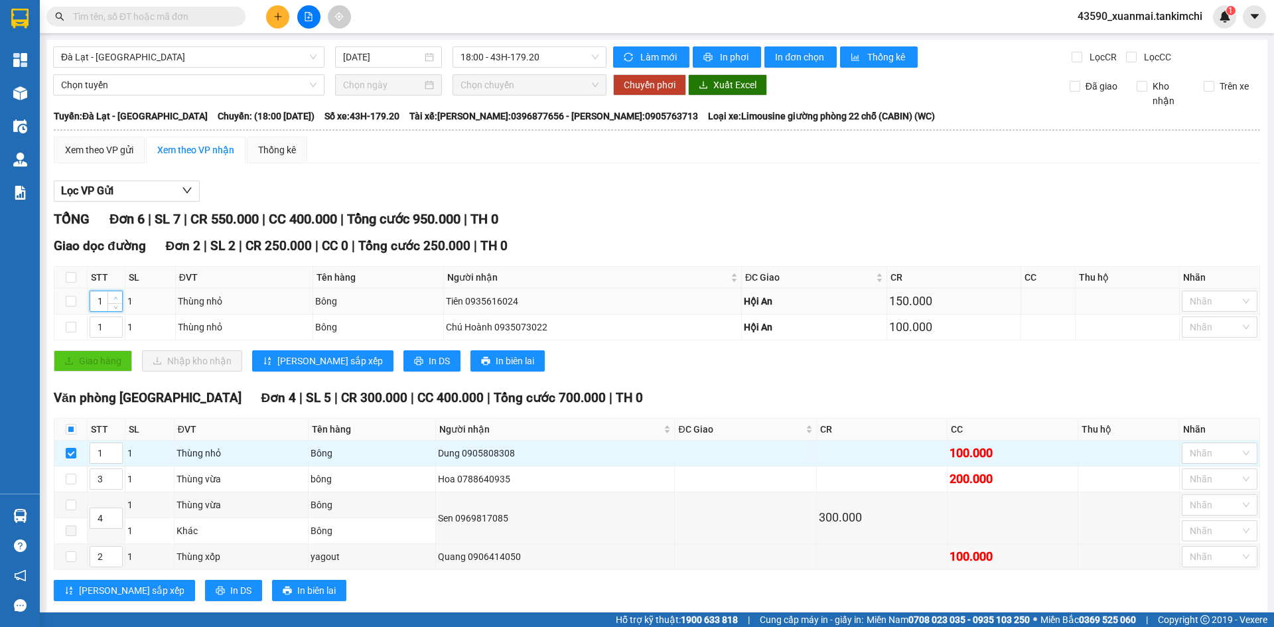
type input "2"
click at [111, 291] on span "Increase Value" at bounding box center [115, 297] width 15 height 12
click at [299, 354] on span "Lưu sắp xếp" at bounding box center [330, 361] width 106 height 15
drag, startPoint x: 80, startPoint y: 563, endPoint x: 80, endPoint y: 553, distance: 9.3
click at [80, 583] on span "Lưu sắp xếp" at bounding box center [132, 590] width 106 height 15
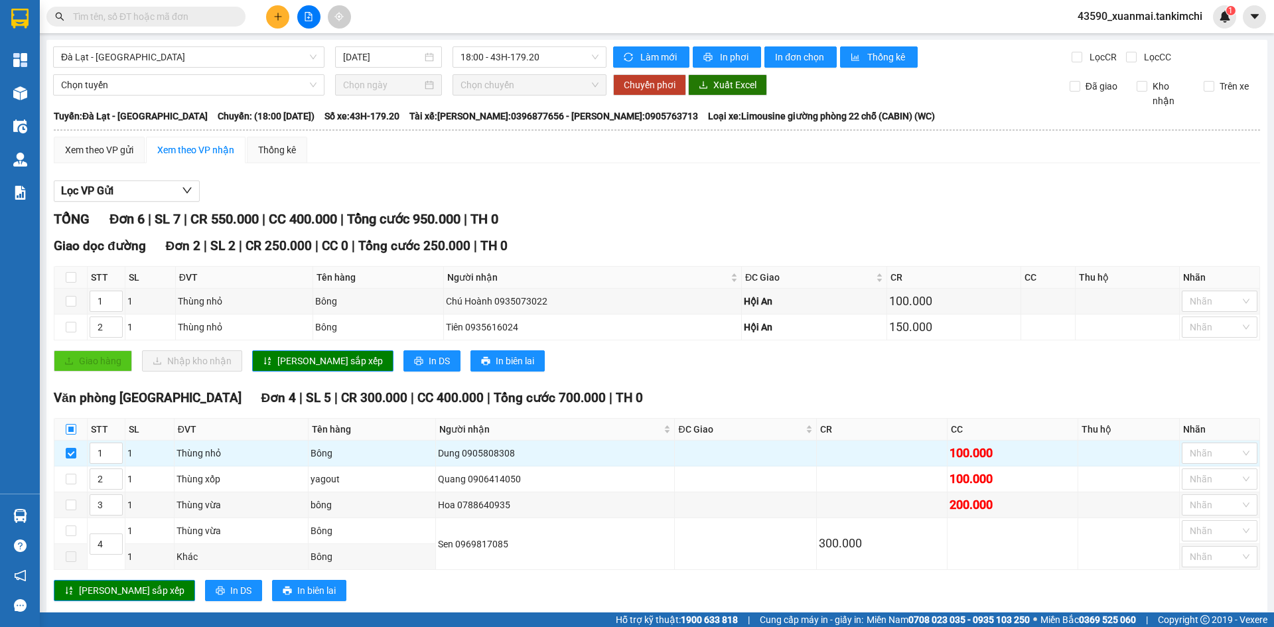
click at [72, 424] on input "checkbox" at bounding box center [71, 429] width 11 height 11
checkbox input "true"
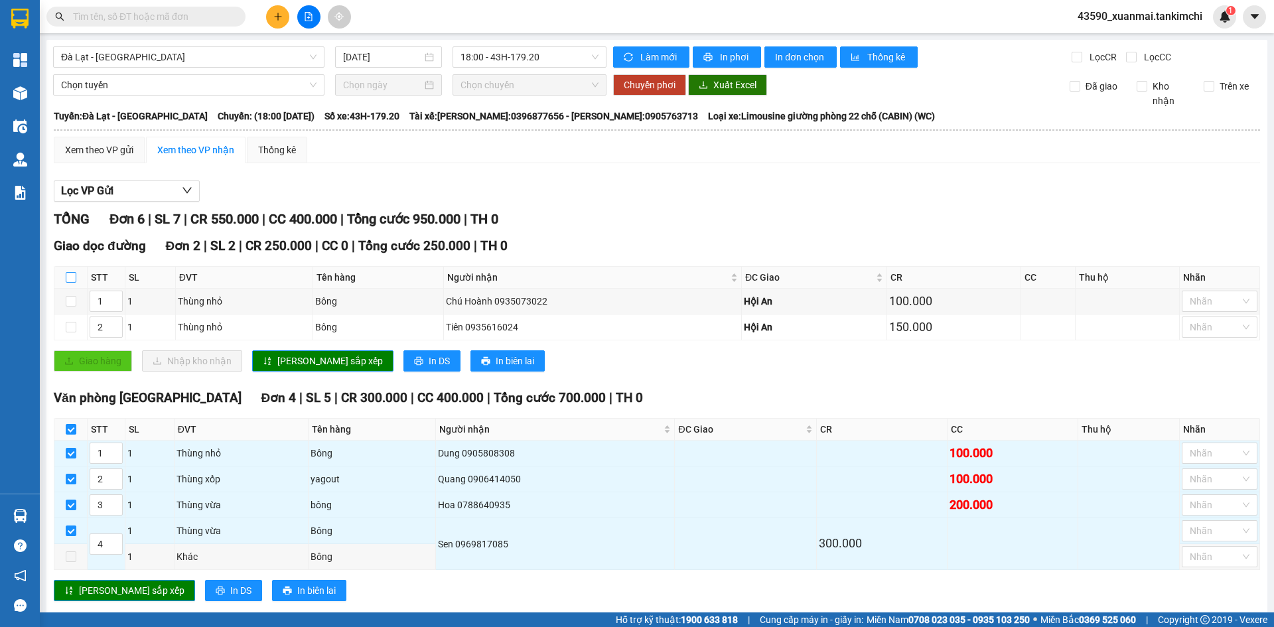
click at [68, 272] on input "checkbox" at bounding box center [71, 277] width 11 height 11
checkbox input "true"
